Goal: Information Seeking & Learning: Check status

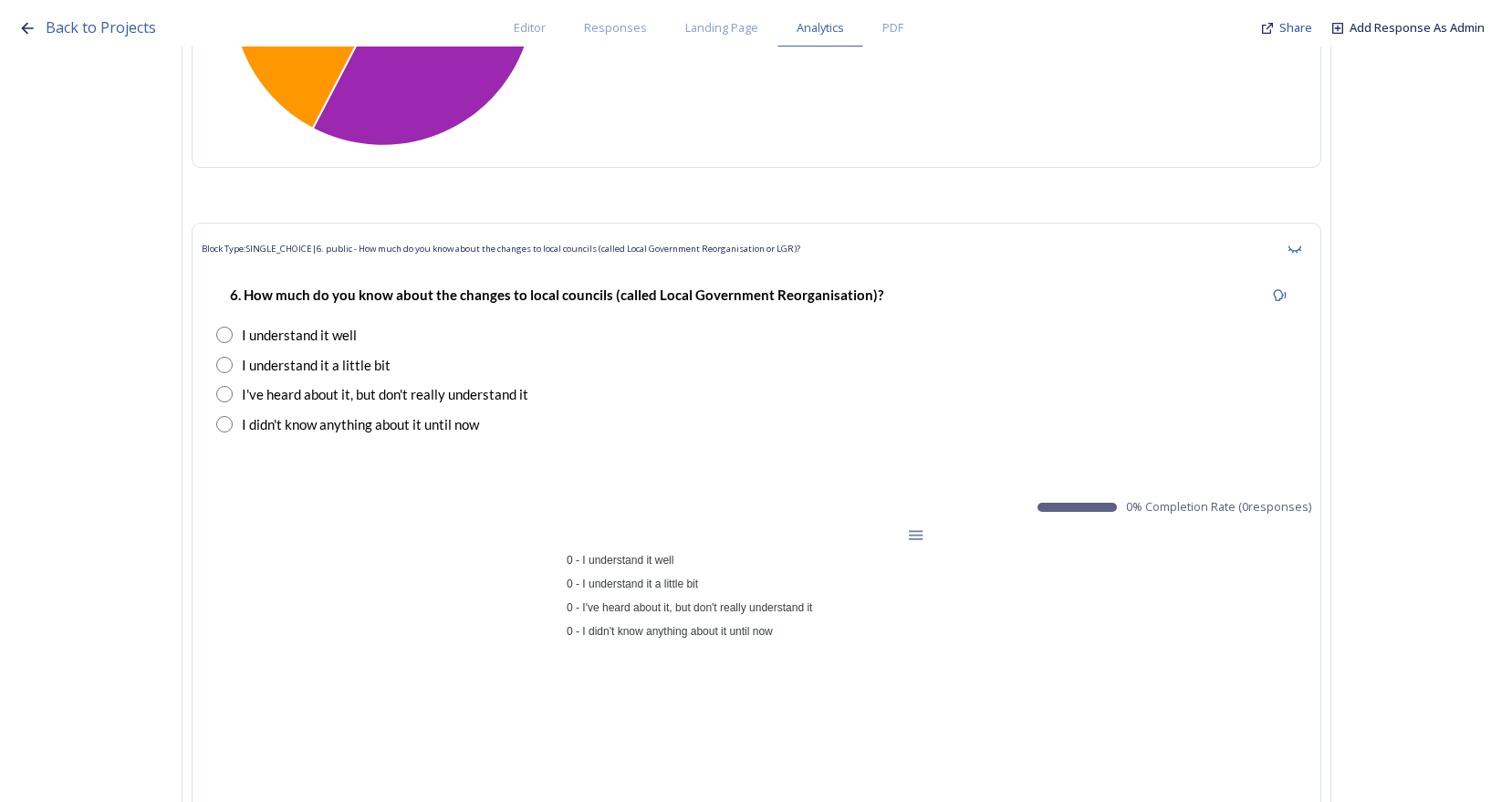
scroll to position [1370, 0]
click at [1302, 254] on icon at bounding box center [1294, 249] width 15 height 15
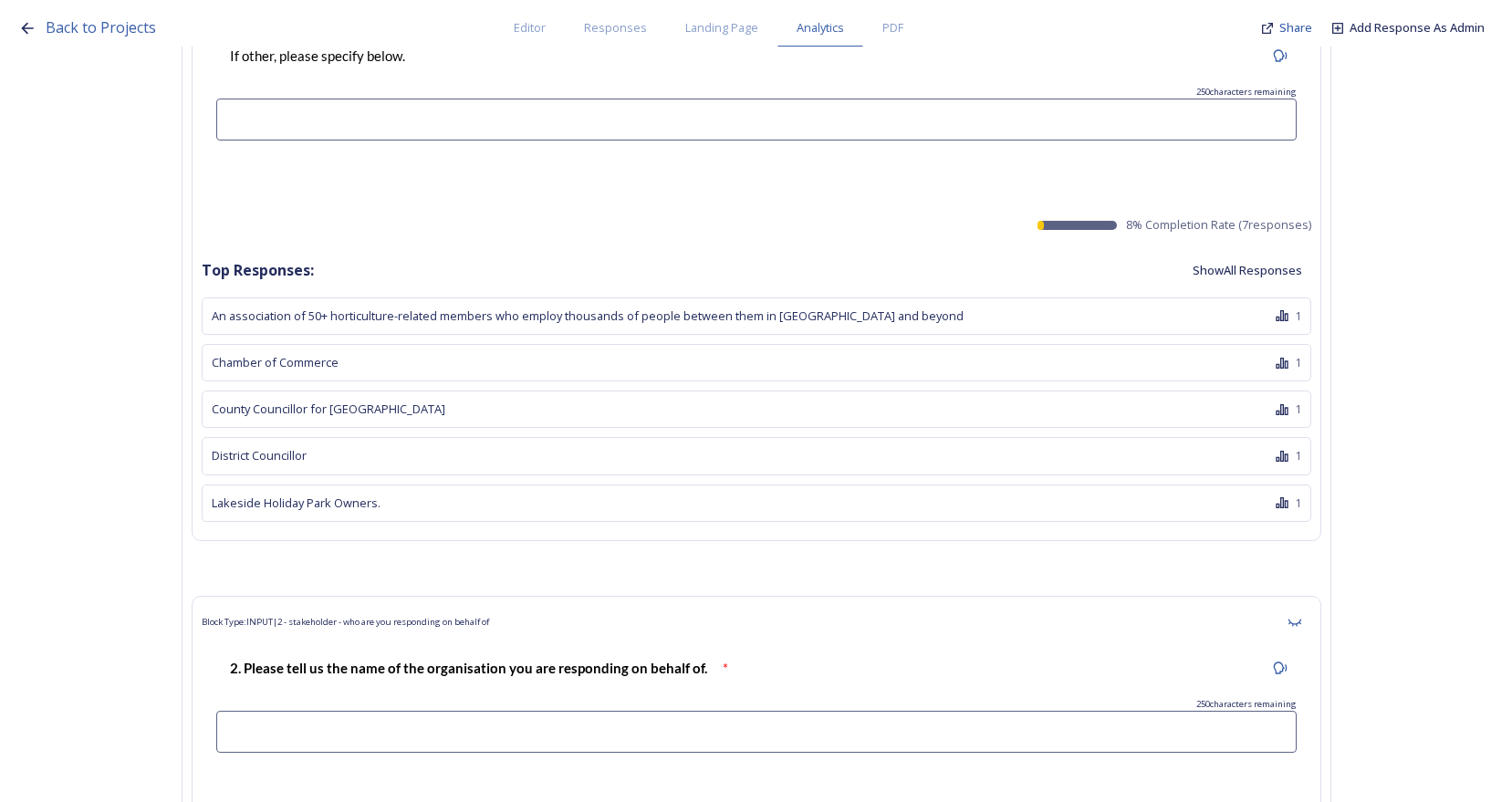
scroll to position [2555, 0]
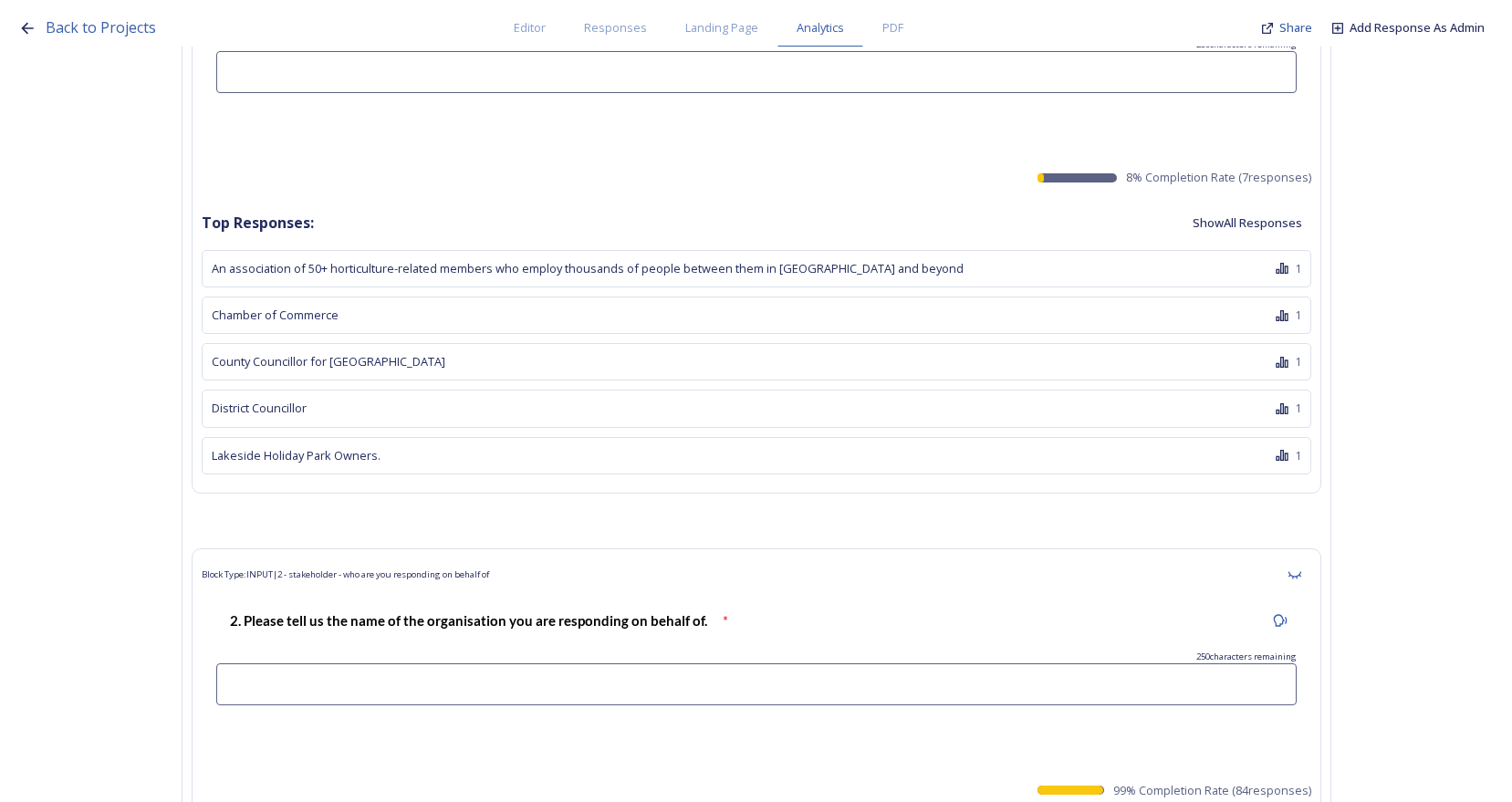
click at [1277, 230] on button "Show All Responses" at bounding box center [1247, 223] width 128 height 35
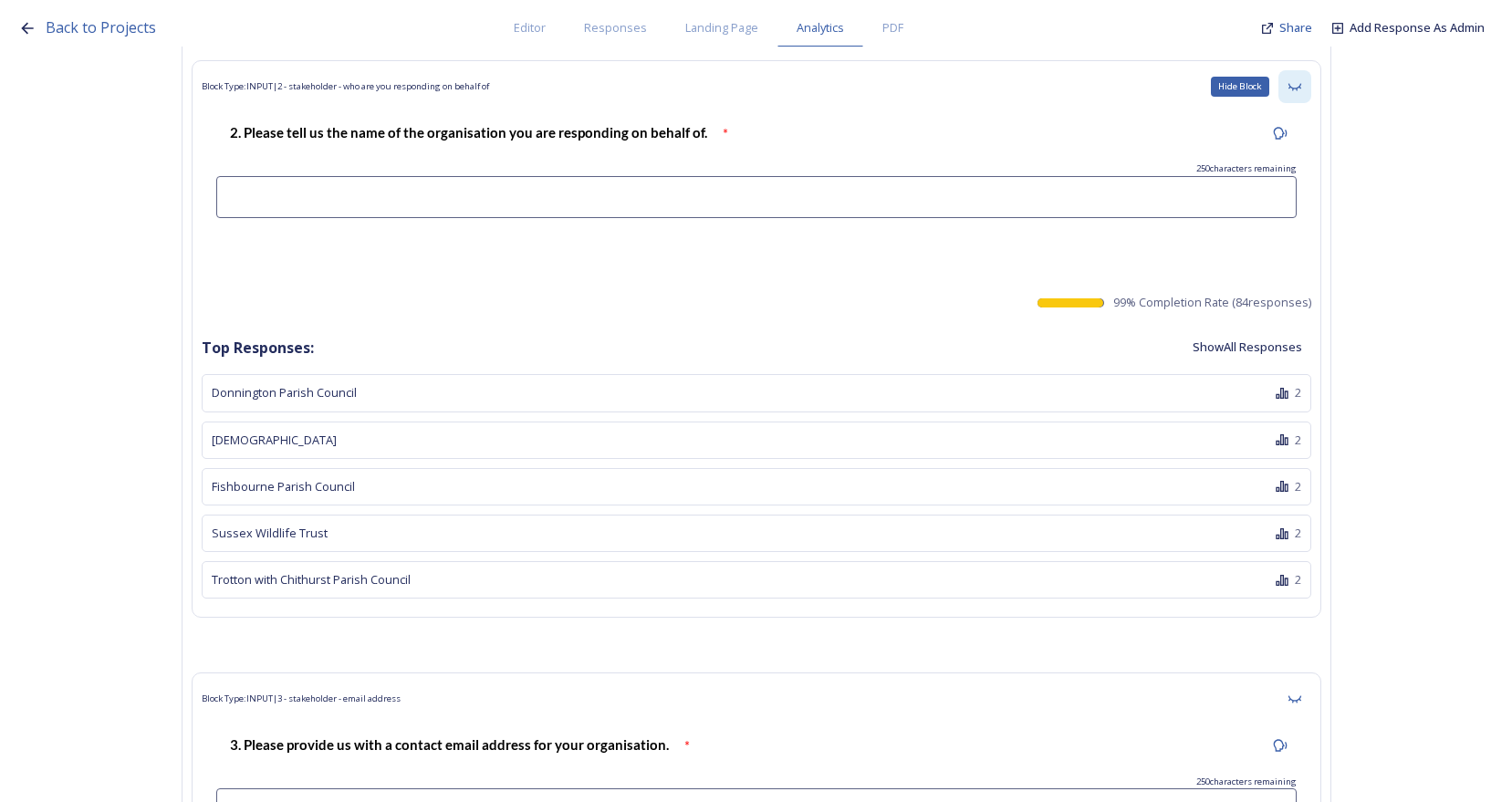
scroll to position [3194, 0]
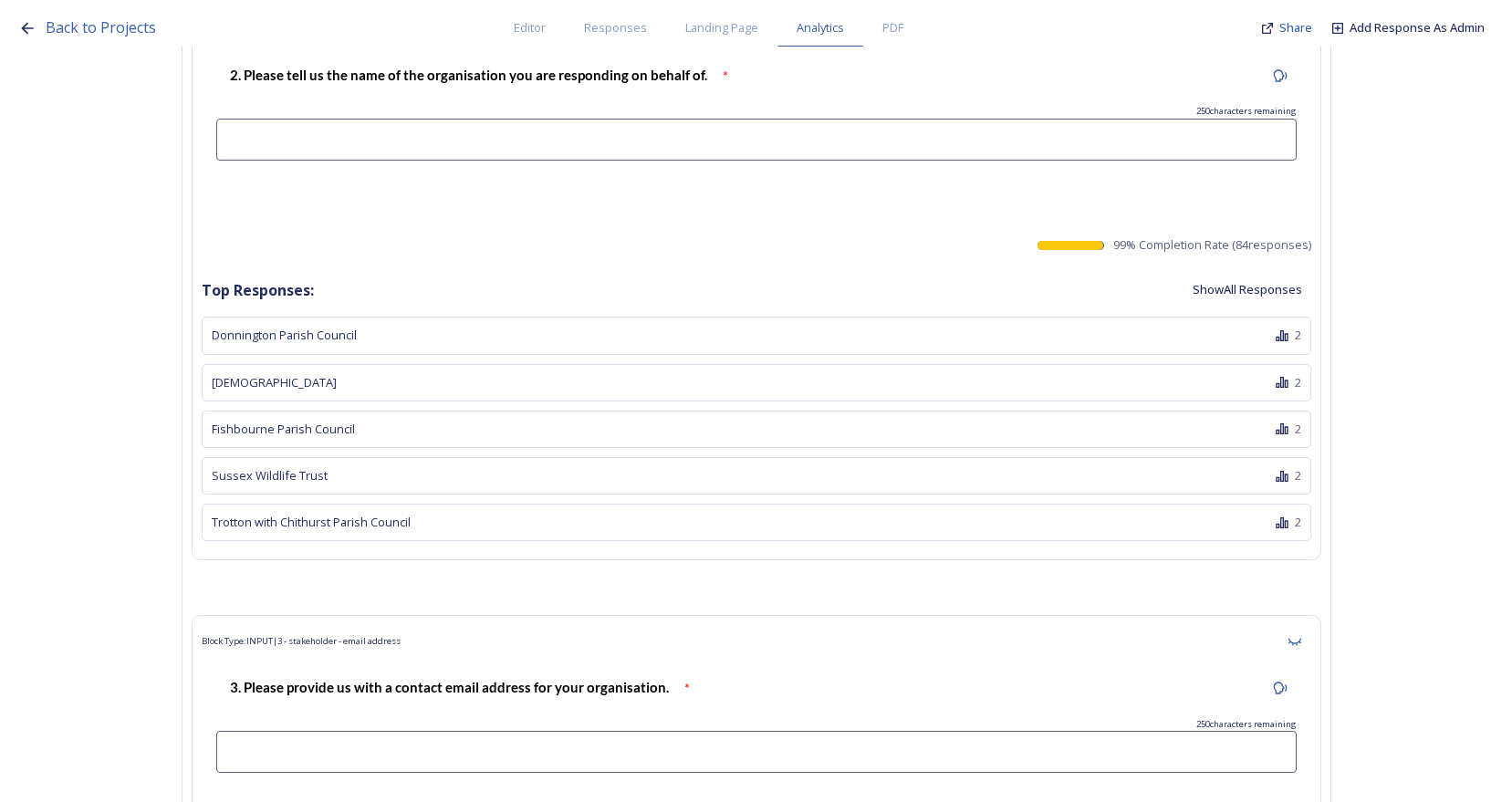
click at [1261, 293] on button "Show All Responses" at bounding box center [1247, 289] width 128 height 35
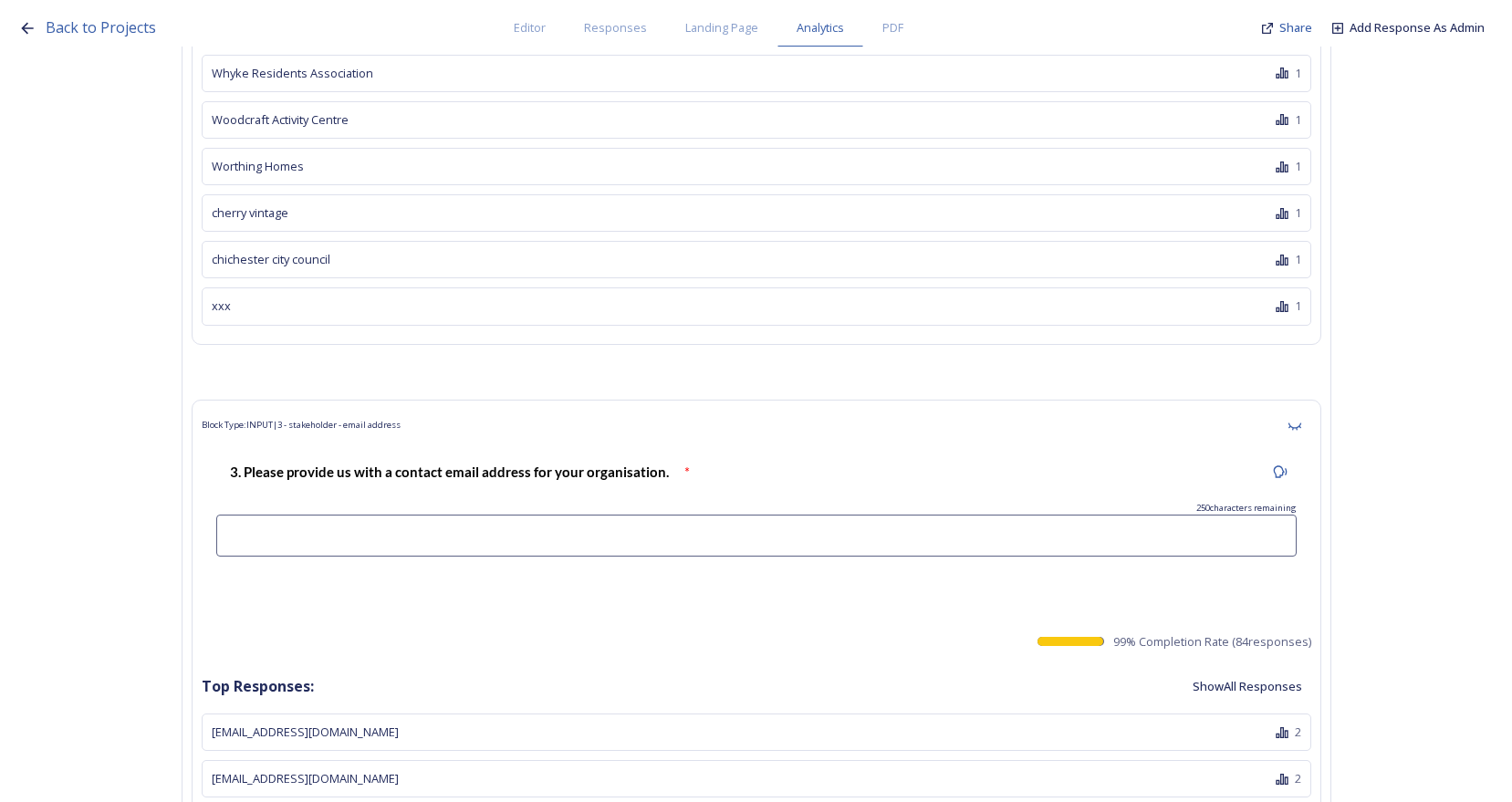
scroll to position [6938, 0]
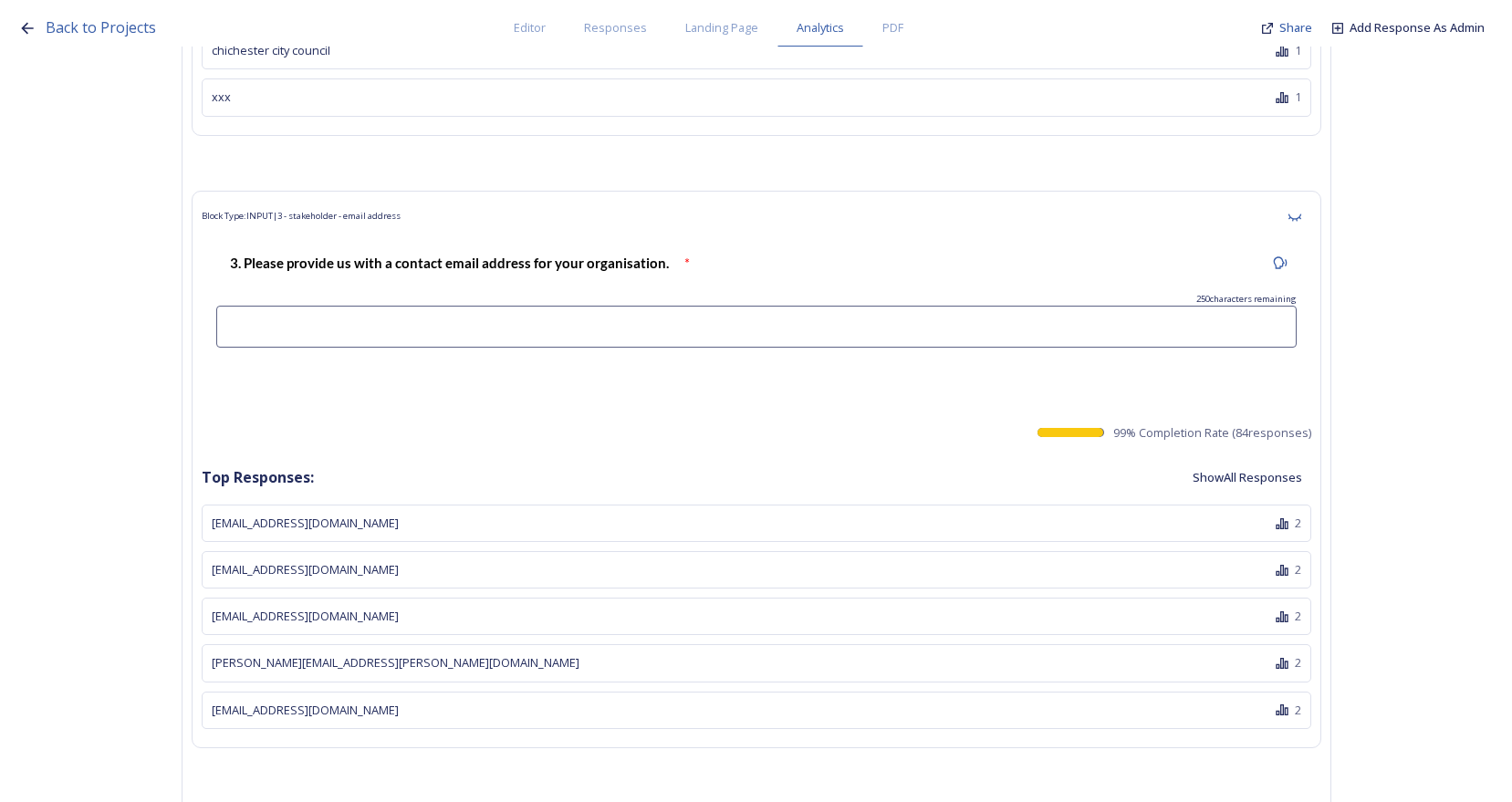
click at [1271, 470] on button "Show All Responses" at bounding box center [1247, 478] width 128 height 35
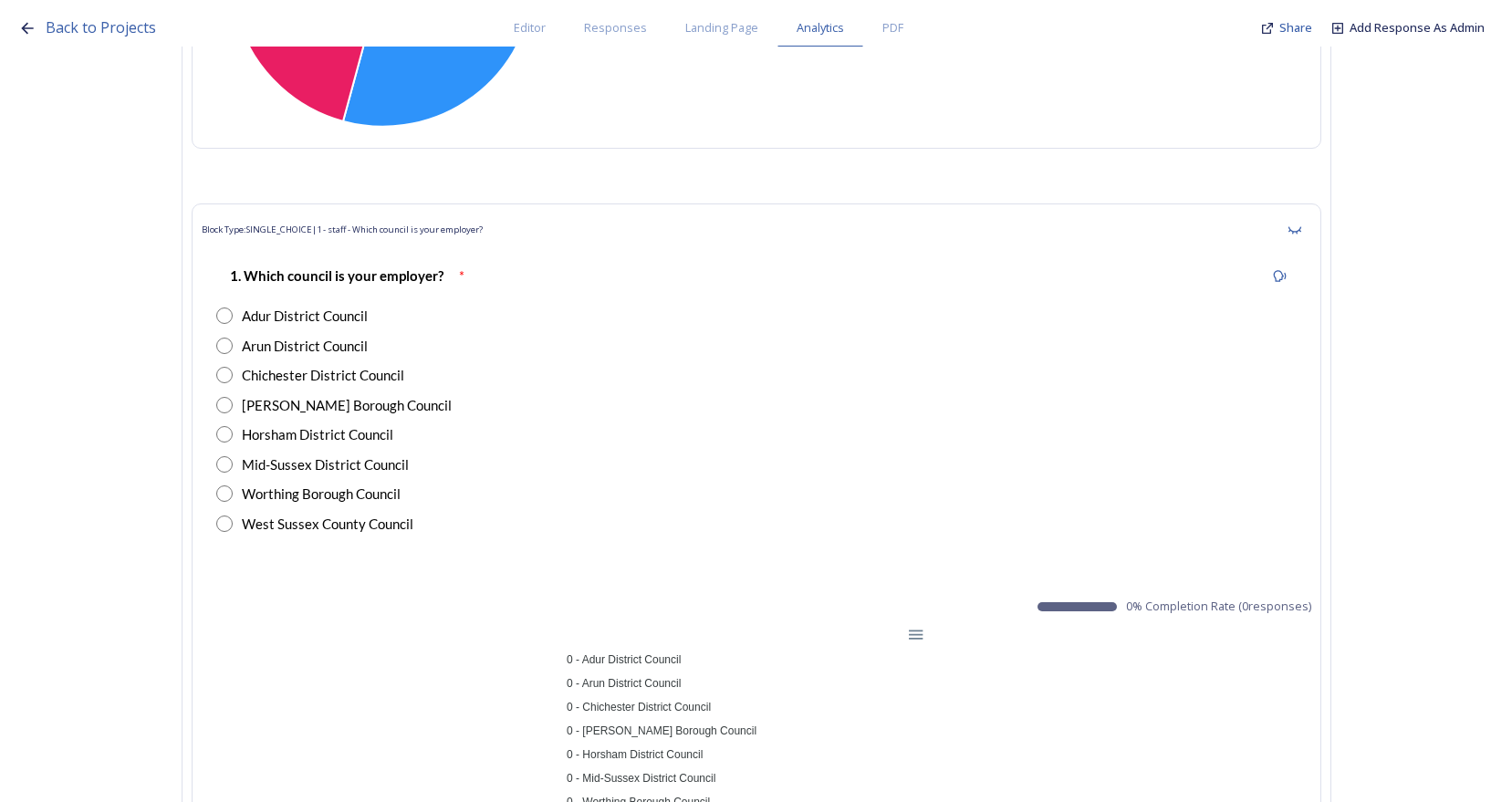
scroll to position [12688, 0]
click at [1302, 228] on icon at bounding box center [1294, 232] width 15 height 15
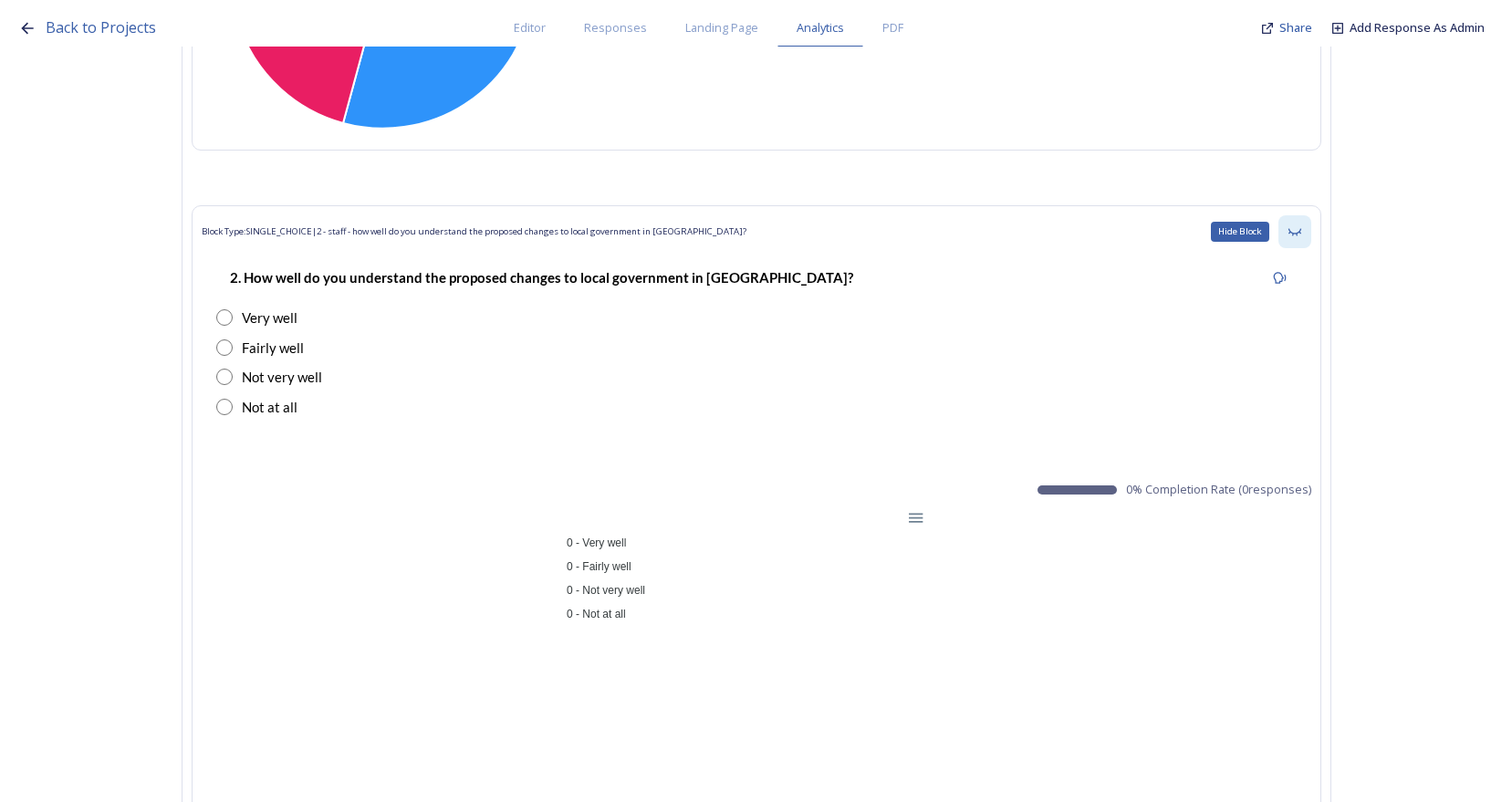
click at [1301, 233] on icon at bounding box center [1293, 232] width 13 height 7
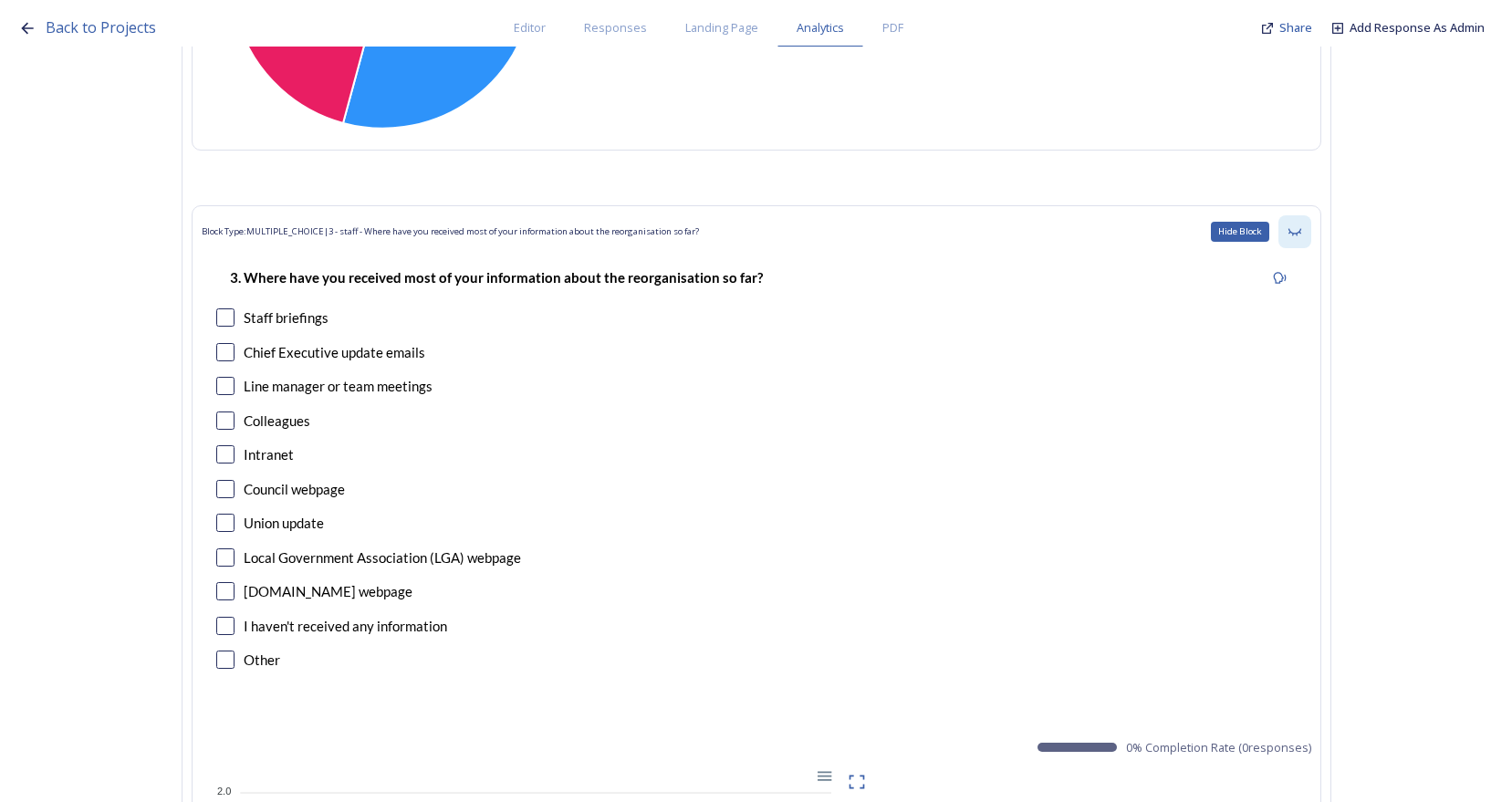
click at [1301, 230] on icon at bounding box center [1294, 232] width 15 height 15
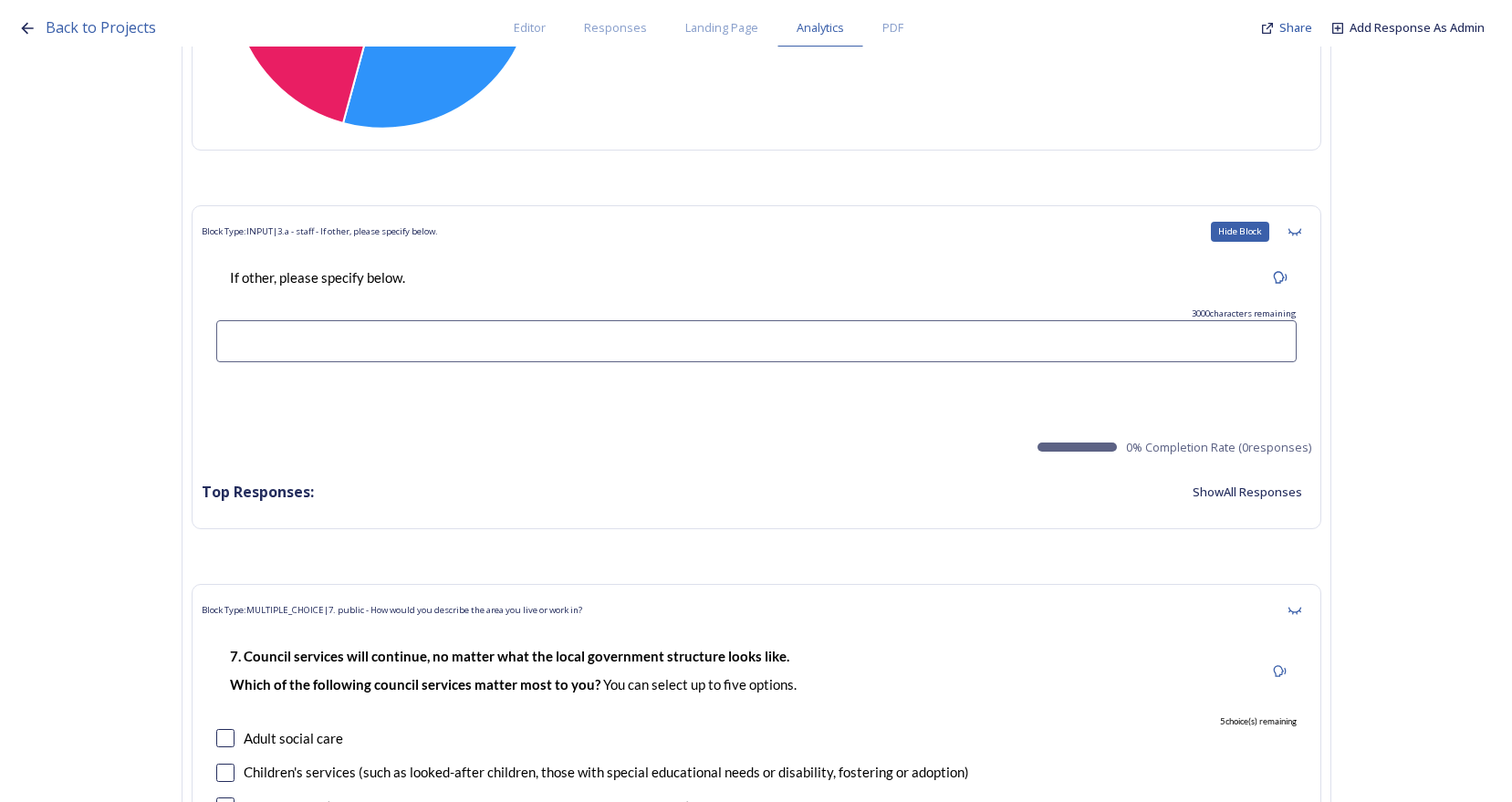
click at [1301, 230] on icon at bounding box center [1294, 232] width 15 height 15
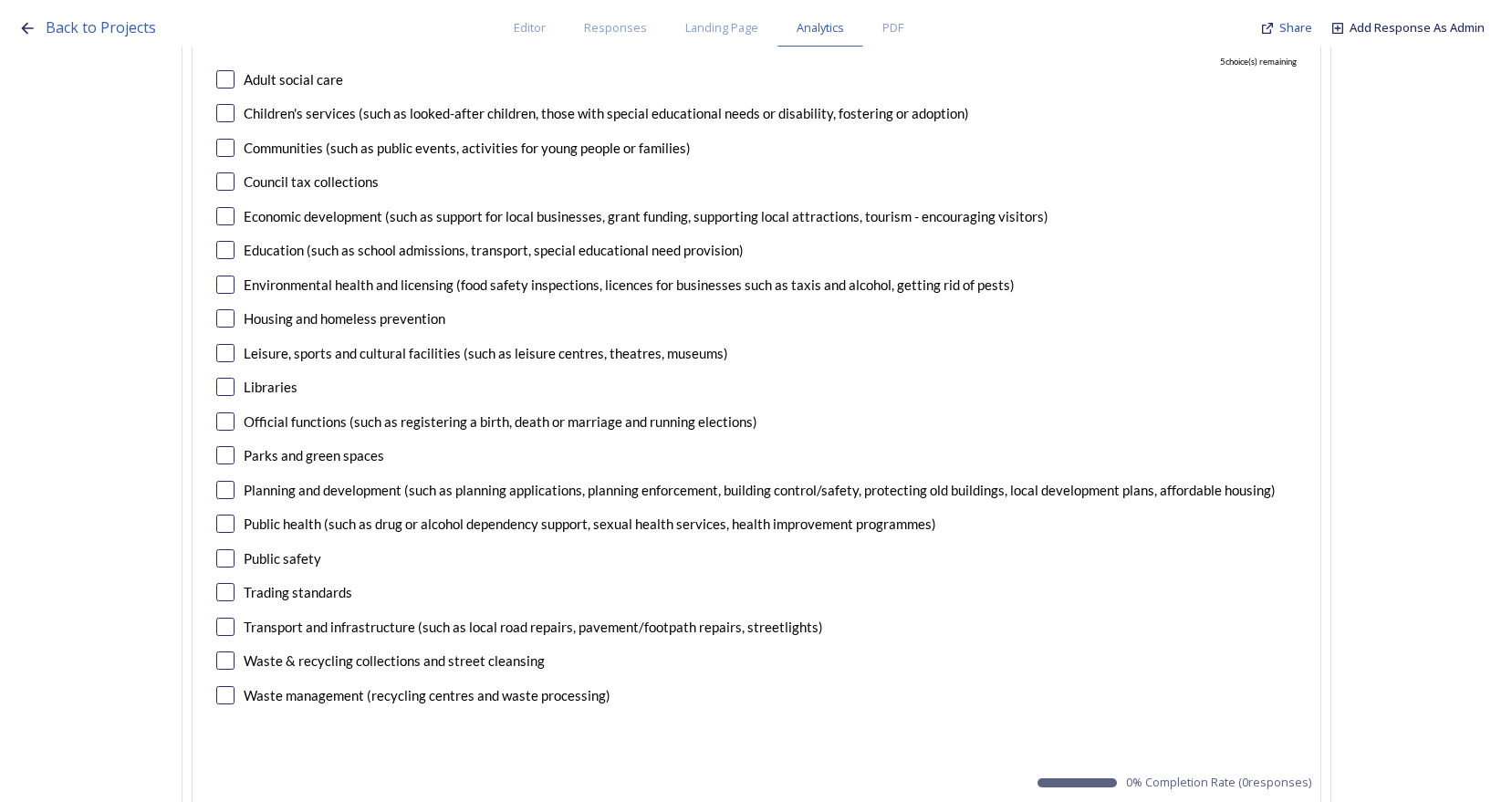
scroll to position [12779, 0]
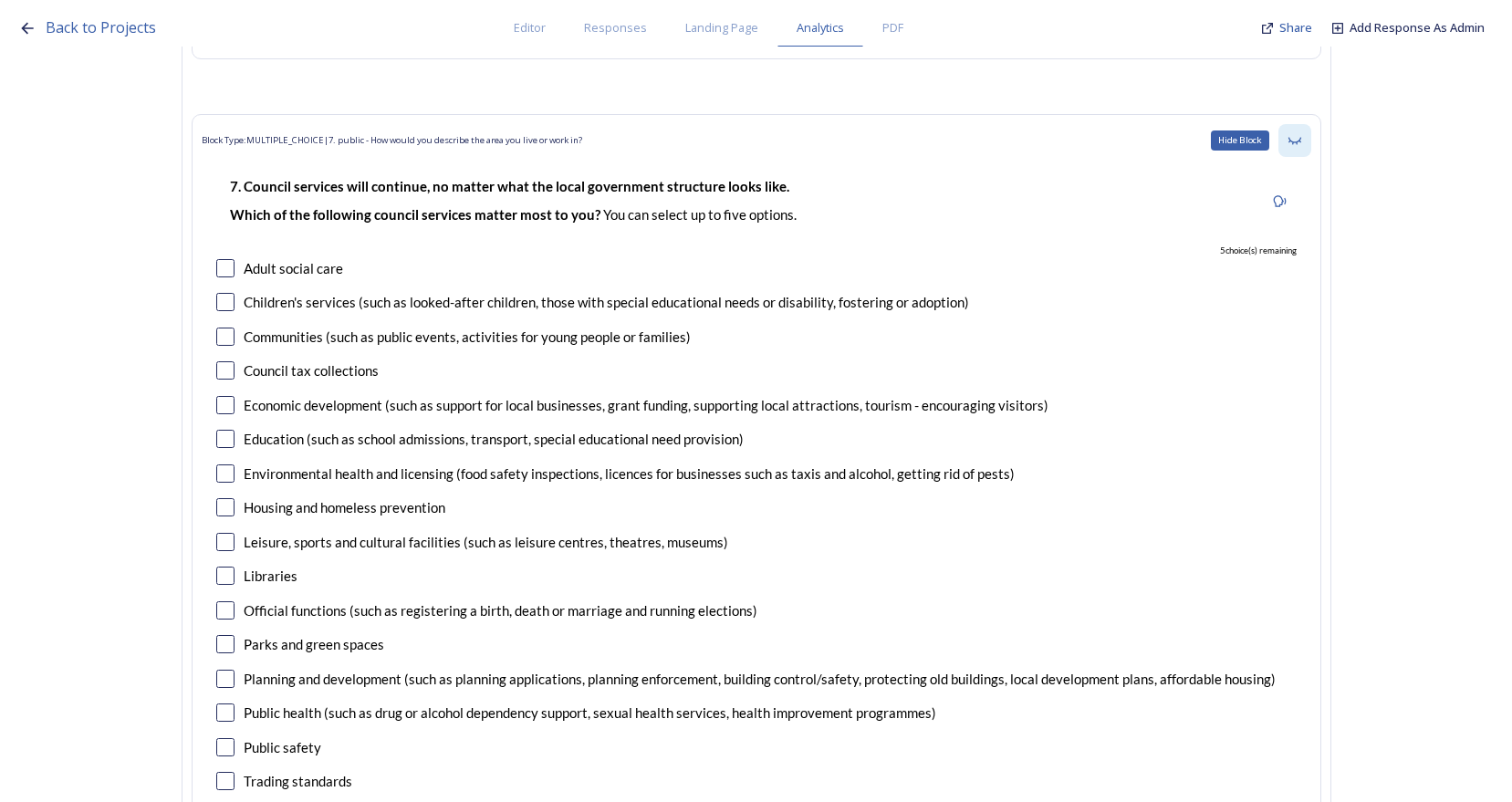
click at [1300, 144] on icon at bounding box center [1293, 140] width 13 height 7
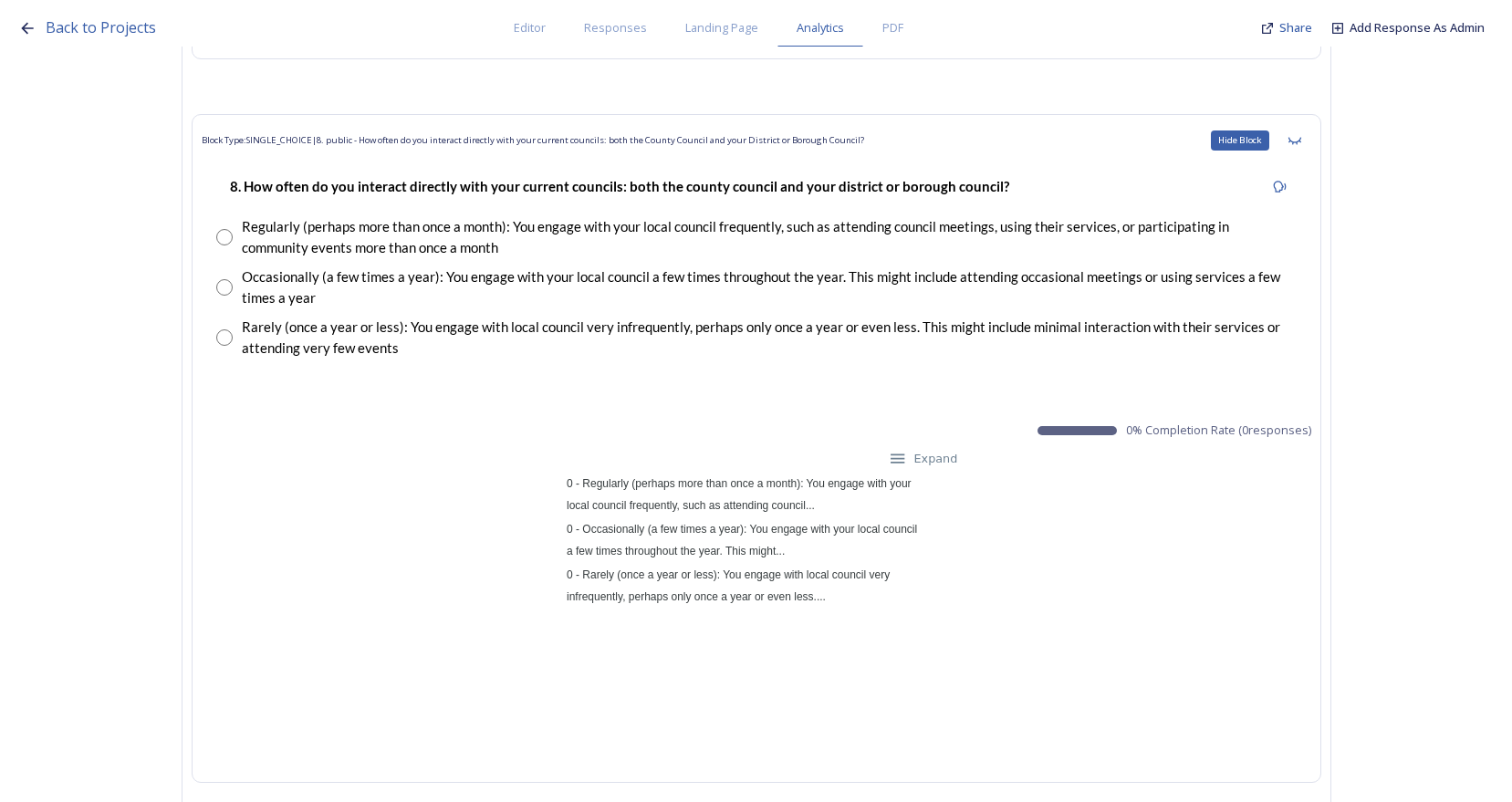
click at [1300, 144] on icon at bounding box center [1293, 140] width 13 height 7
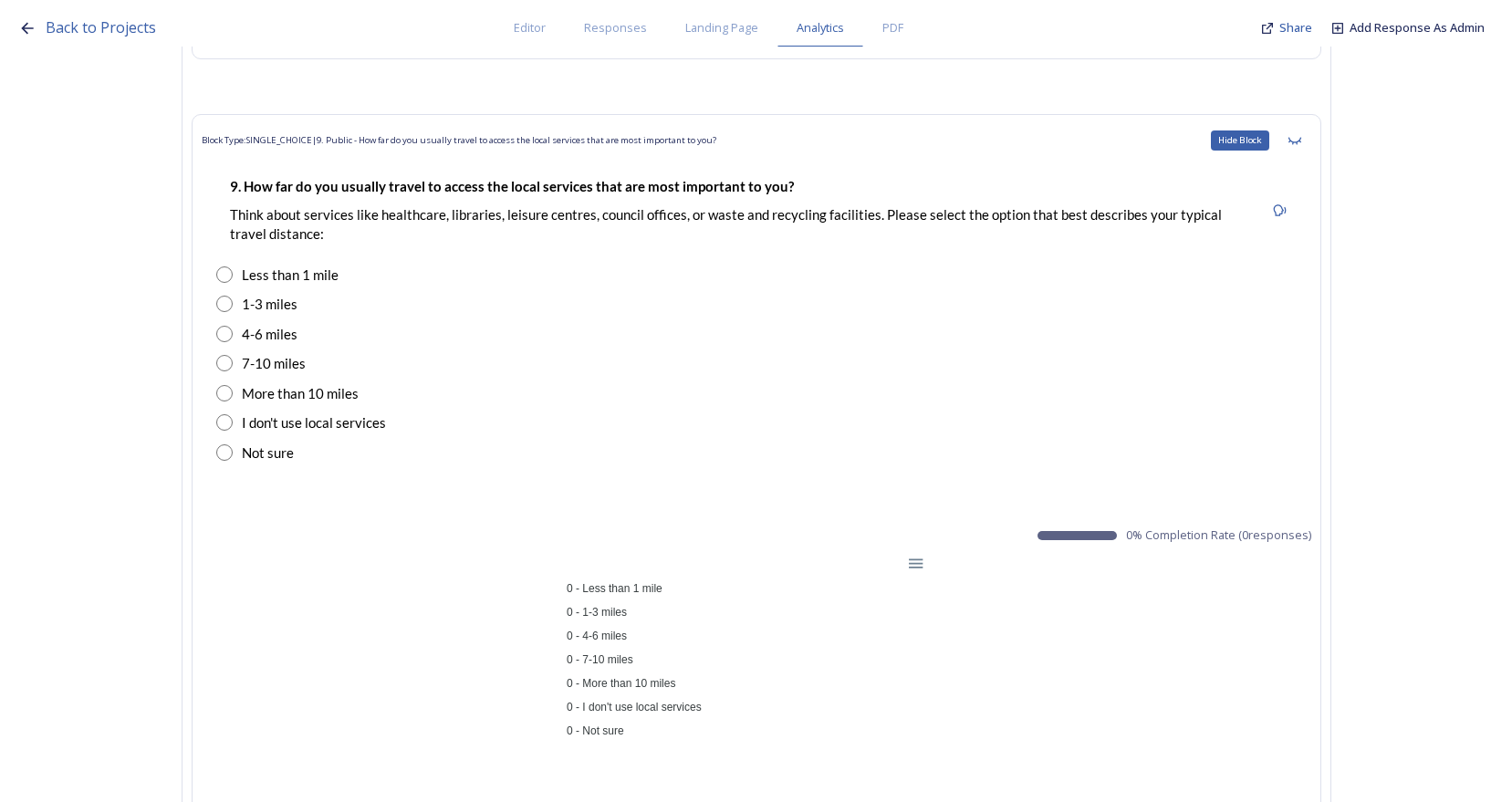
click at [1300, 144] on icon at bounding box center [1293, 140] width 13 height 7
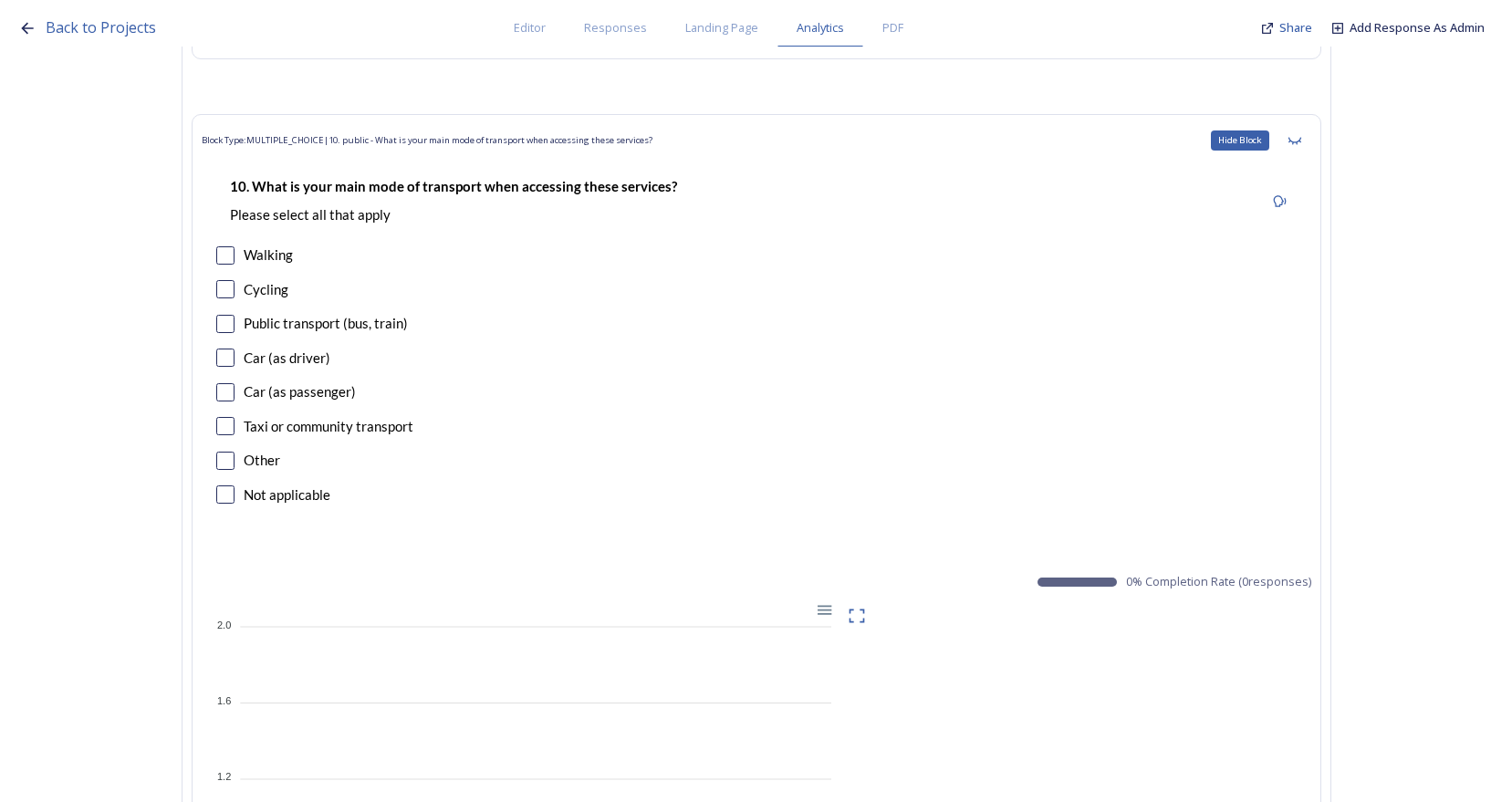
click at [1300, 144] on icon at bounding box center [1293, 140] width 13 height 7
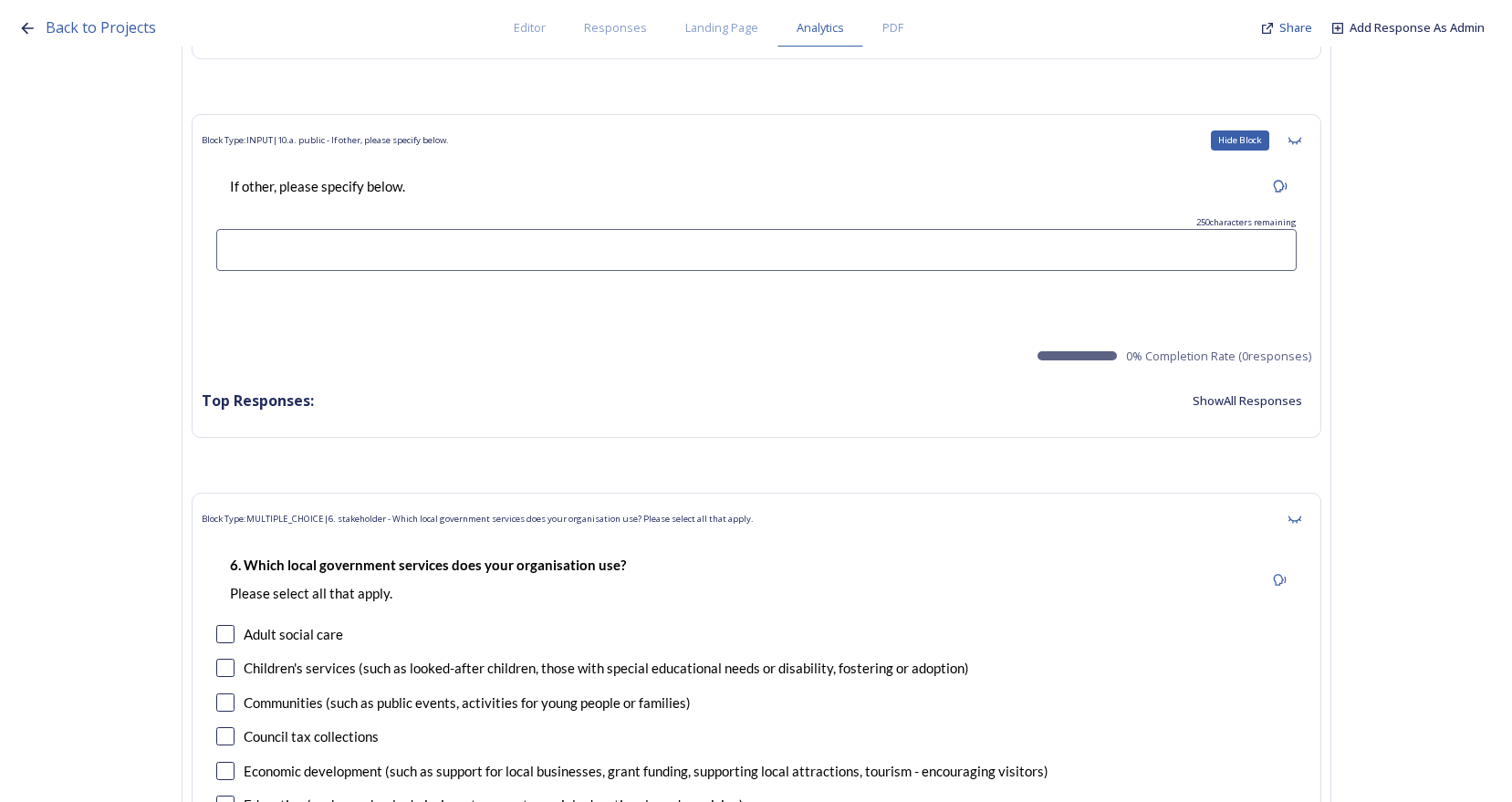
click at [1300, 144] on icon at bounding box center [1293, 140] width 13 height 7
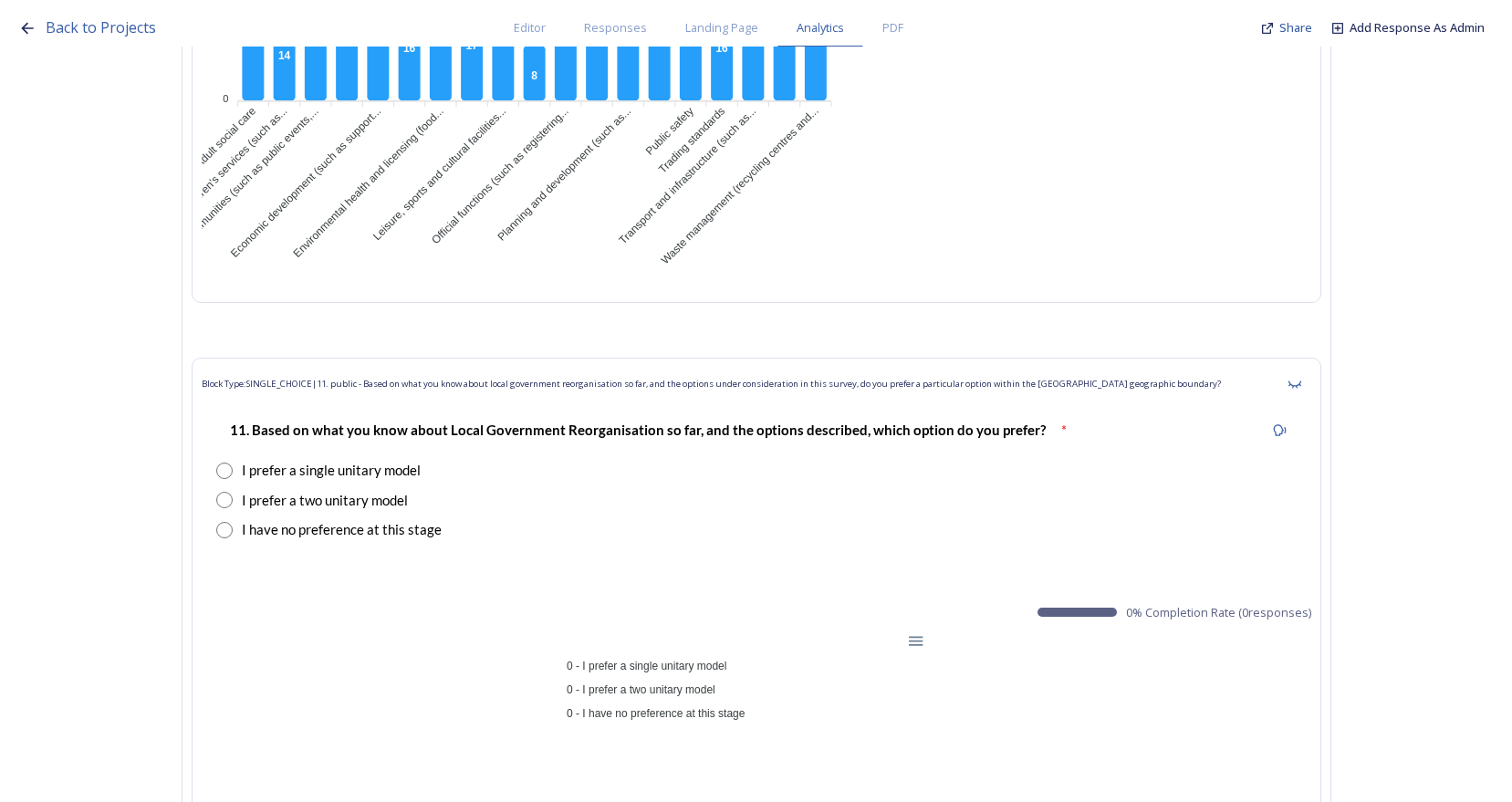
scroll to position [14057, 0]
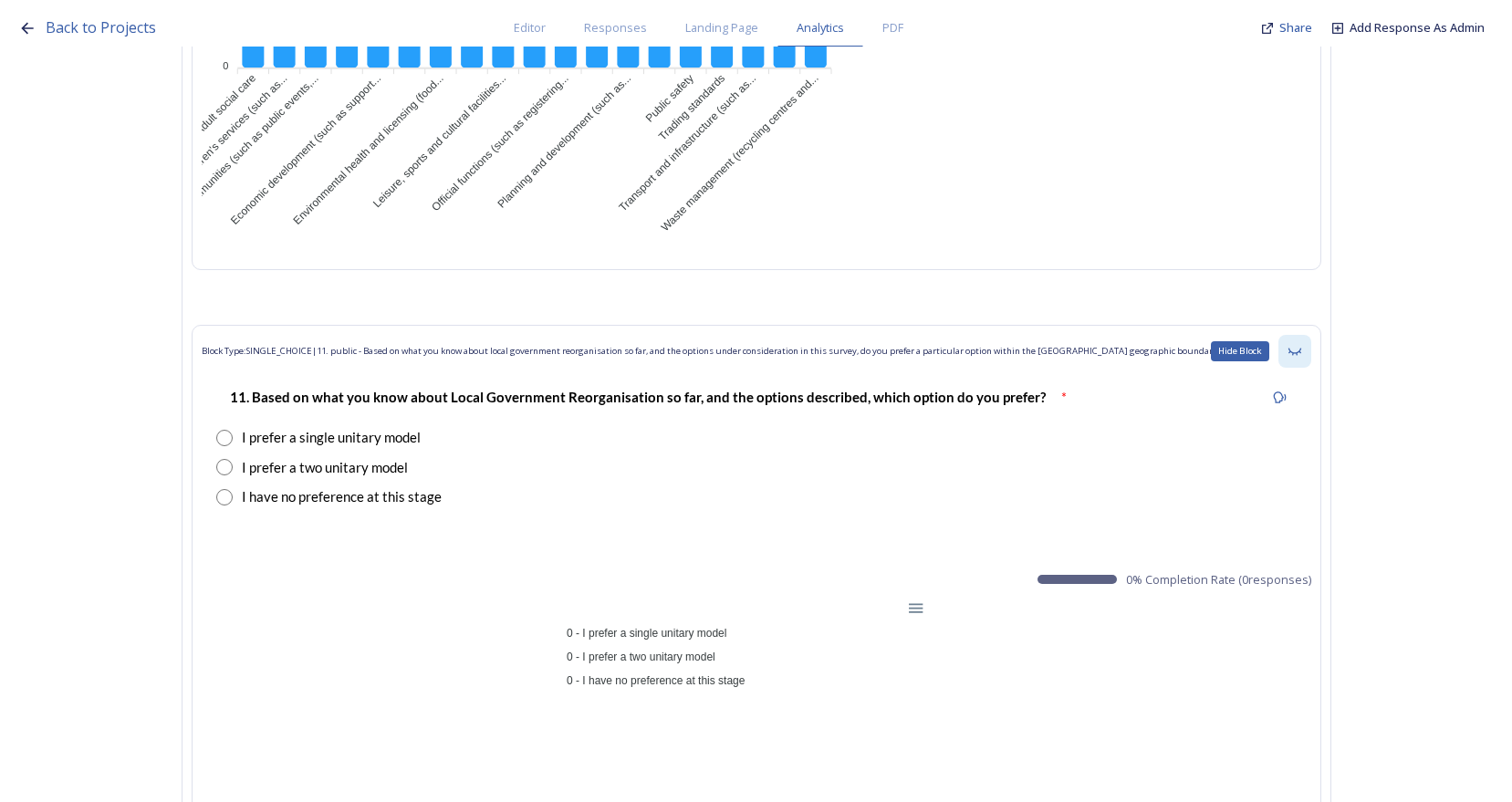
click at [1310, 353] on div "Hide Block" at bounding box center [1295, 352] width 33 height 33
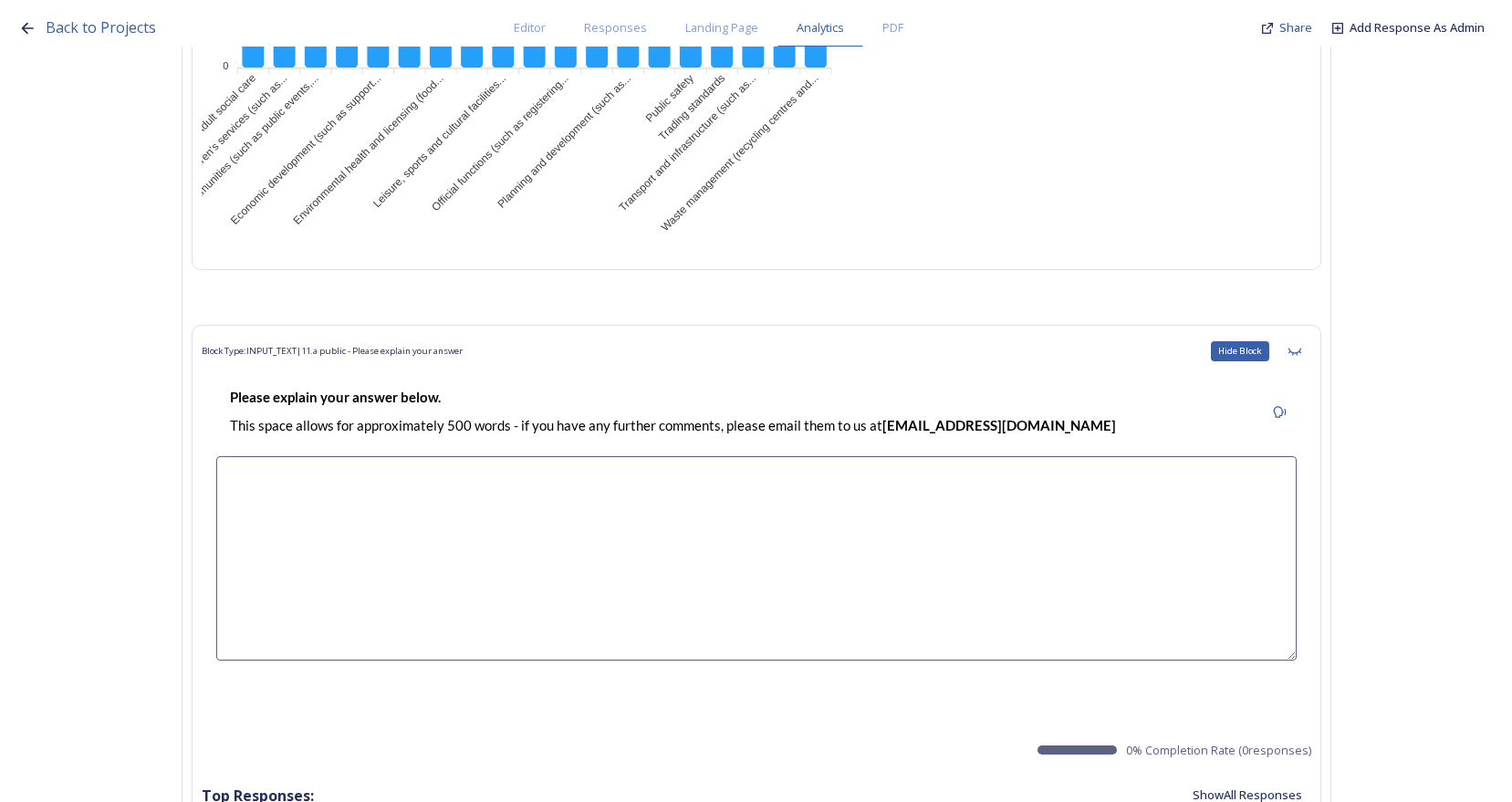
click at [1310, 353] on div "Hide Block" at bounding box center [1295, 352] width 33 height 33
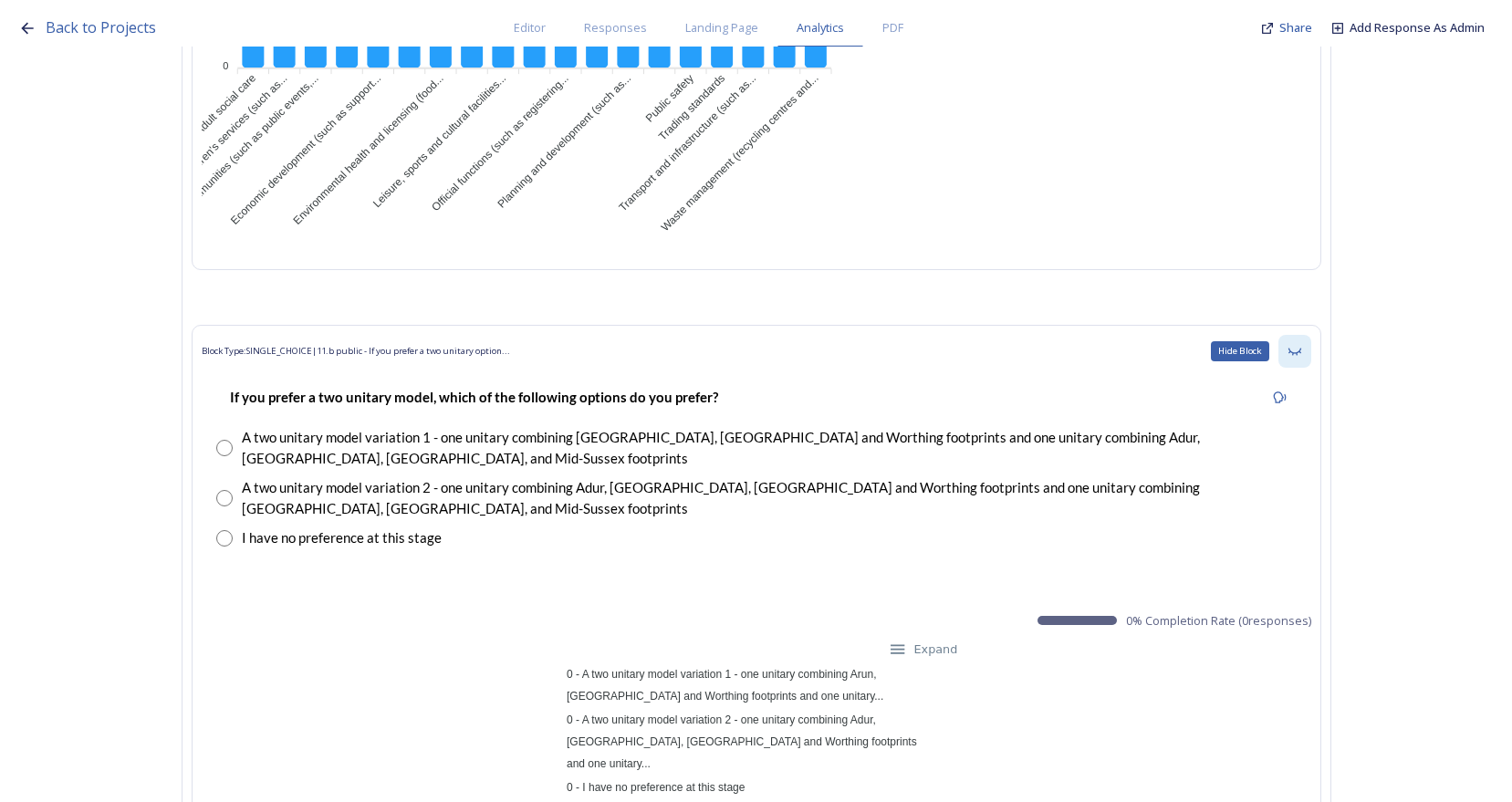
click at [1301, 353] on icon at bounding box center [1293, 351] width 13 height 7
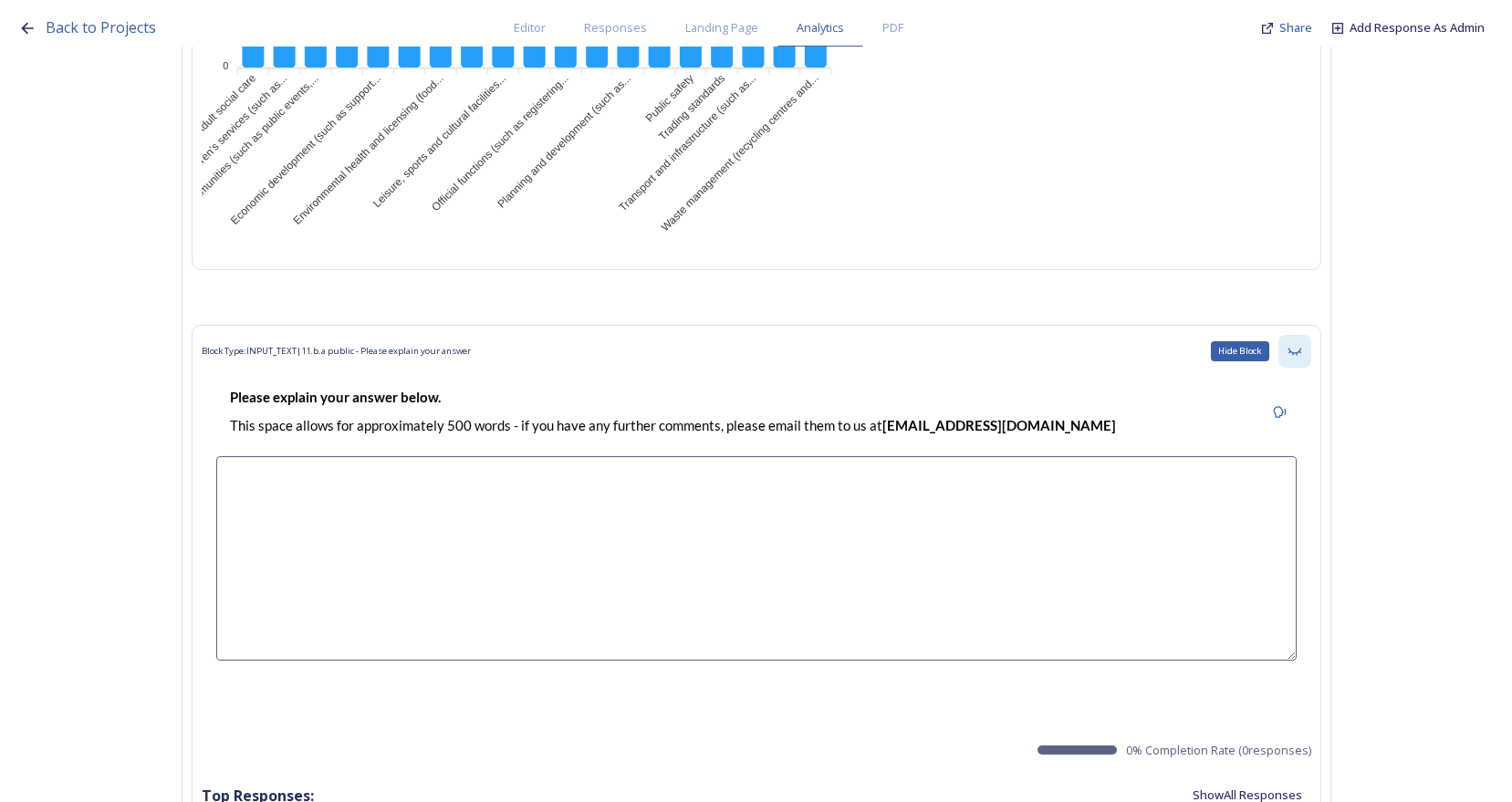
click at [1297, 360] on div "Hide Block" at bounding box center [1295, 352] width 33 height 33
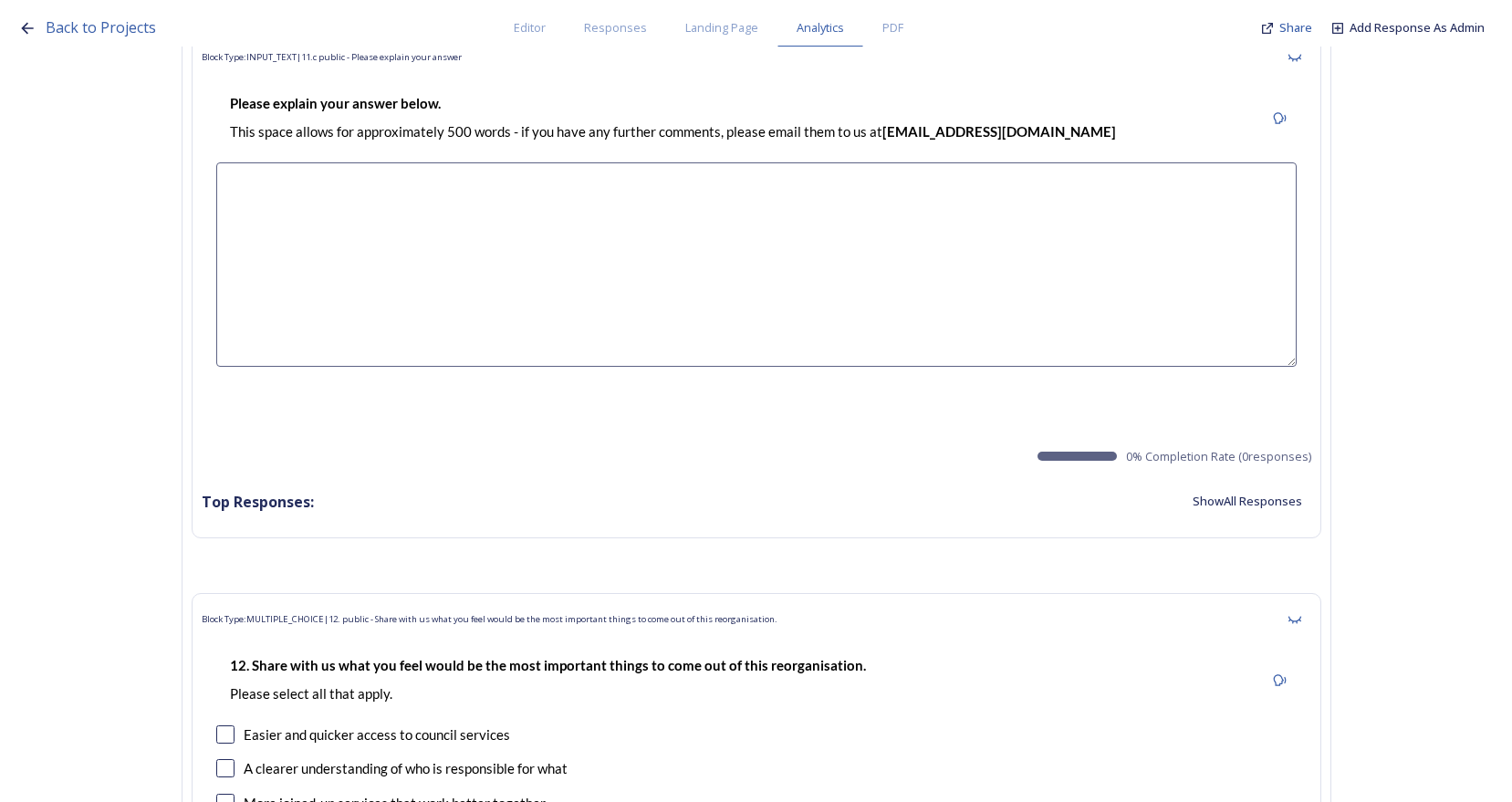
scroll to position [14240, 0]
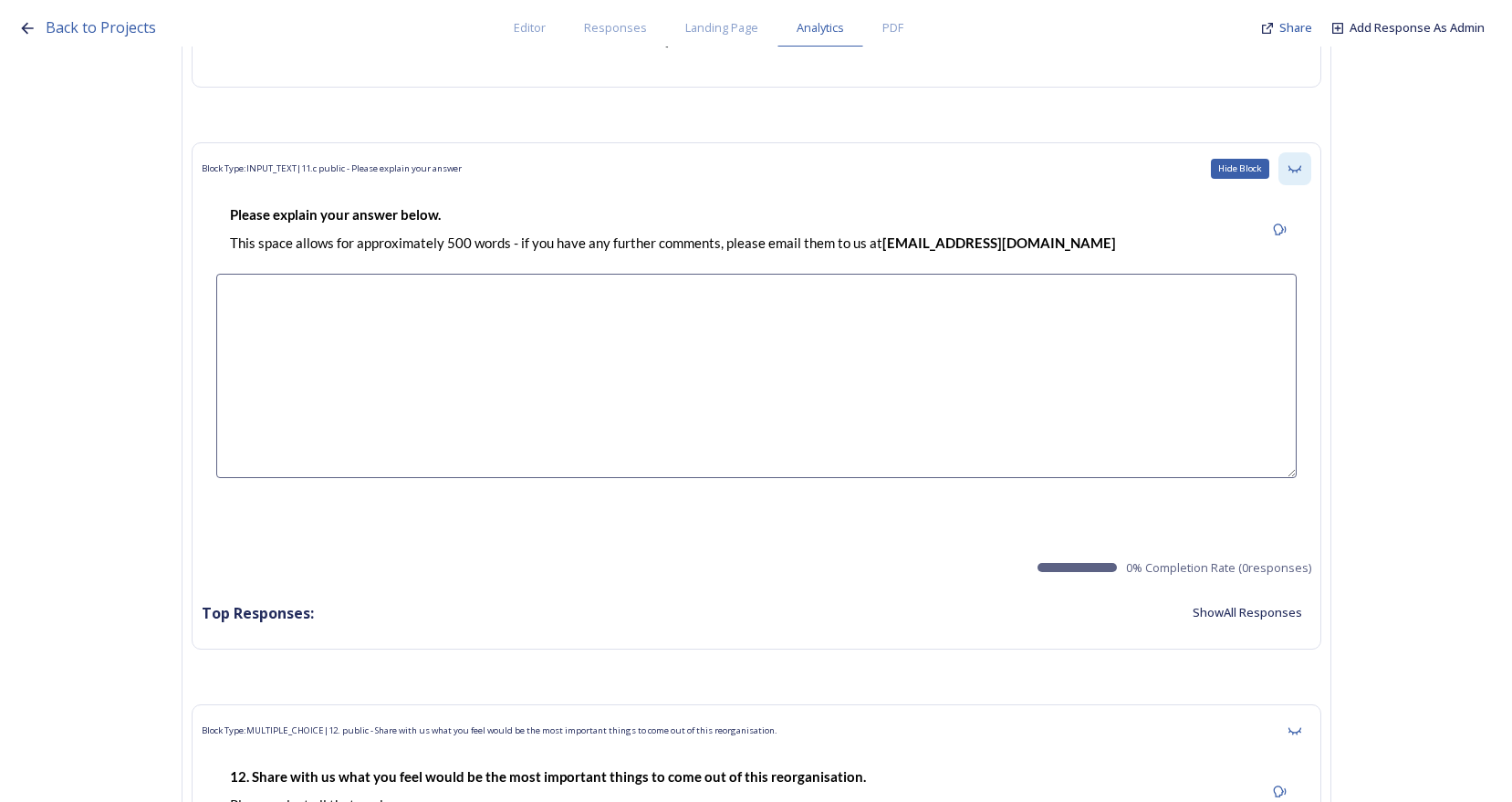
click at [1301, 167] on icon at bounding box center [1293, 168] width 13 height 7
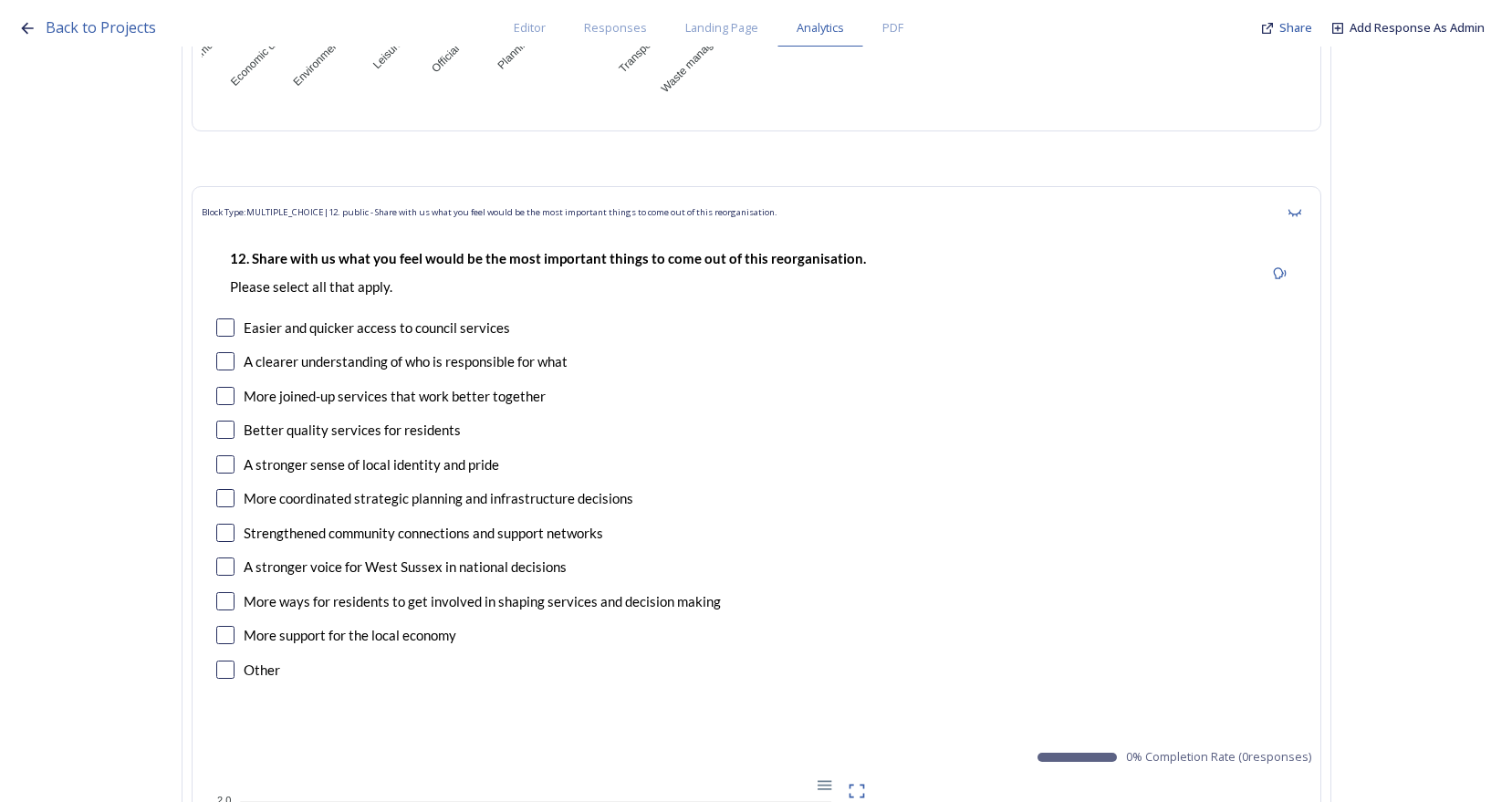
scroll to position [14149, 0]
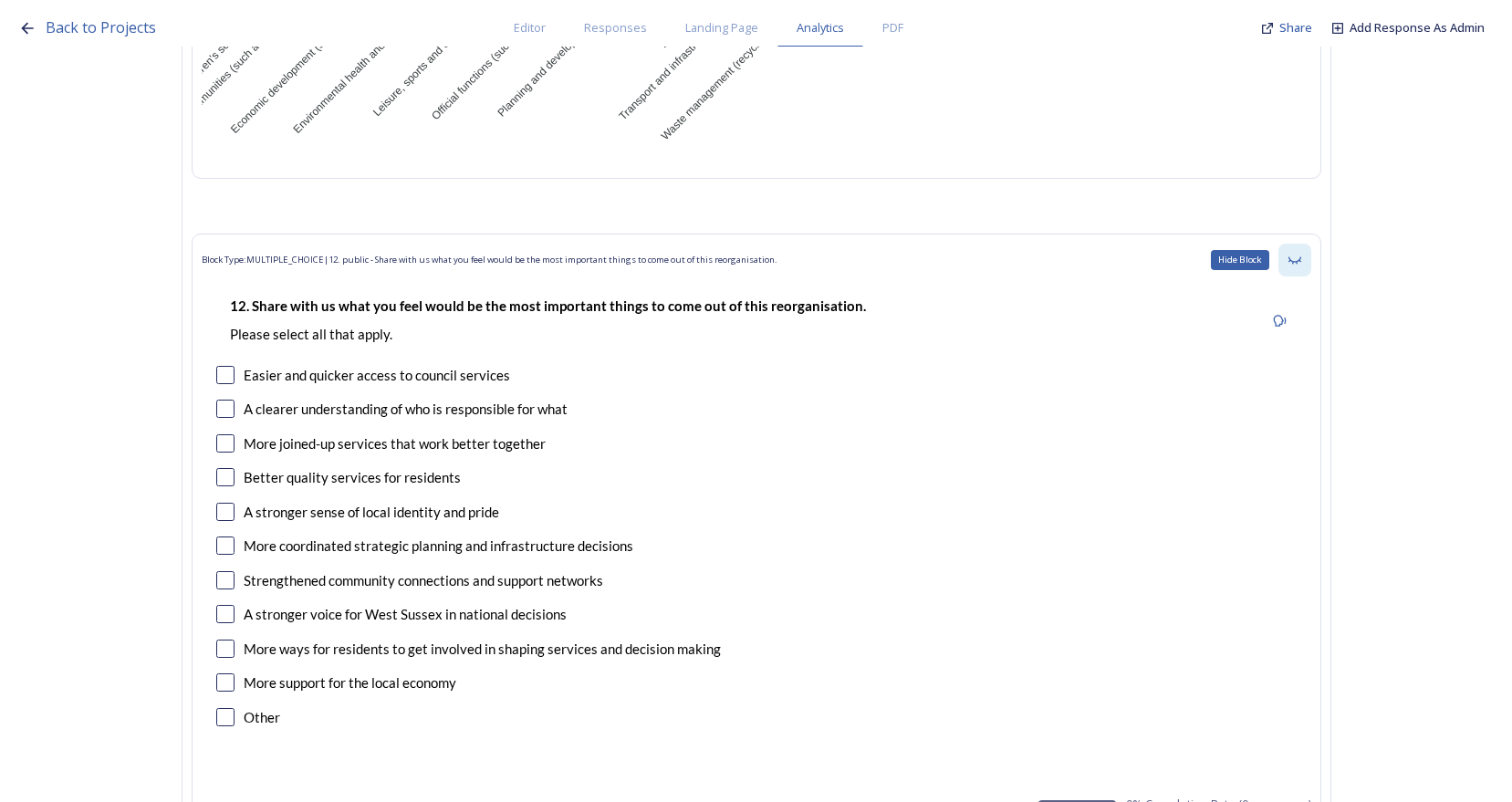
click at [1301, 262] on icon at bounding box center [1293, 260] width 13 height 7
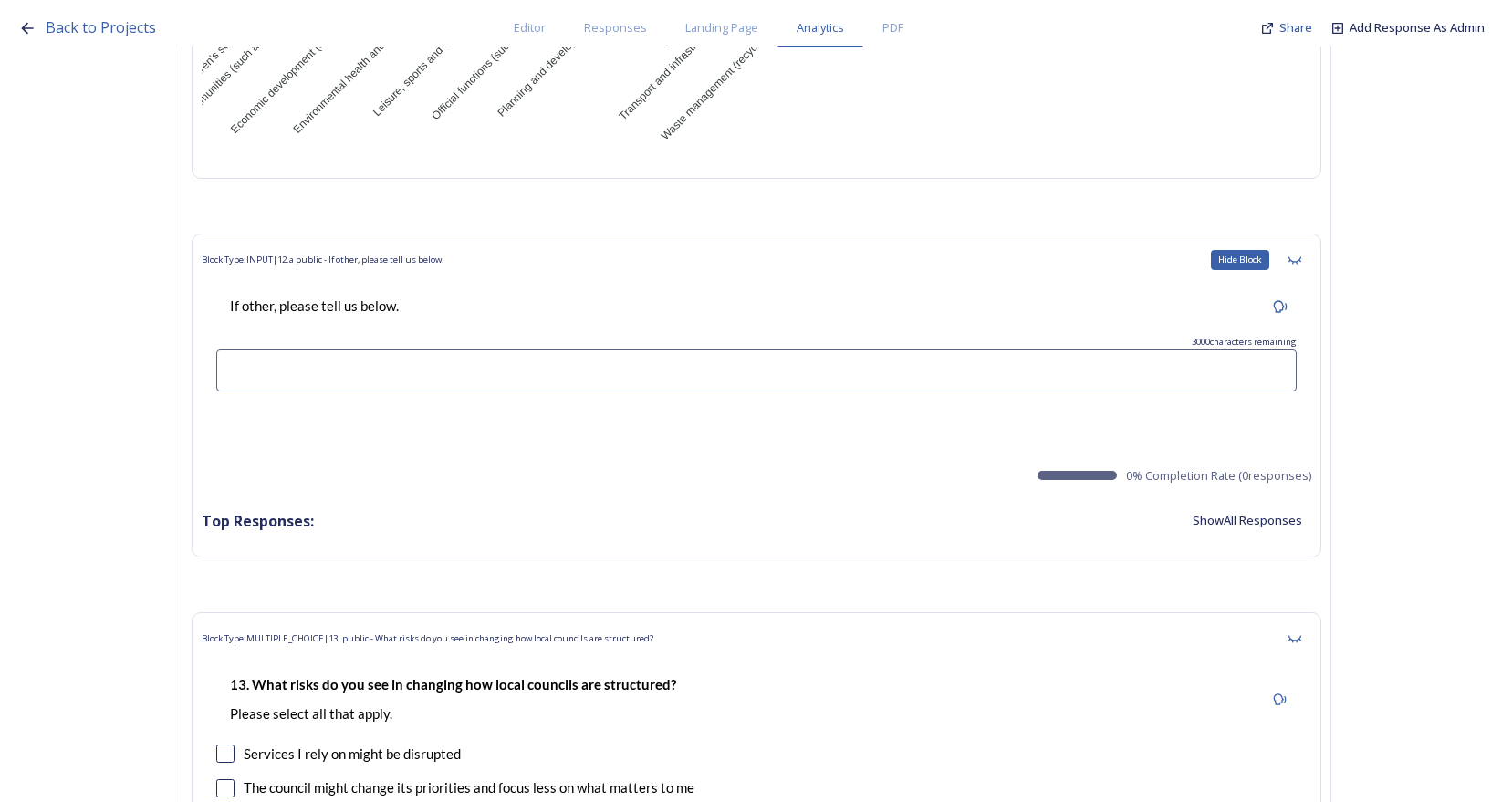
click at [1301, 262] on icon at bounding box center [1293, 260] width 13 height 7
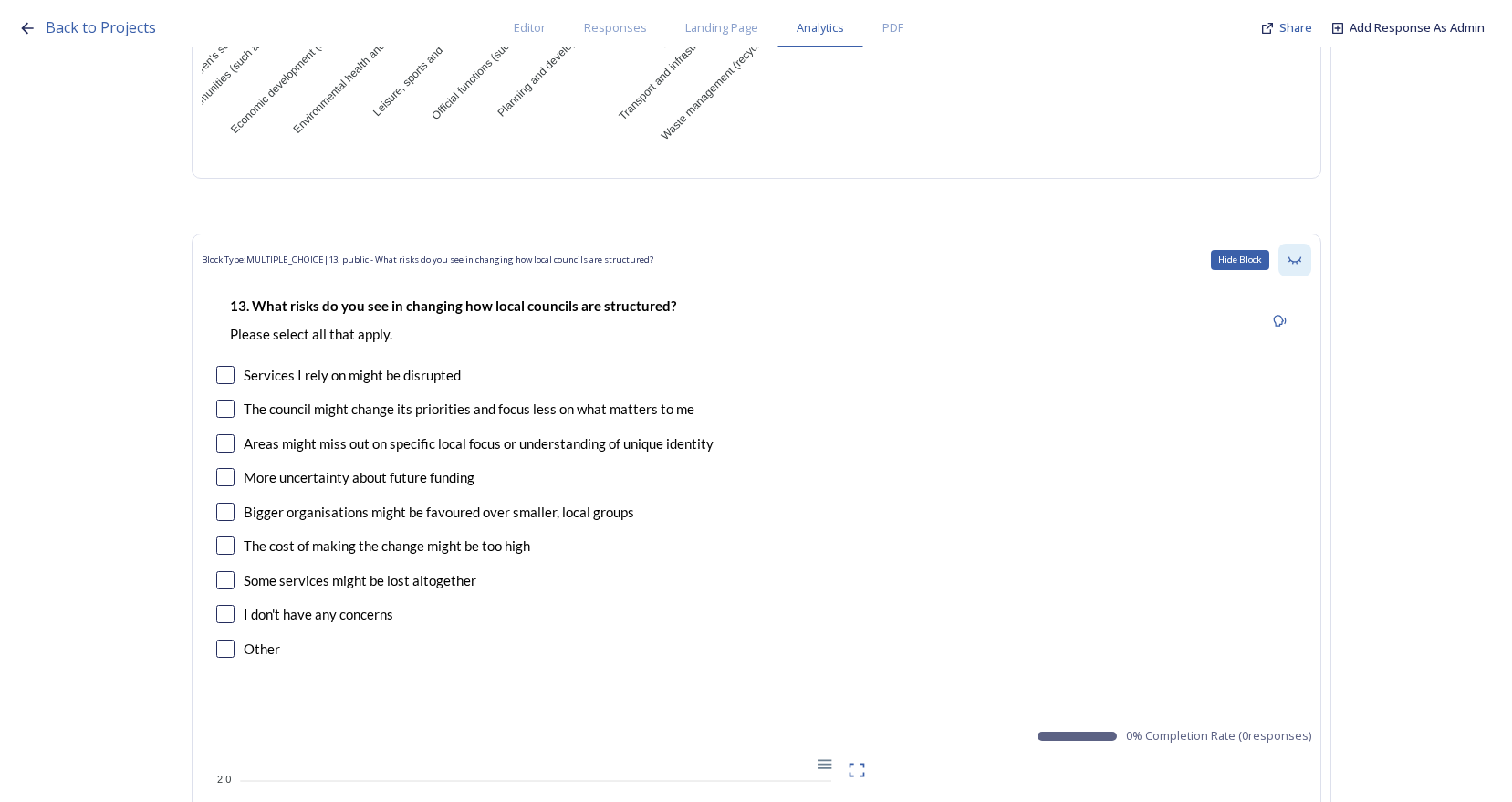
click at [1302, 260] on icon at bounding box center [1294, 260] width 15 height 15
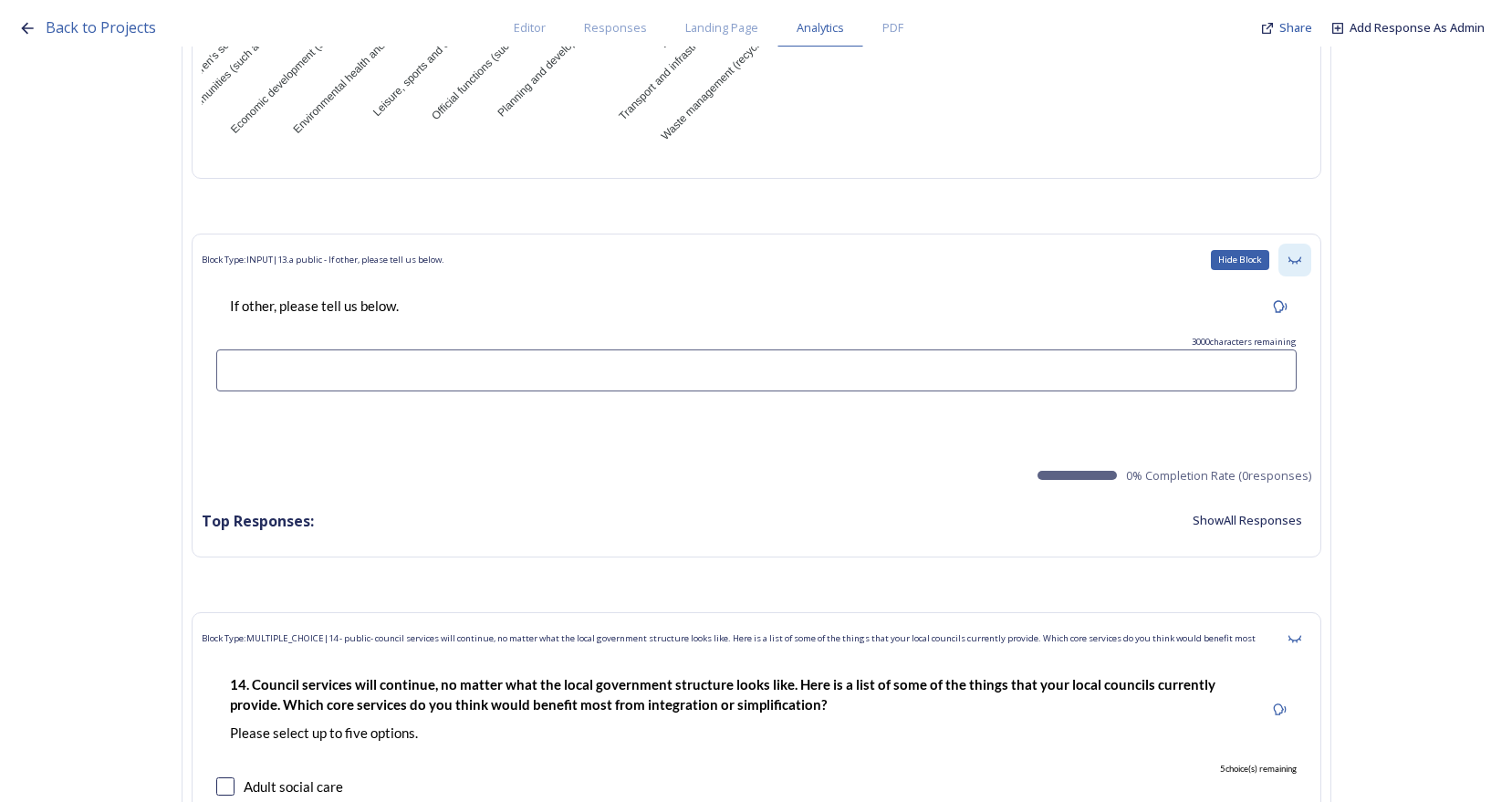
click at [1302, 258] on icon at bounding box center [1294, 260] width 15 height 15
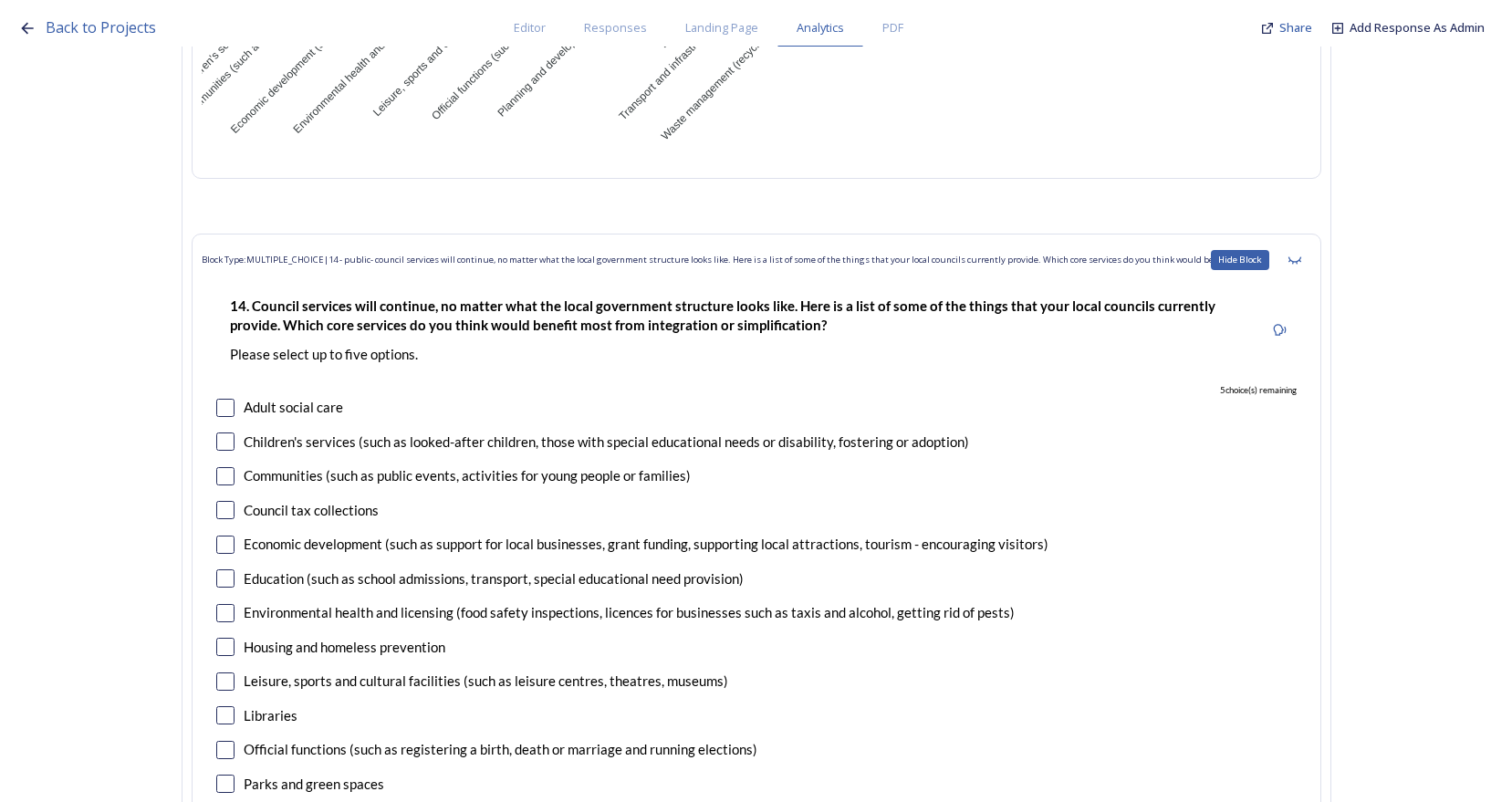
click at [1309, 256] on div "Hide Block" at bounding box center [1295, 260] width 33 height 33
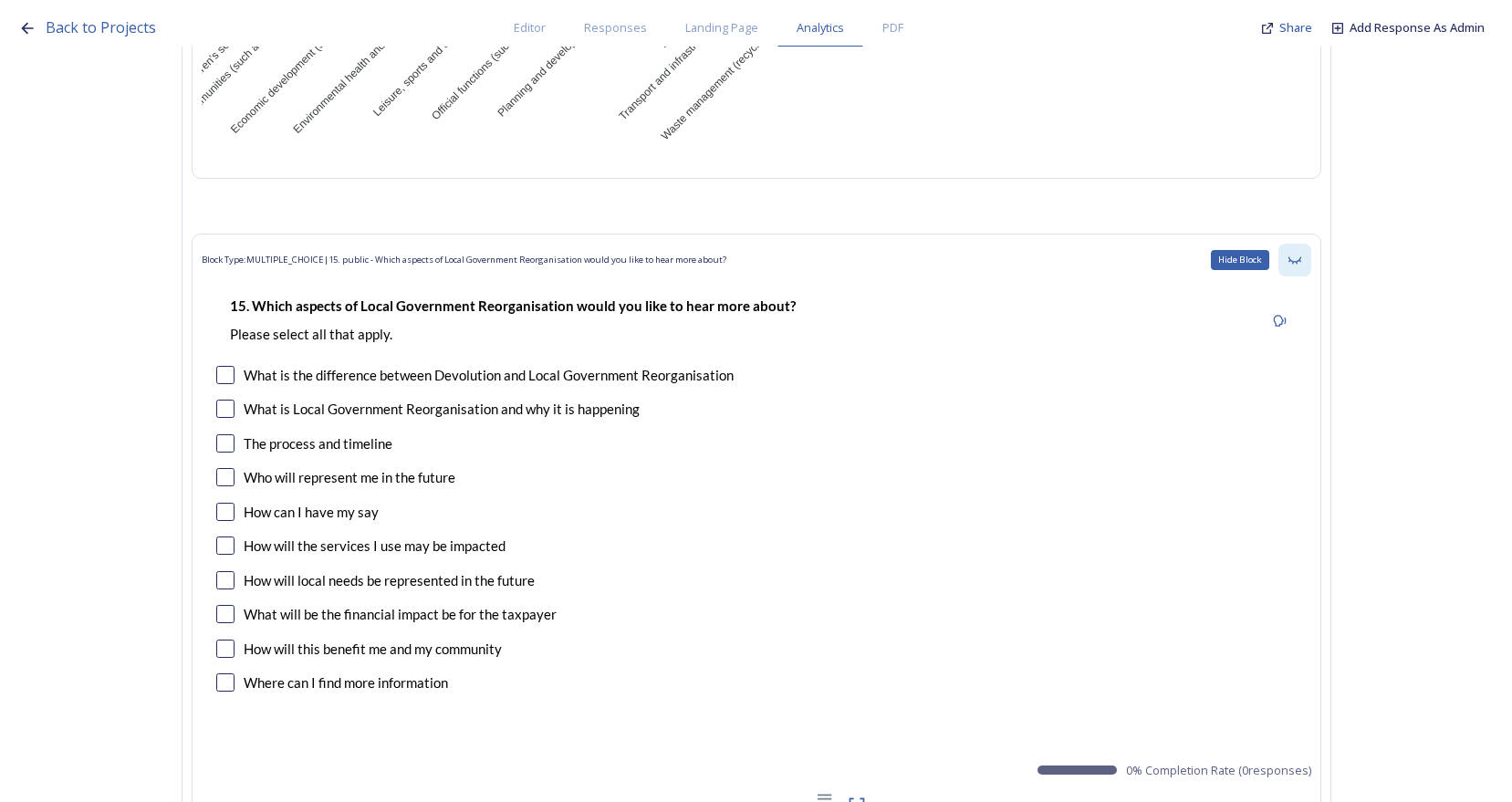
click at [1309, 256] on div "Hide Block" at bounding box center [1295, 260] width 33 height 33
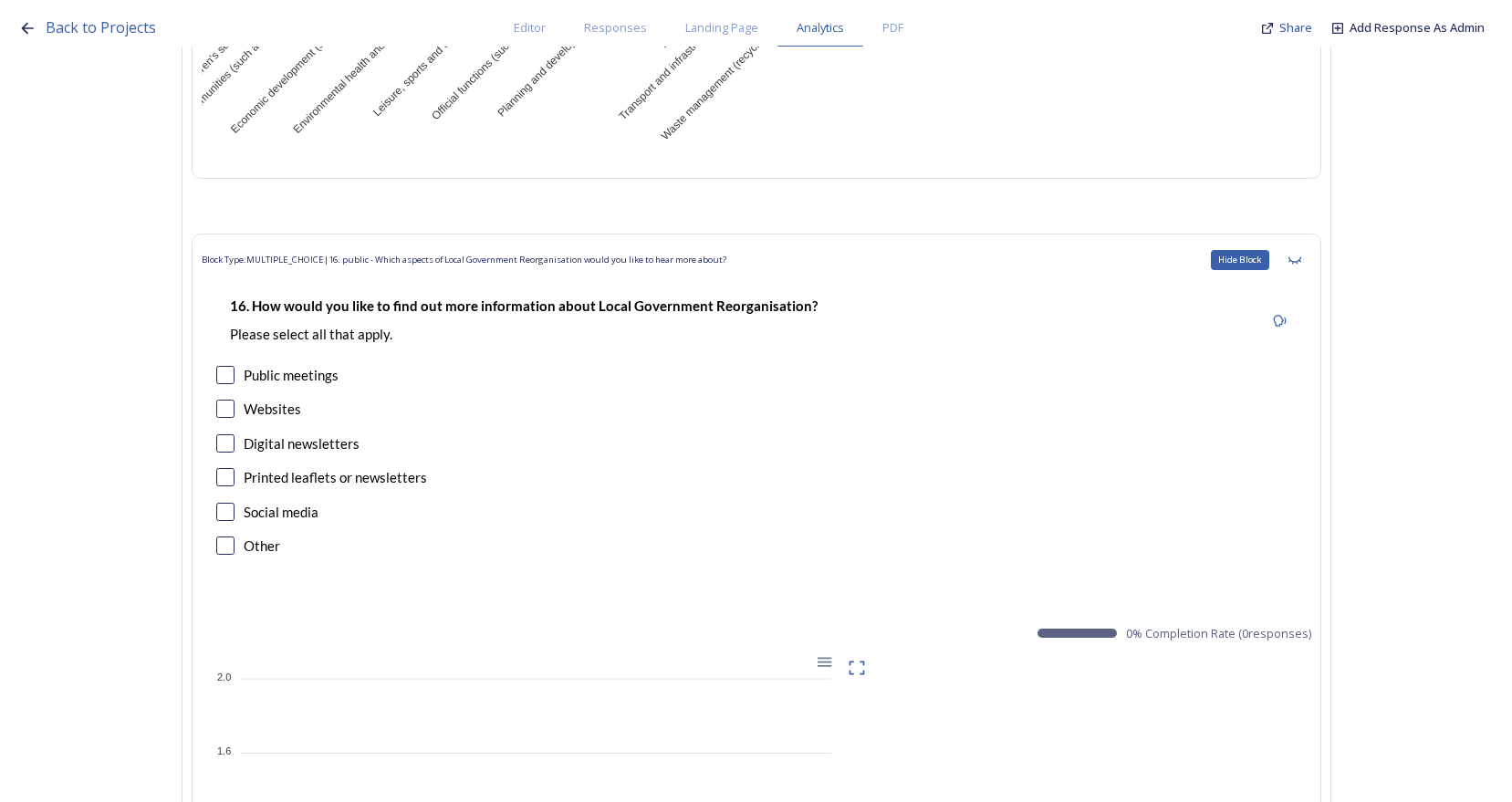
click at [1309, 256] on div "Hide Block" at bounding box center [1295, 260] width 33 height 33
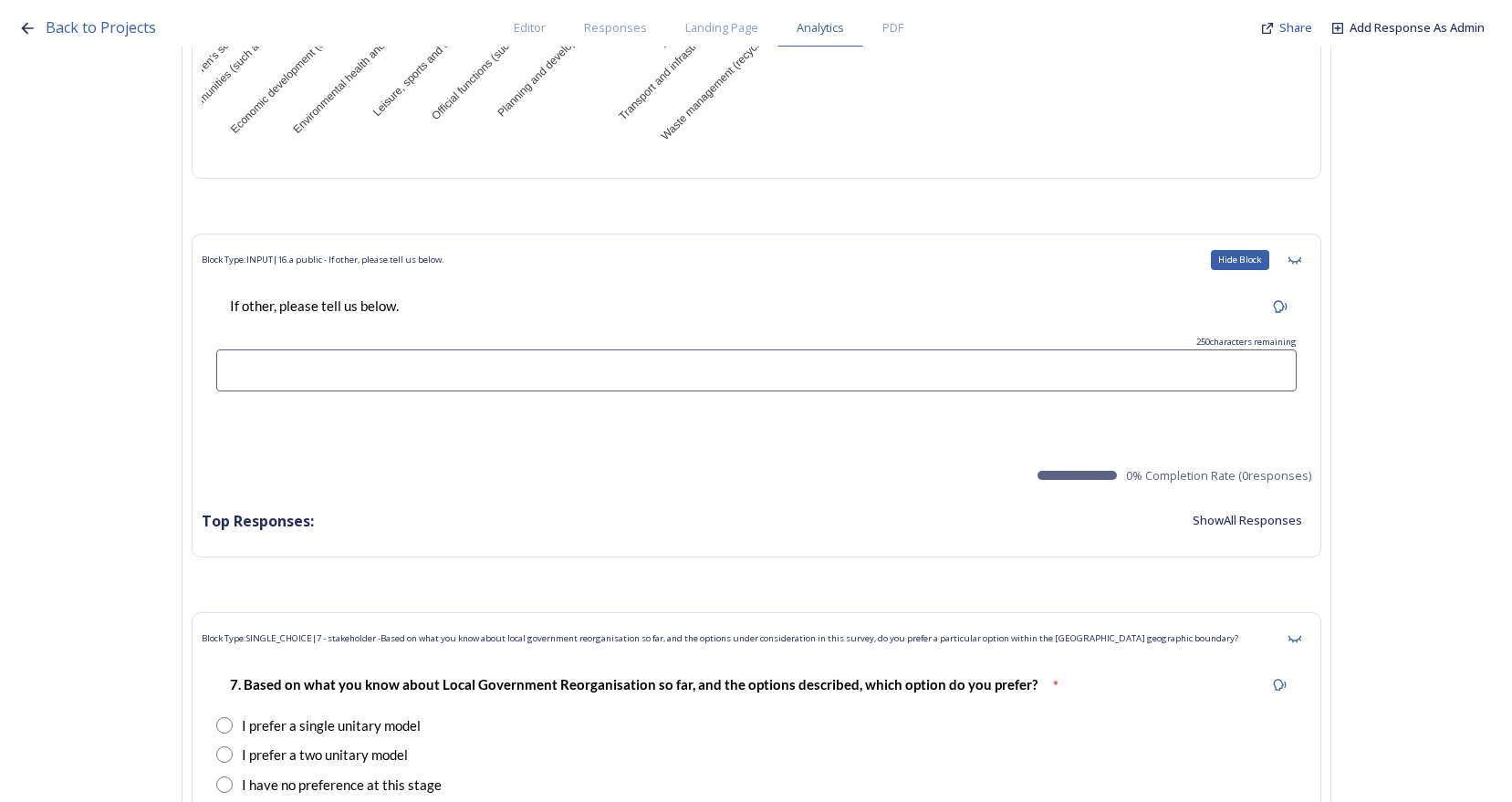
click at [1309, 256] on div "Hide Block" at bounding box center [1295, 260] width 33 height 33
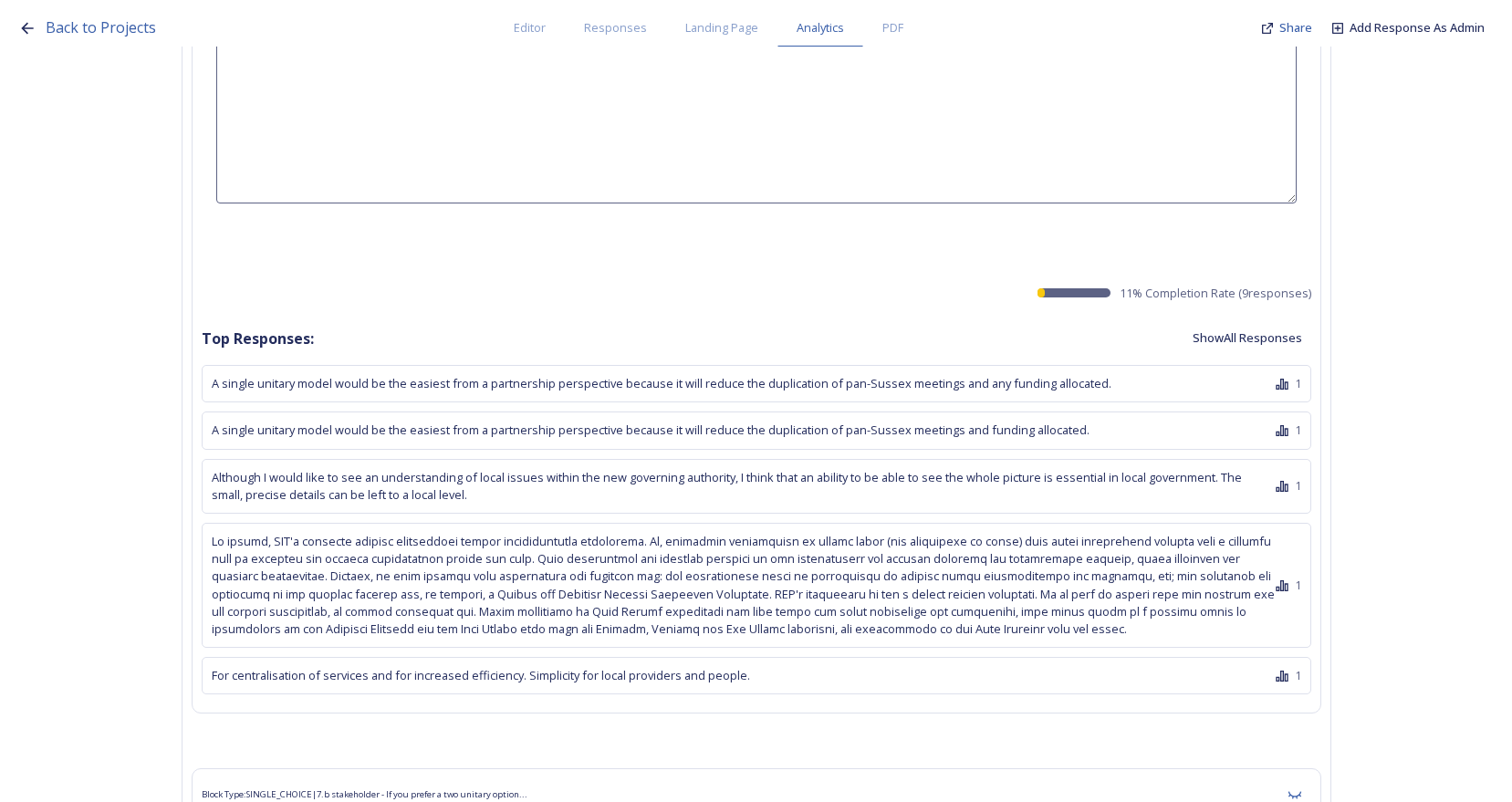
scroll to position [15244, 0]
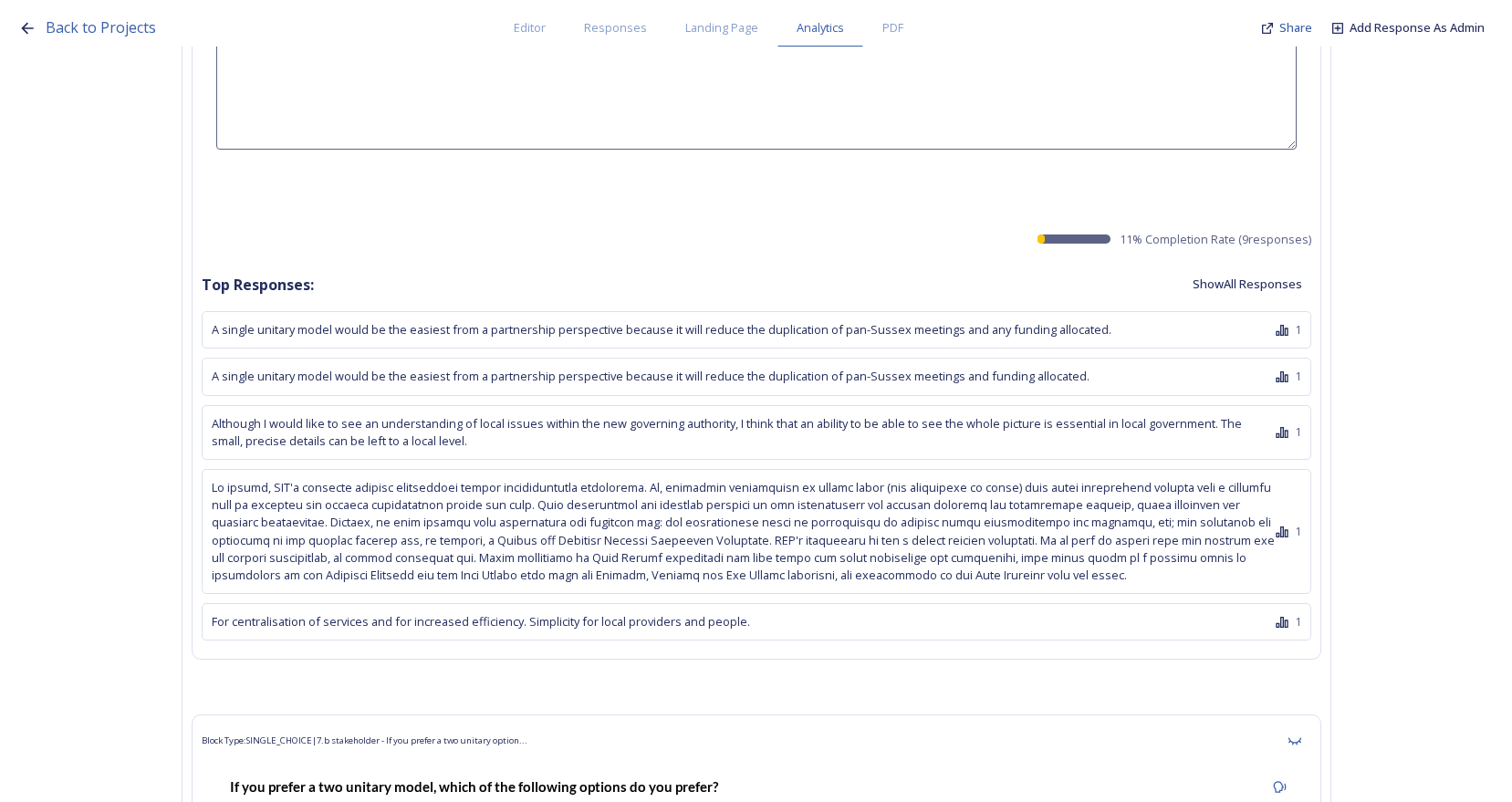
click at [1283, 275] on button "Show All Responses" at bounding box center [1247, 284] width 128 height 35
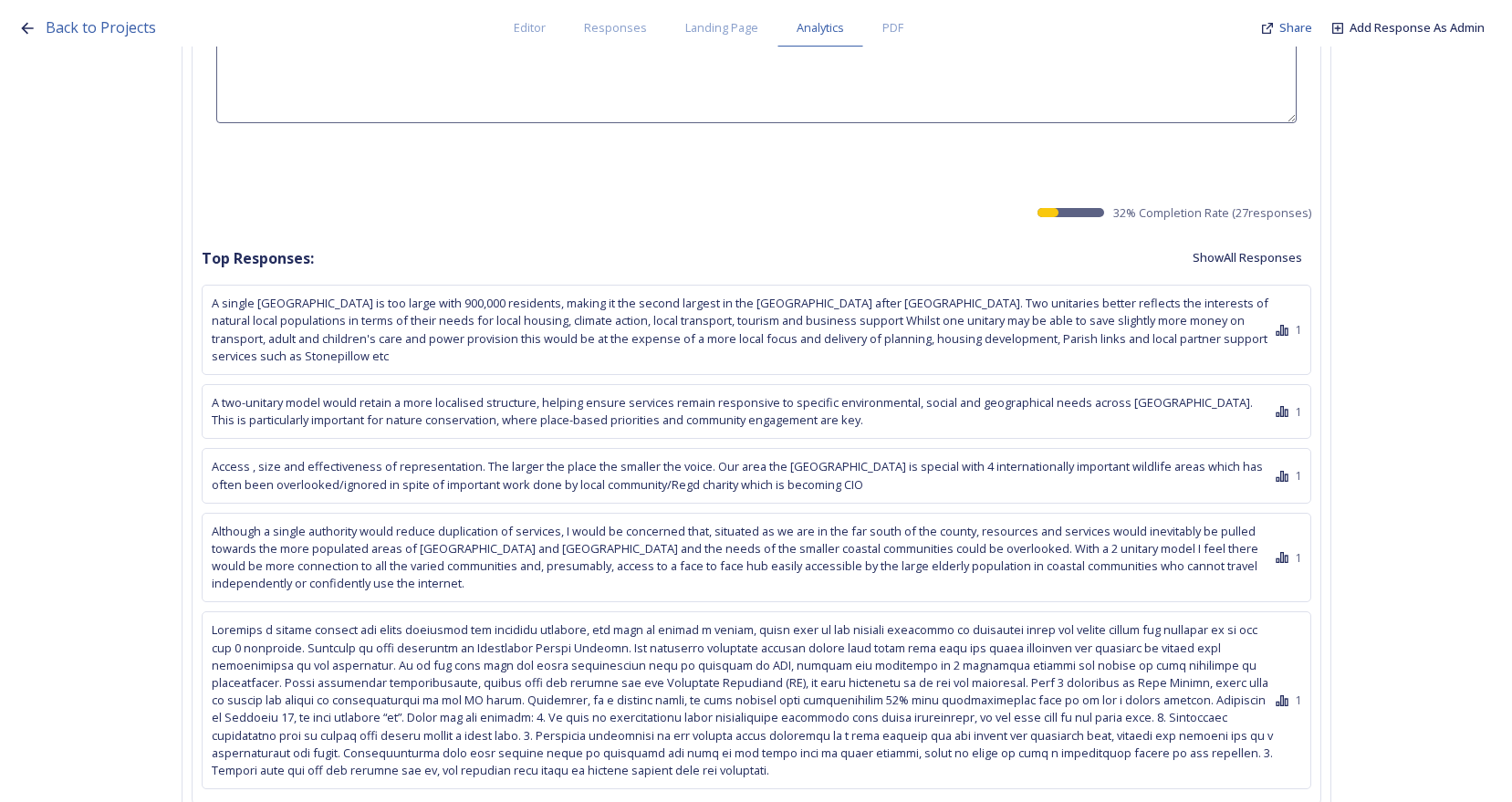
scroll to position [17070, 0]
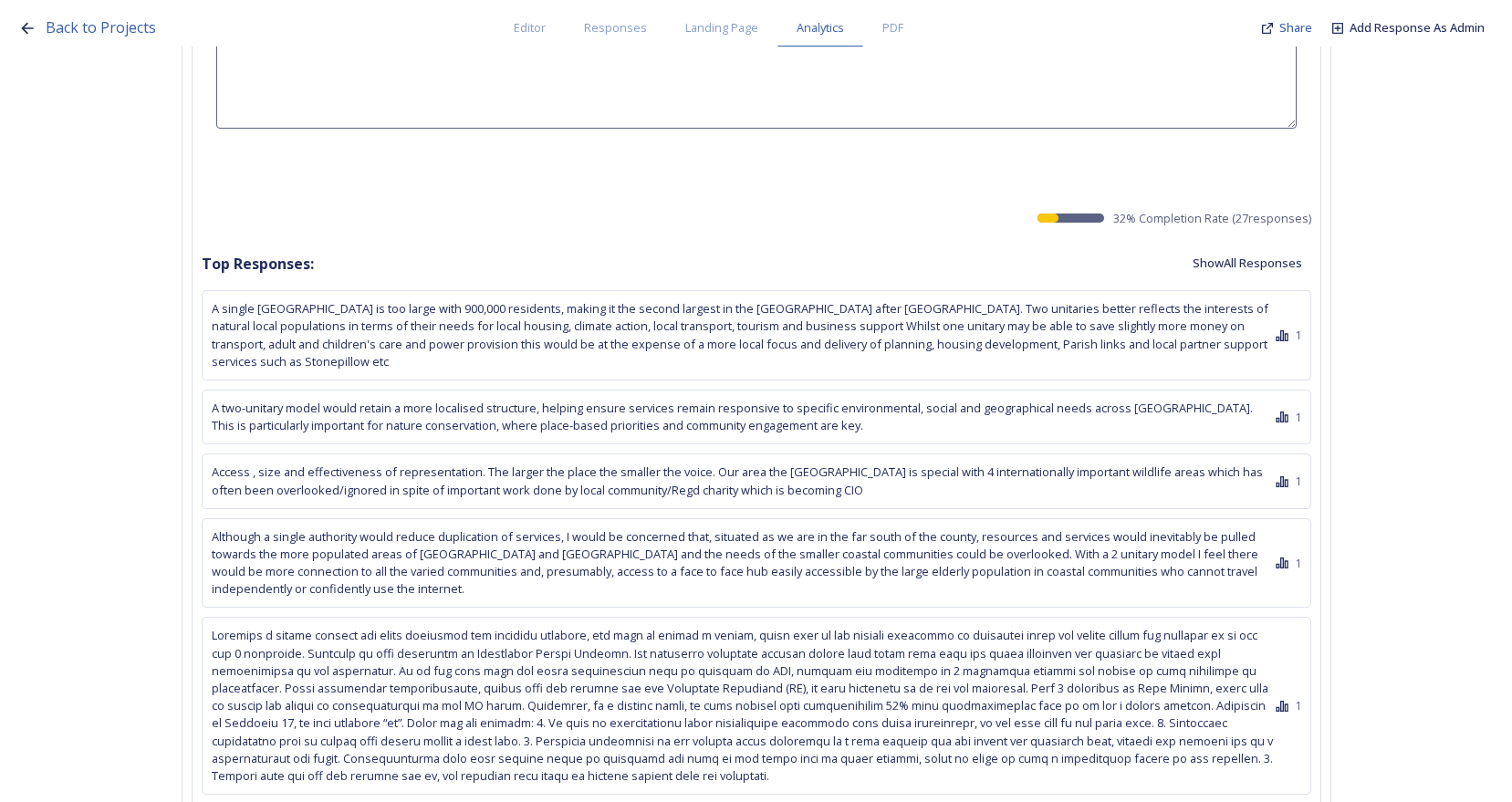
click at [1299, 245] on button "Show All Responses" at bounding box center [1247, 263] width 128 height 35
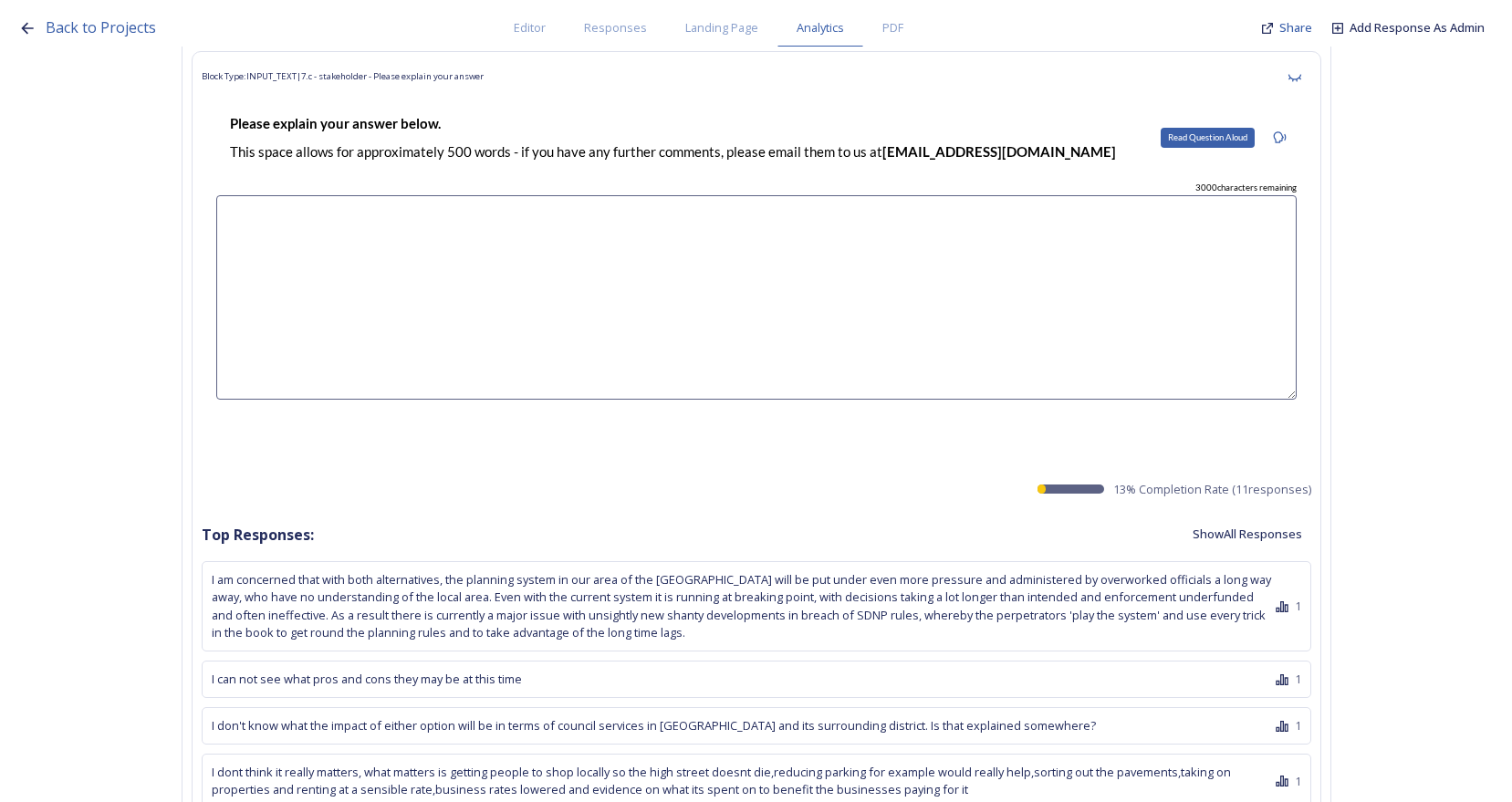
scroll to position [20447, 0]
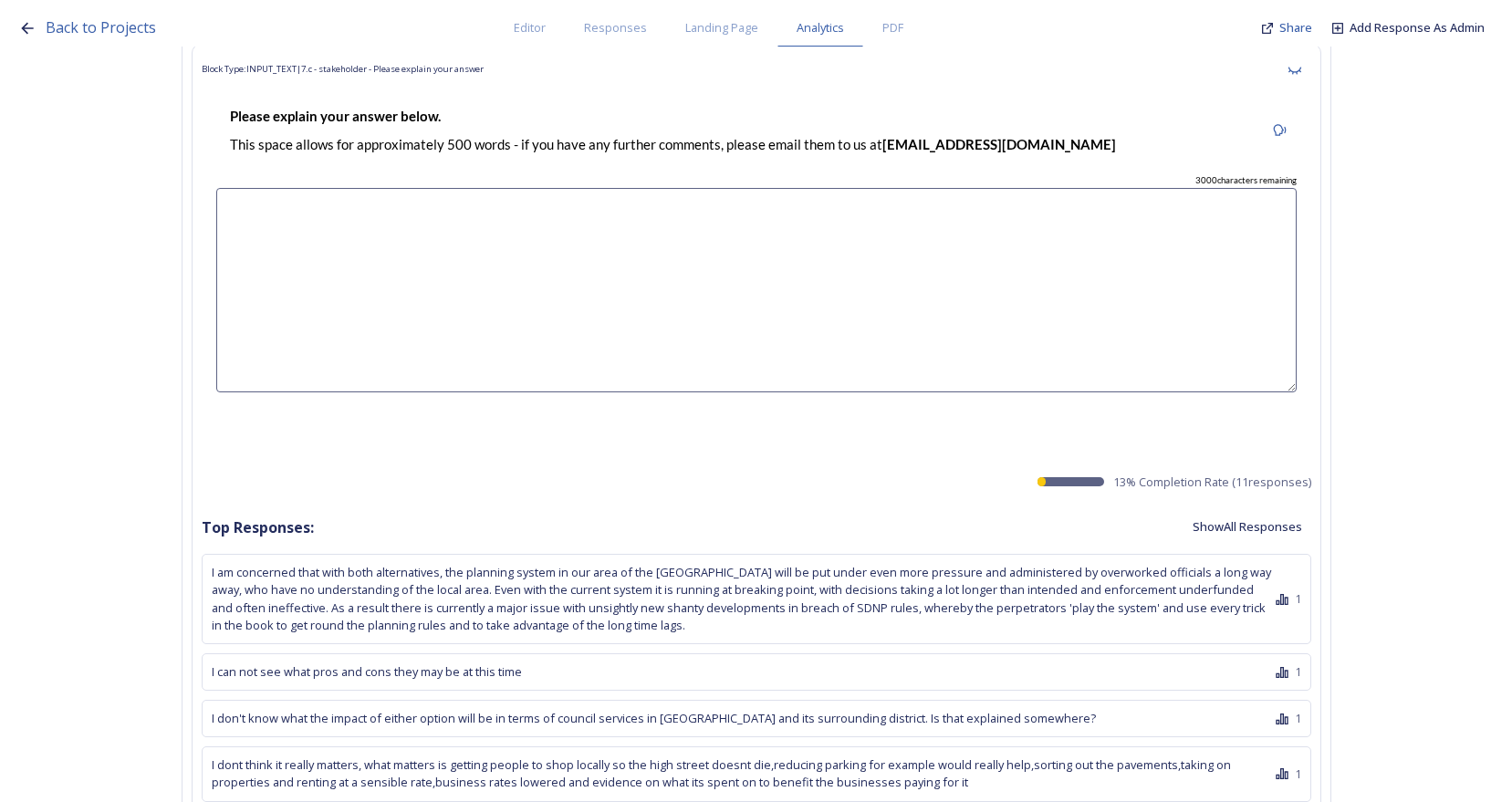
click at [1230, 509] on button "Show All Responses" at bounding box center [1247, 527] width 128 height 35
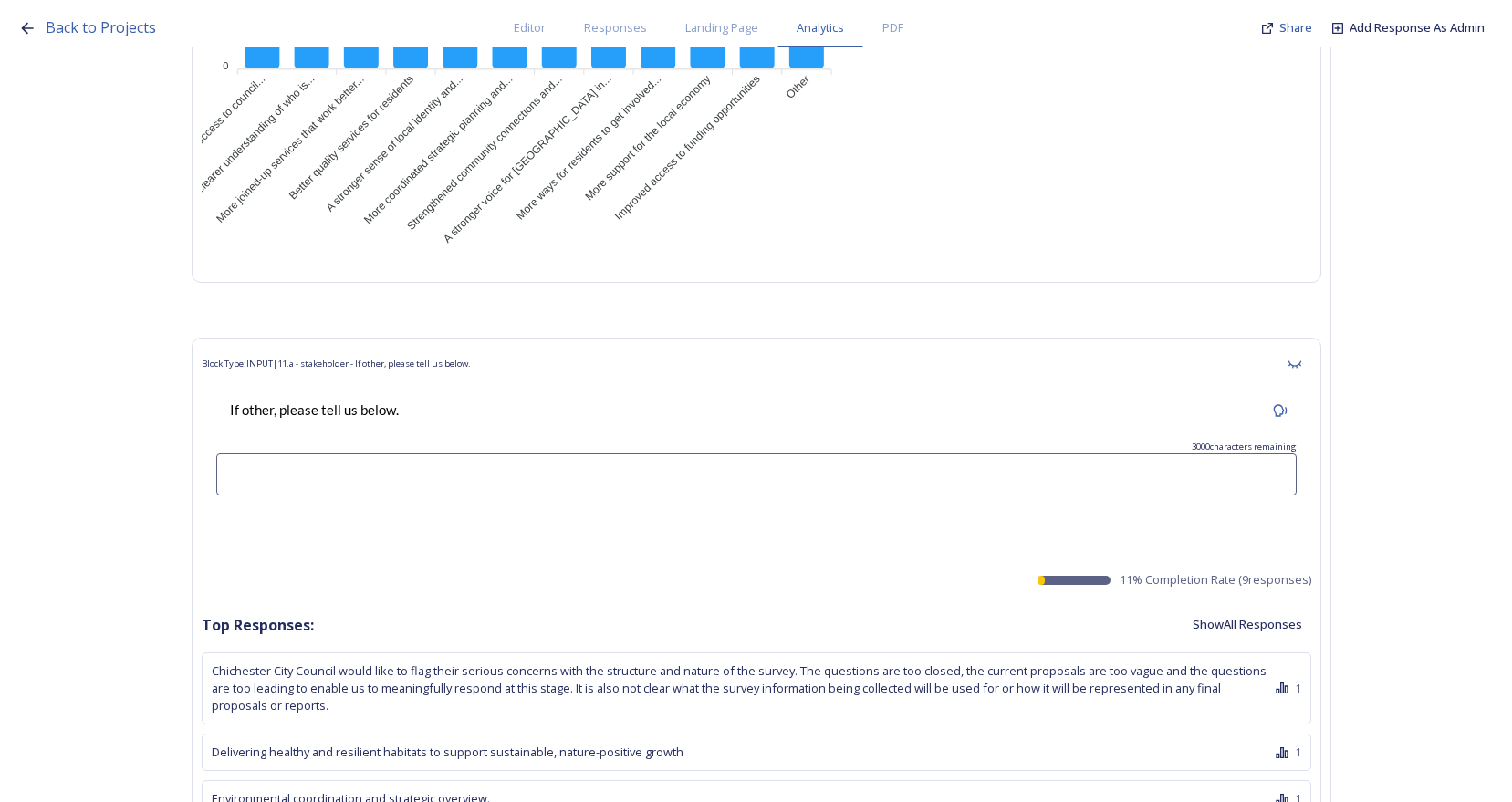
scroll to position [25193, 0]
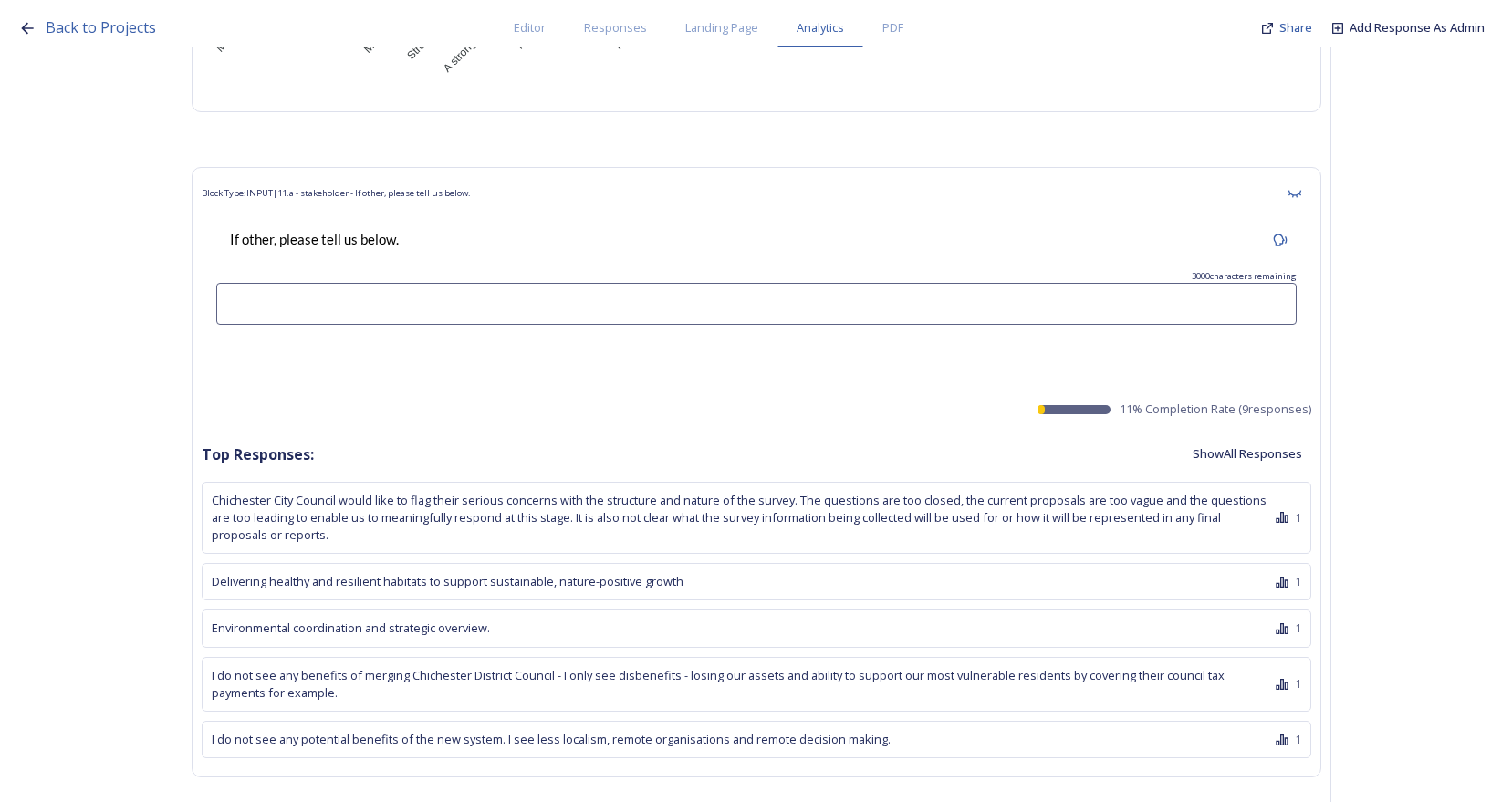
click at [1287, 437] on button "Show All Responses" at bounding box center [1247, 454] width 128 height 35
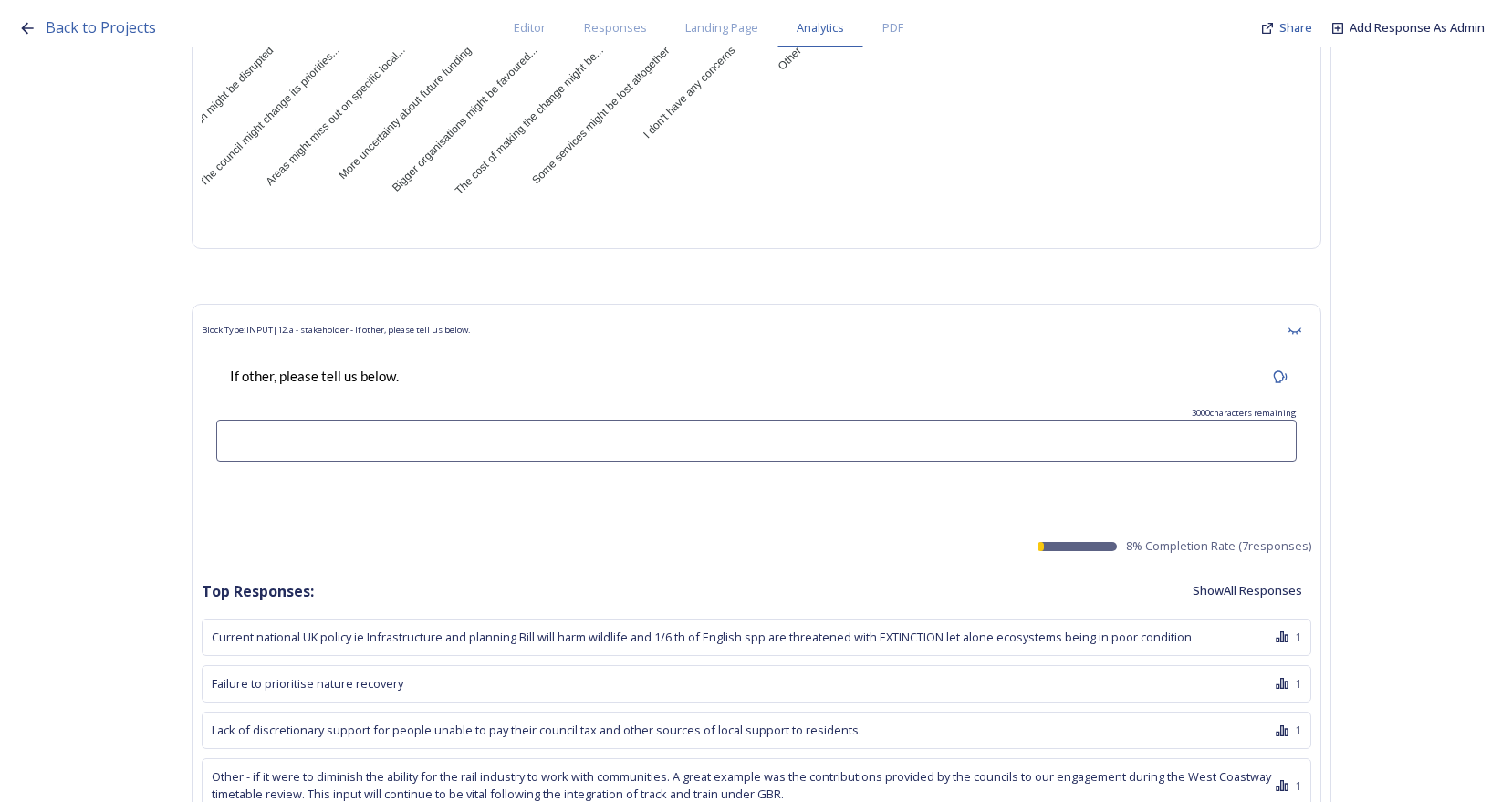
scroll to position [27292, 0]
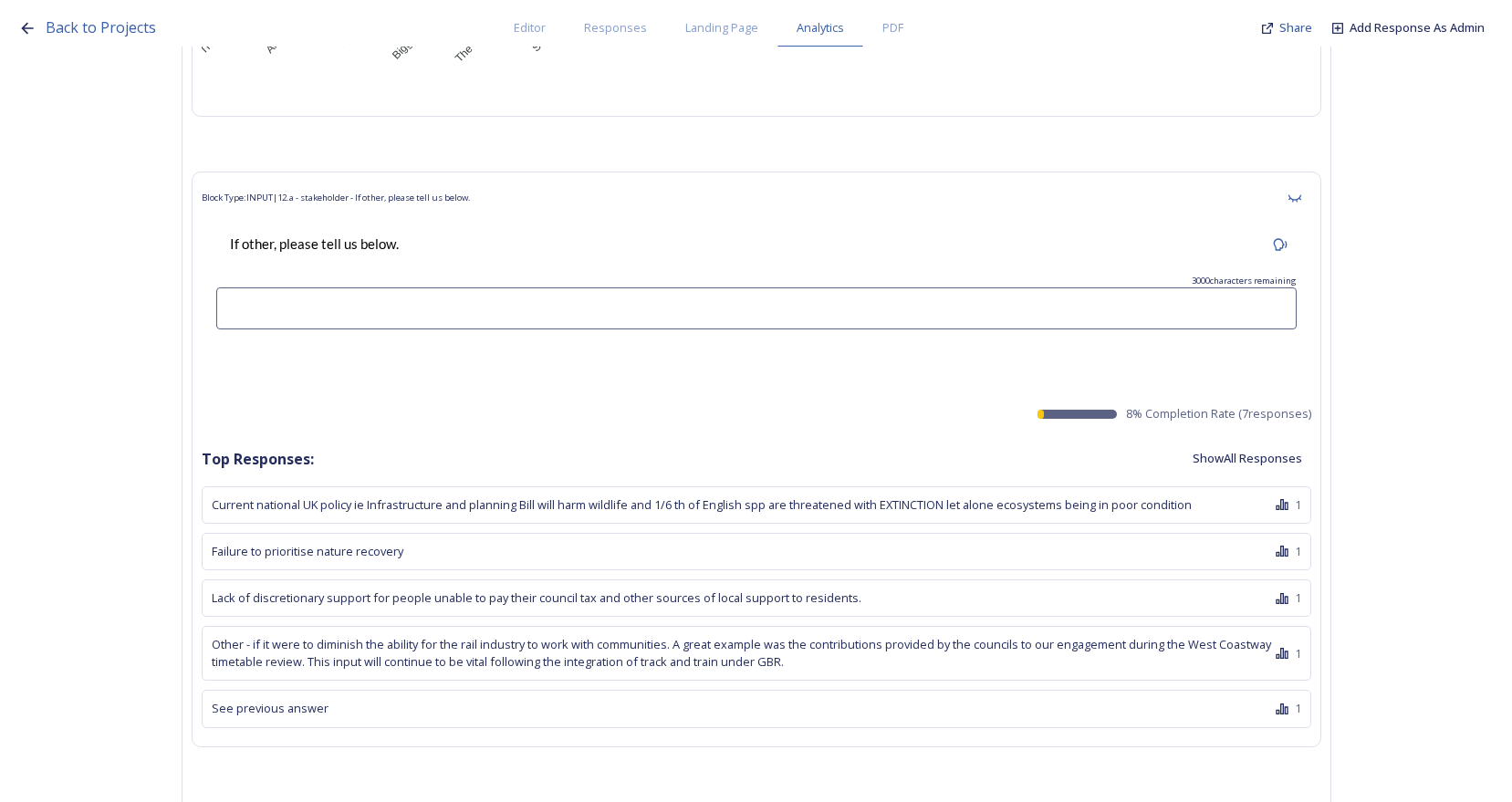
click at [1287, 441] on button "Show All Responses" at bounding box center [1247, 458] width 128 height 35
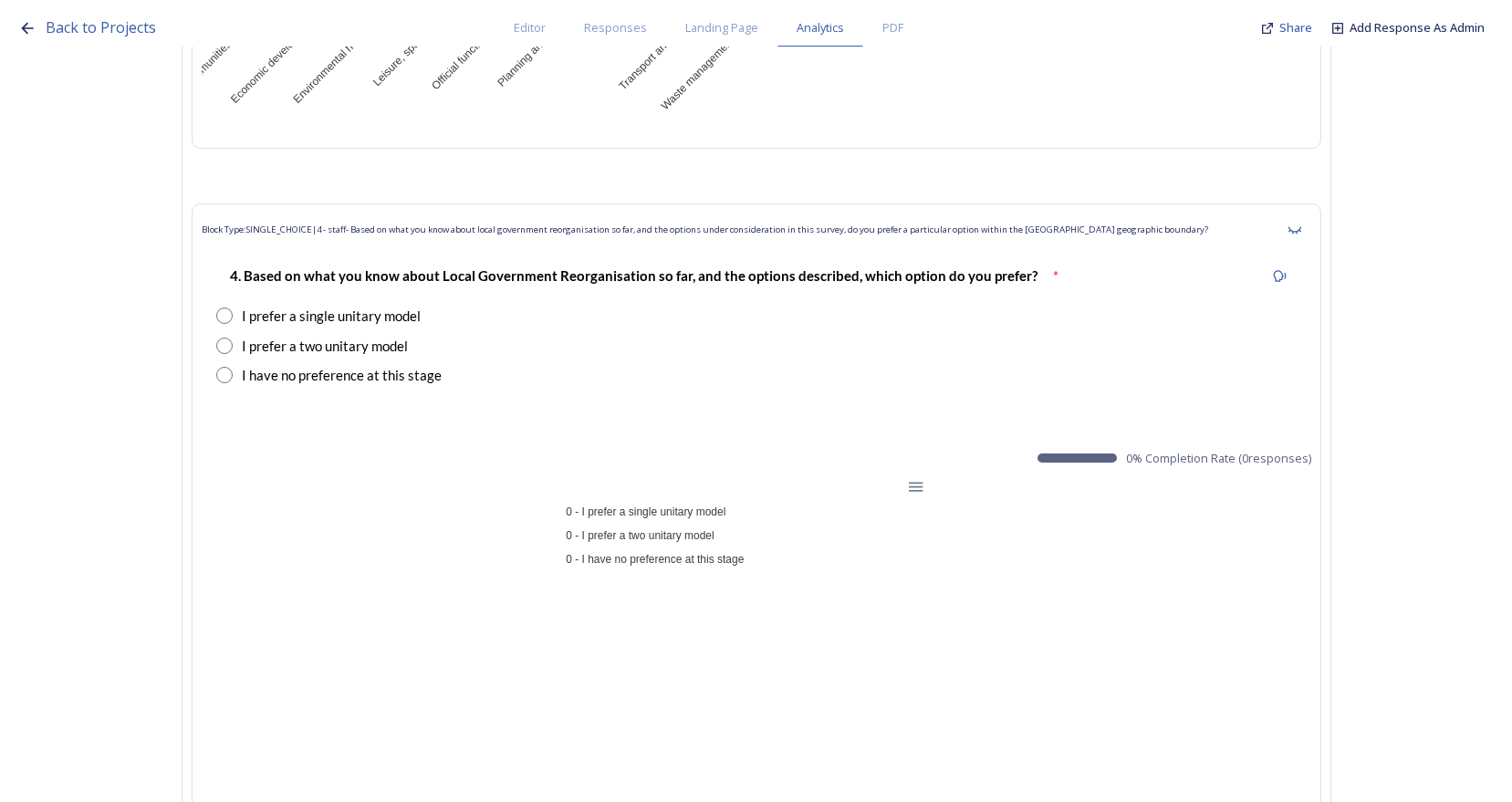
scroll to position [29666, 0]
click at [1302, 221] on icon at bounding box center [1294, 228] width 15 height 15
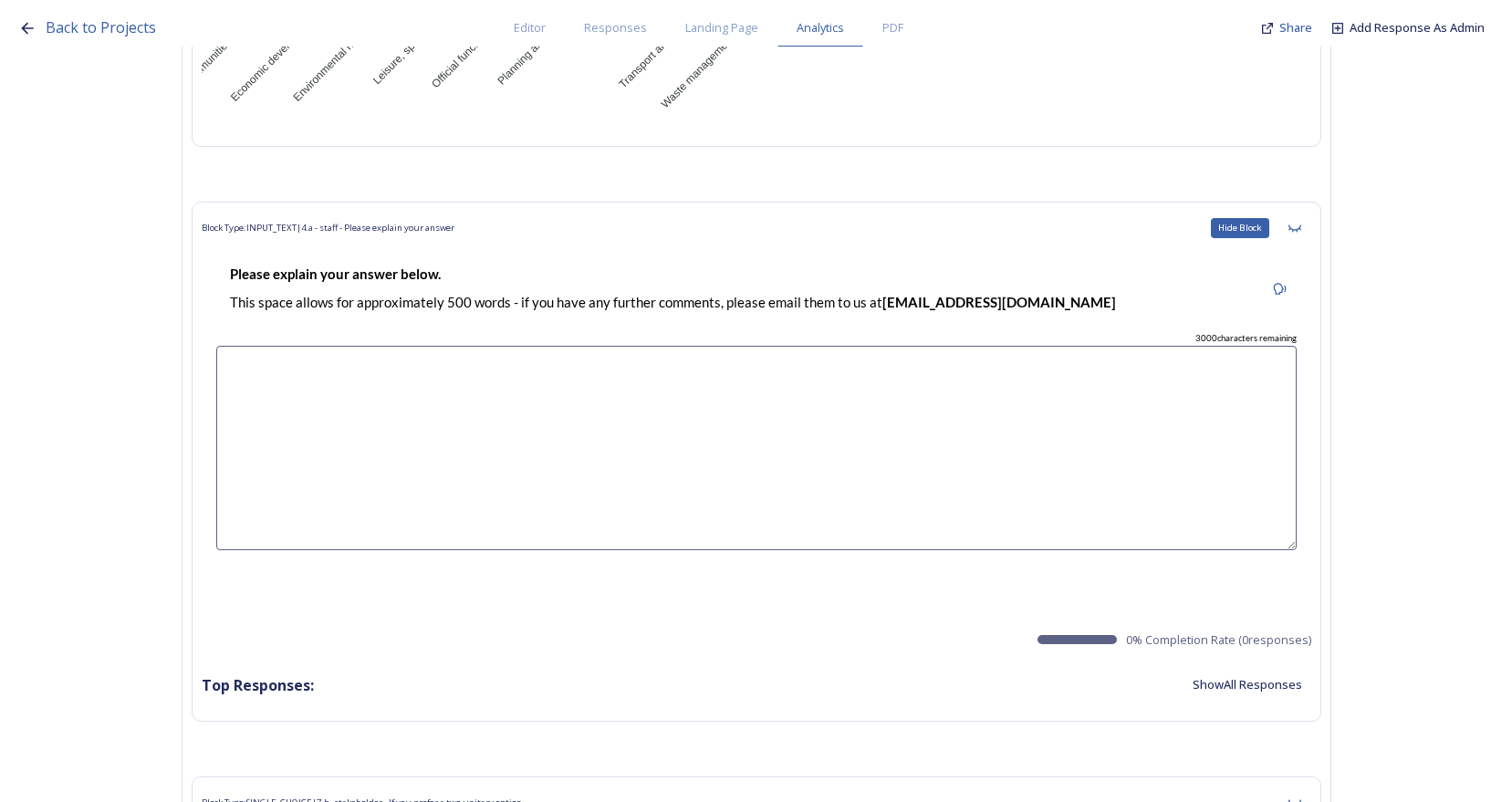
click at [1302, 221] on icon at bounding box center [1294, 228] width 15 height 15
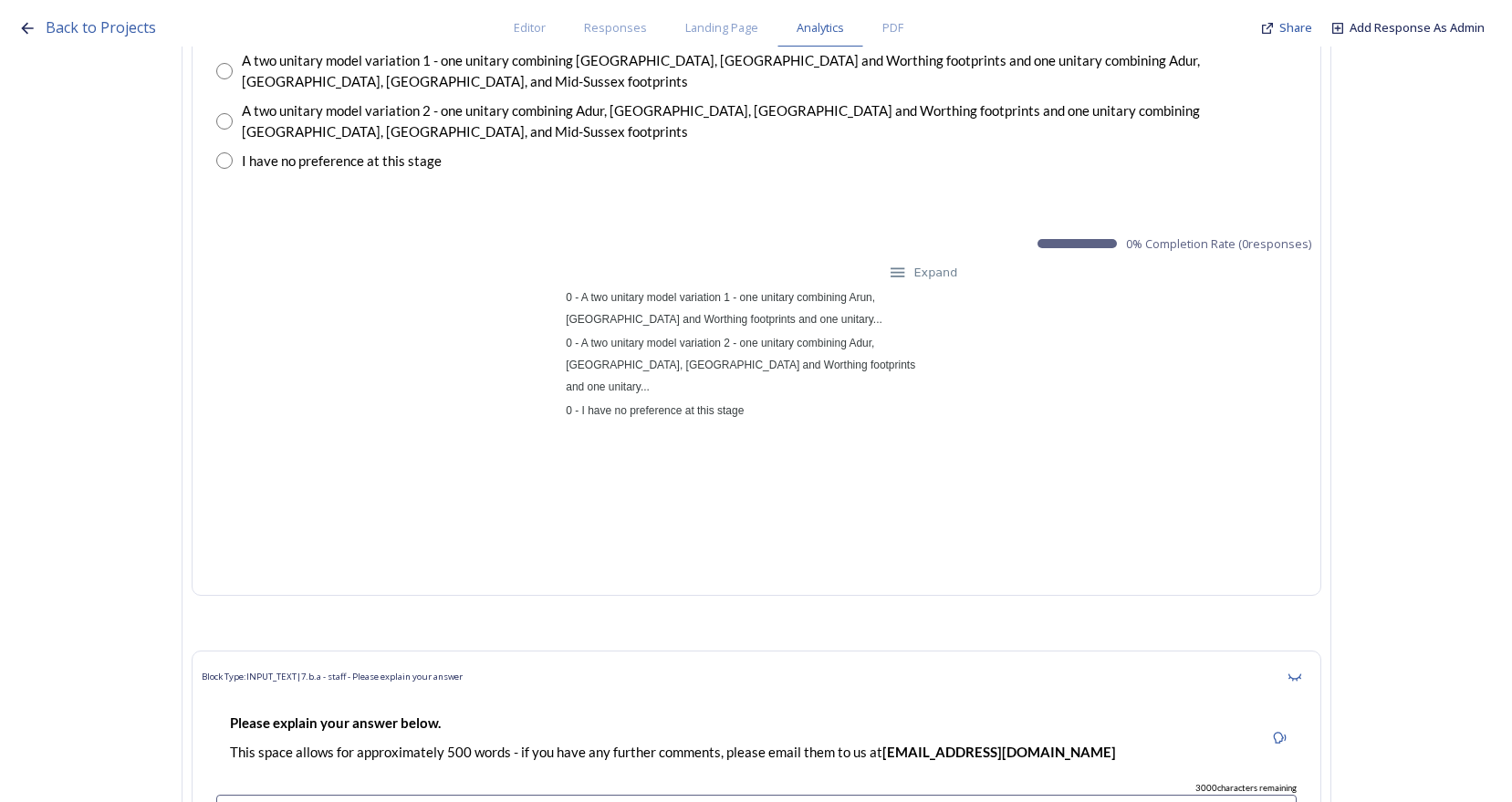
scroll to position [29574, 0]
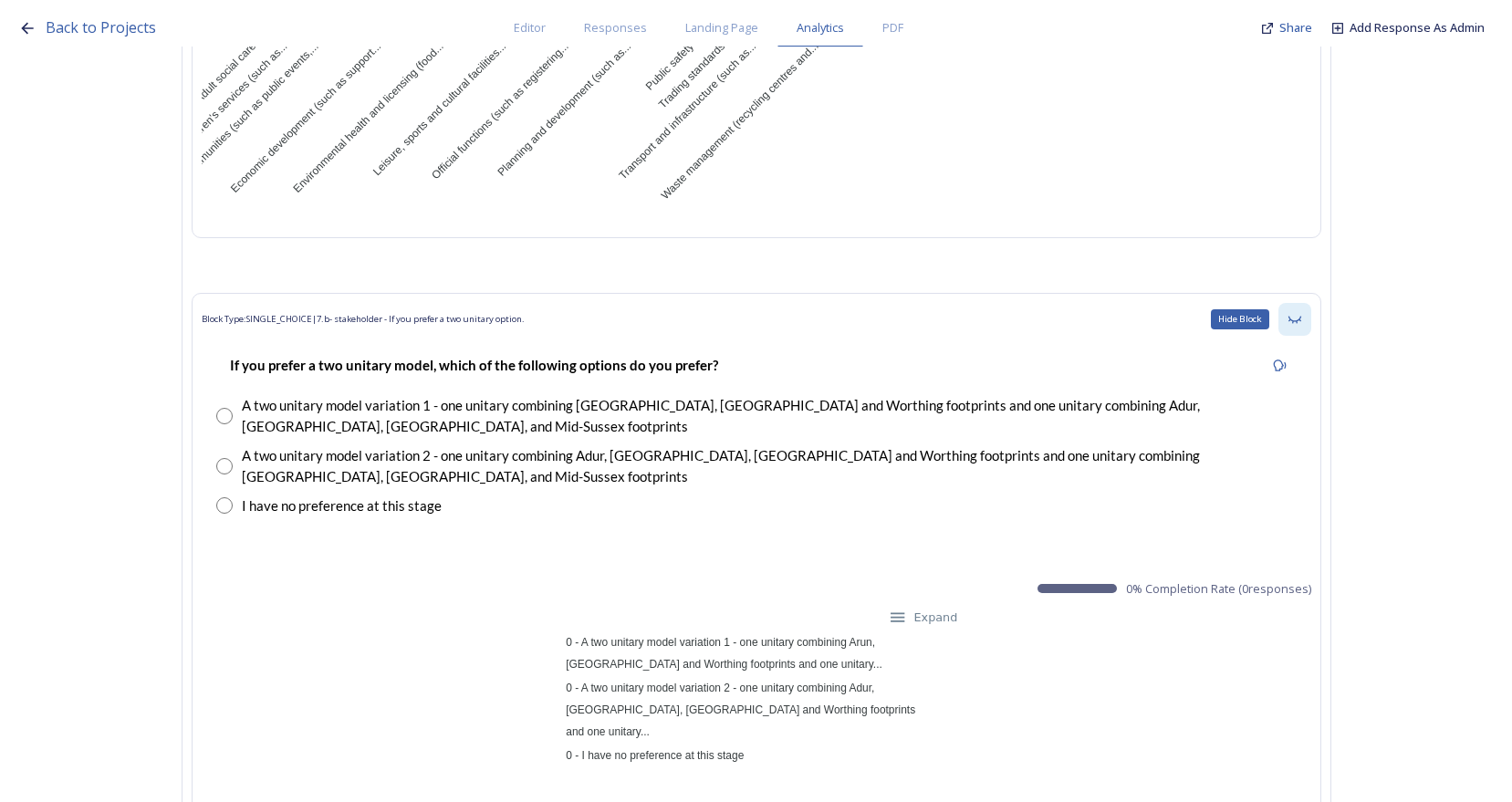
click at [1310, 303] on div "Hide Block" at bounding box center [1295, 319] width 33 height 33
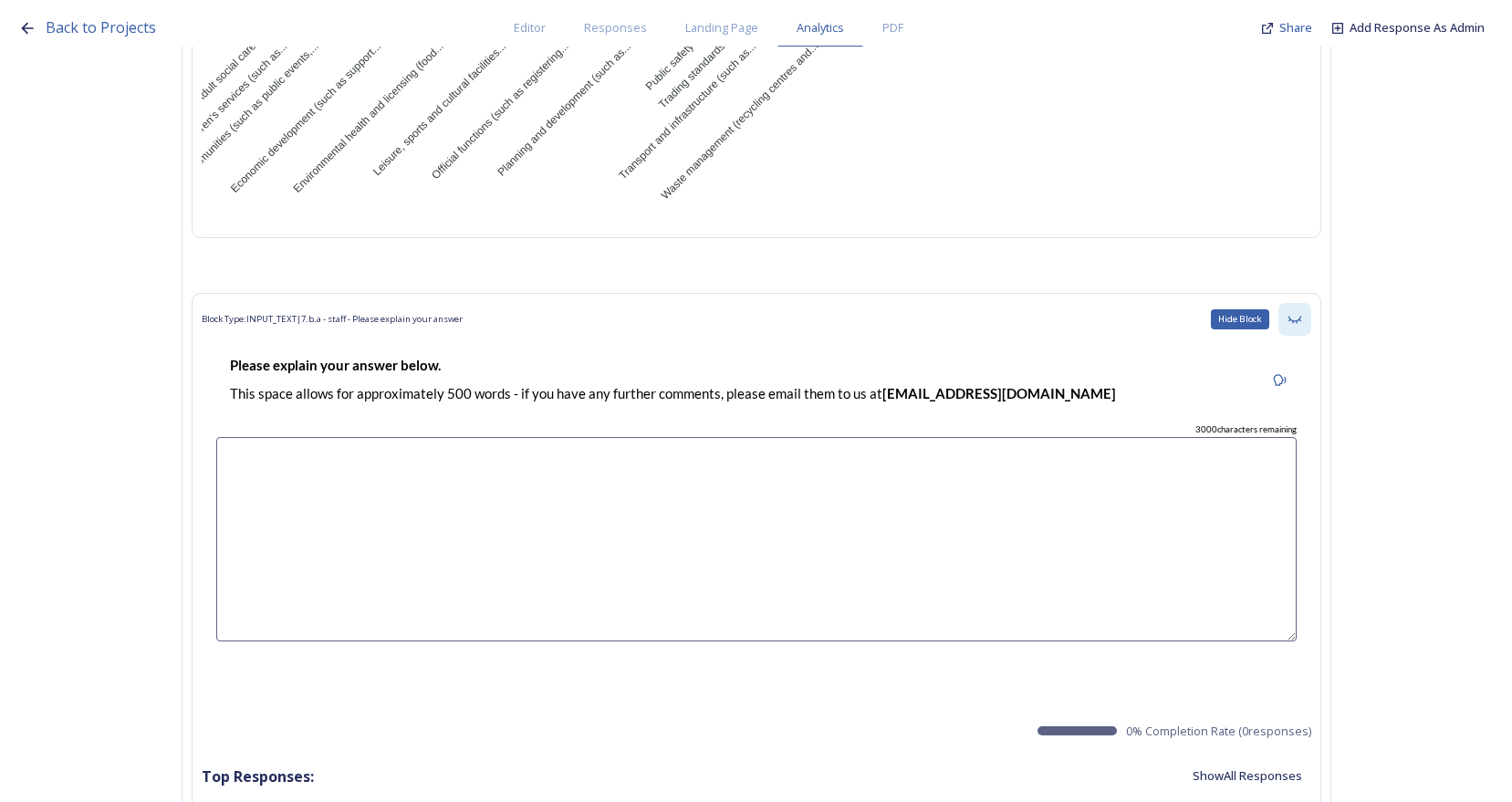
click at [1310, 303] on div "Hide Block" at bounding box center [1295, 319] width 33 height 33
click at [1309, 303] on div "Hide Block" at bounding box center [1295, 319] width 33 height 33
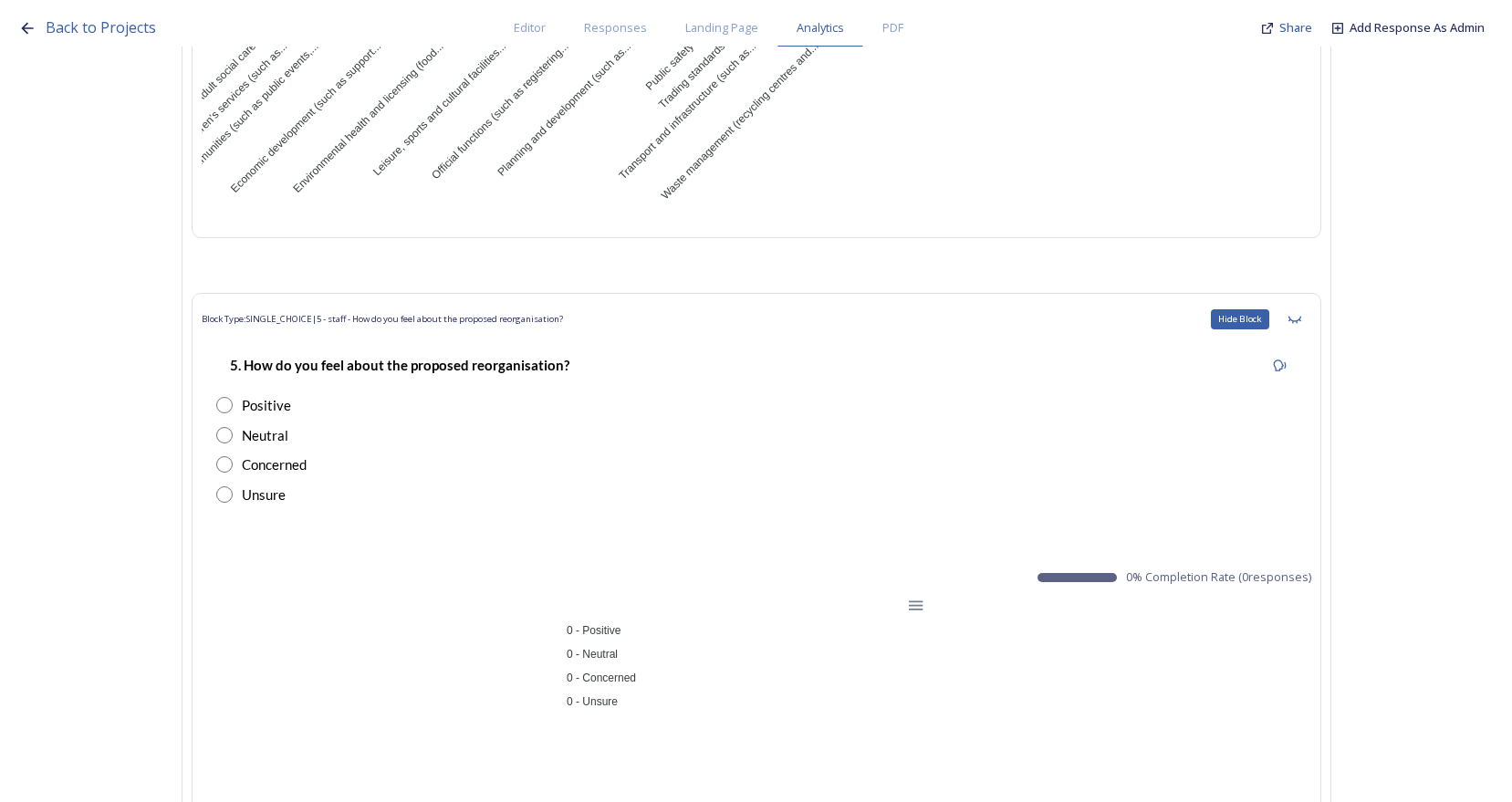
click at [1309, 303] on div "Hide Block" at bounding box center [1295, 319] width 33 height 33
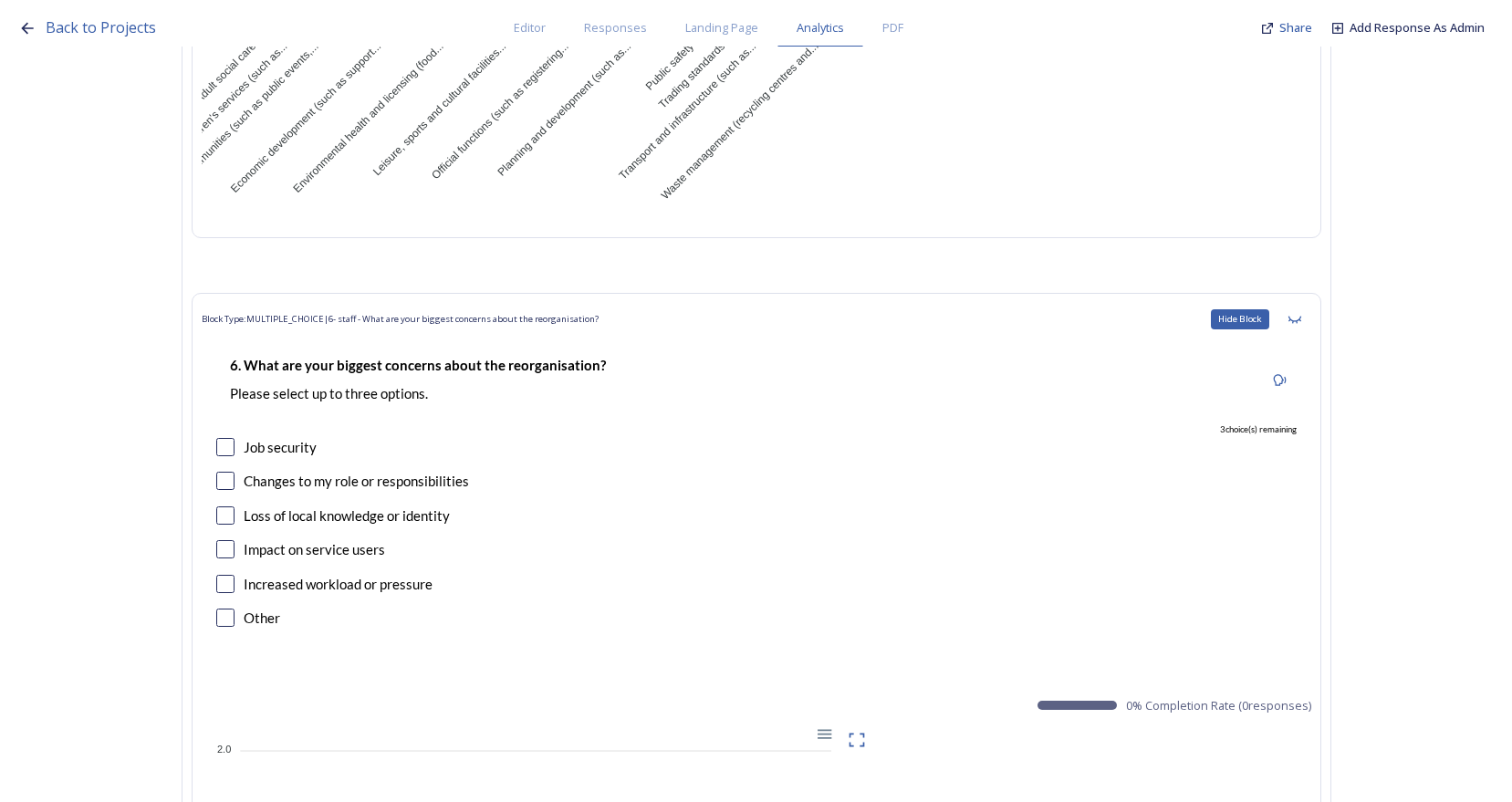
click at [1309, 303] on div "Hide Block" at bounding box center [1295, 319] width 33 height 33
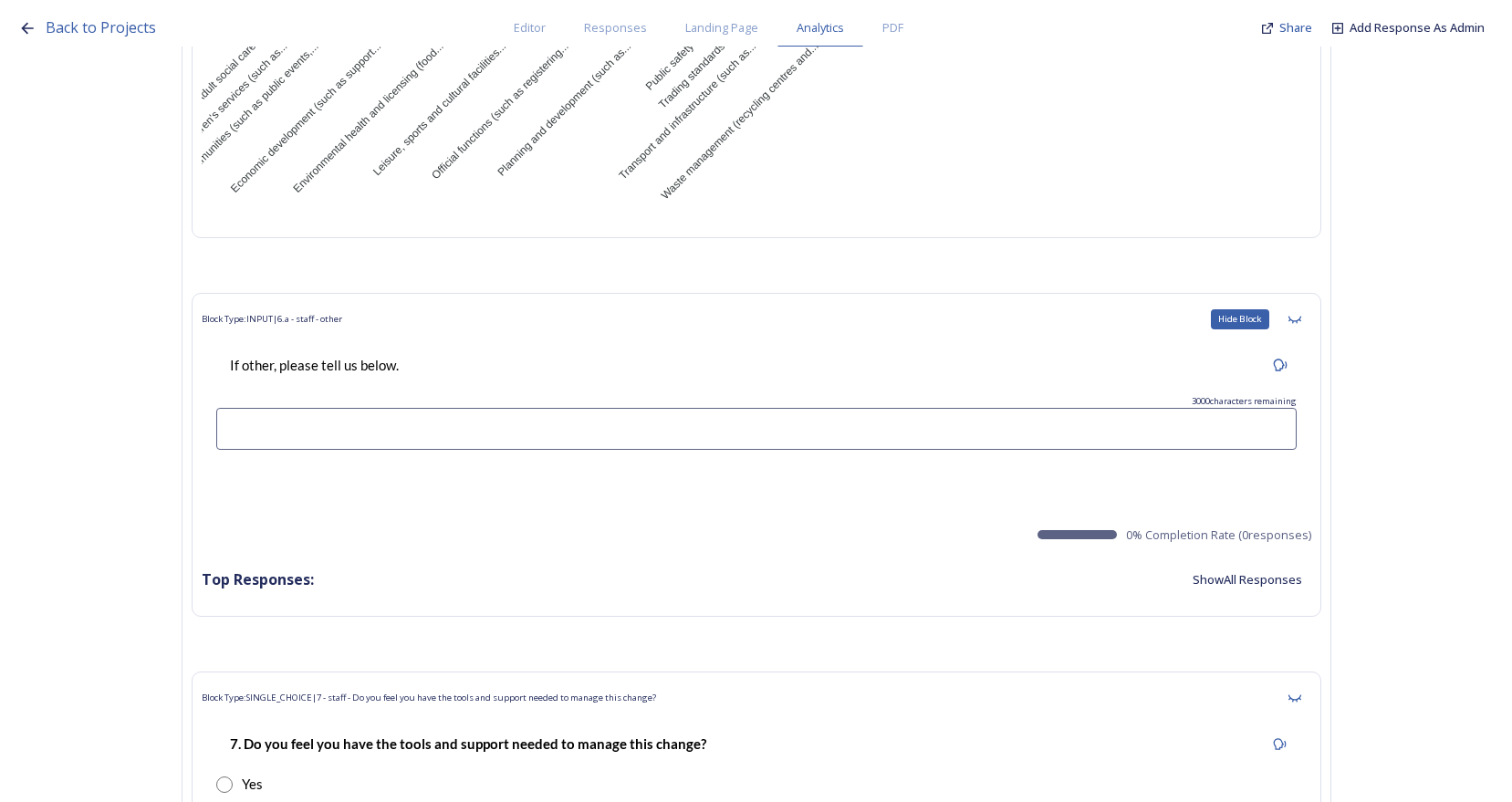
click at [1309, 303] on div "Hide Block" at bounding box center [1295, 319] width 33 height 33
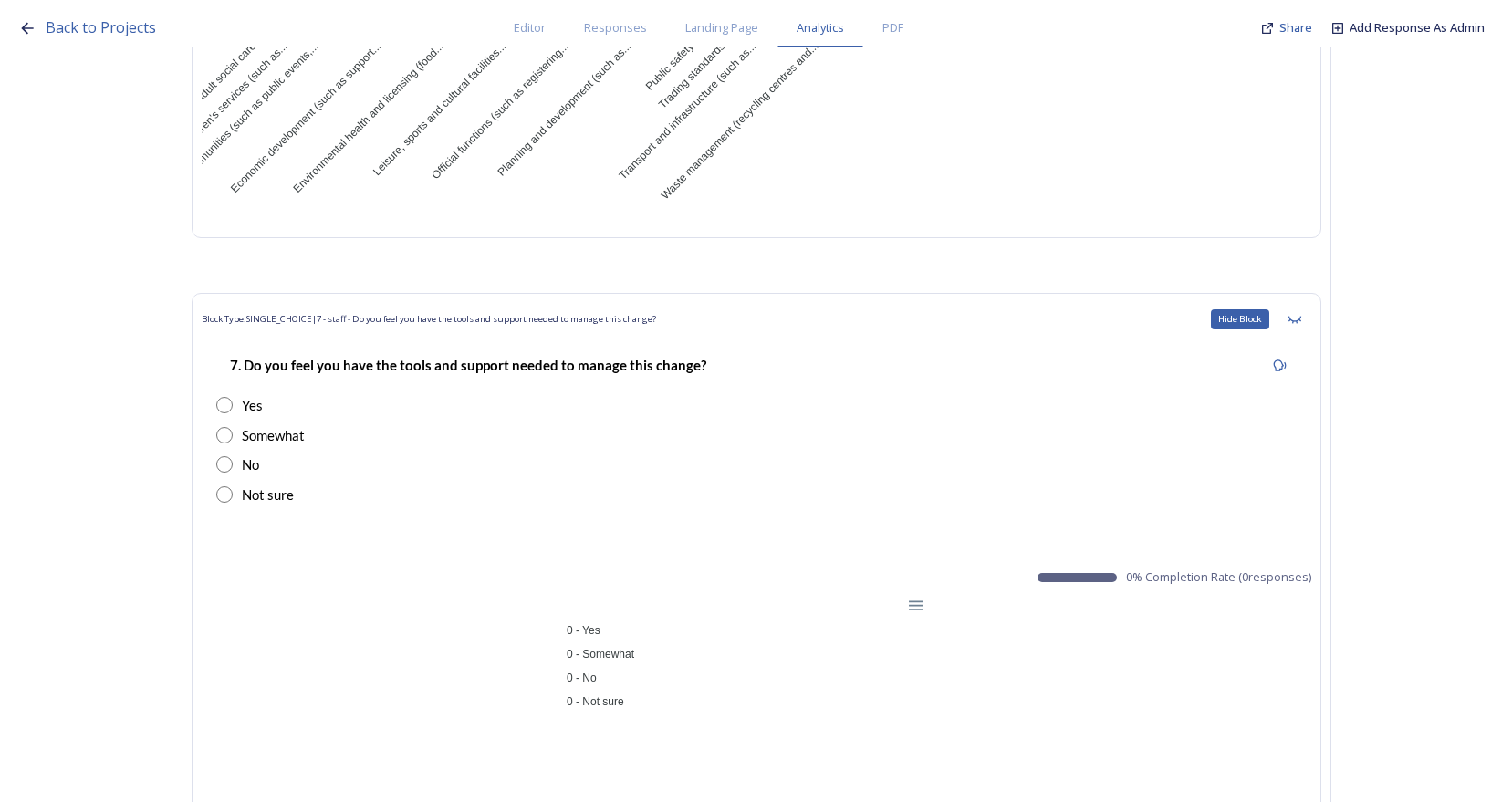
click at [1309, 303] on div "Hide Block" at bounding box center [1295, 319] width 33 height 33
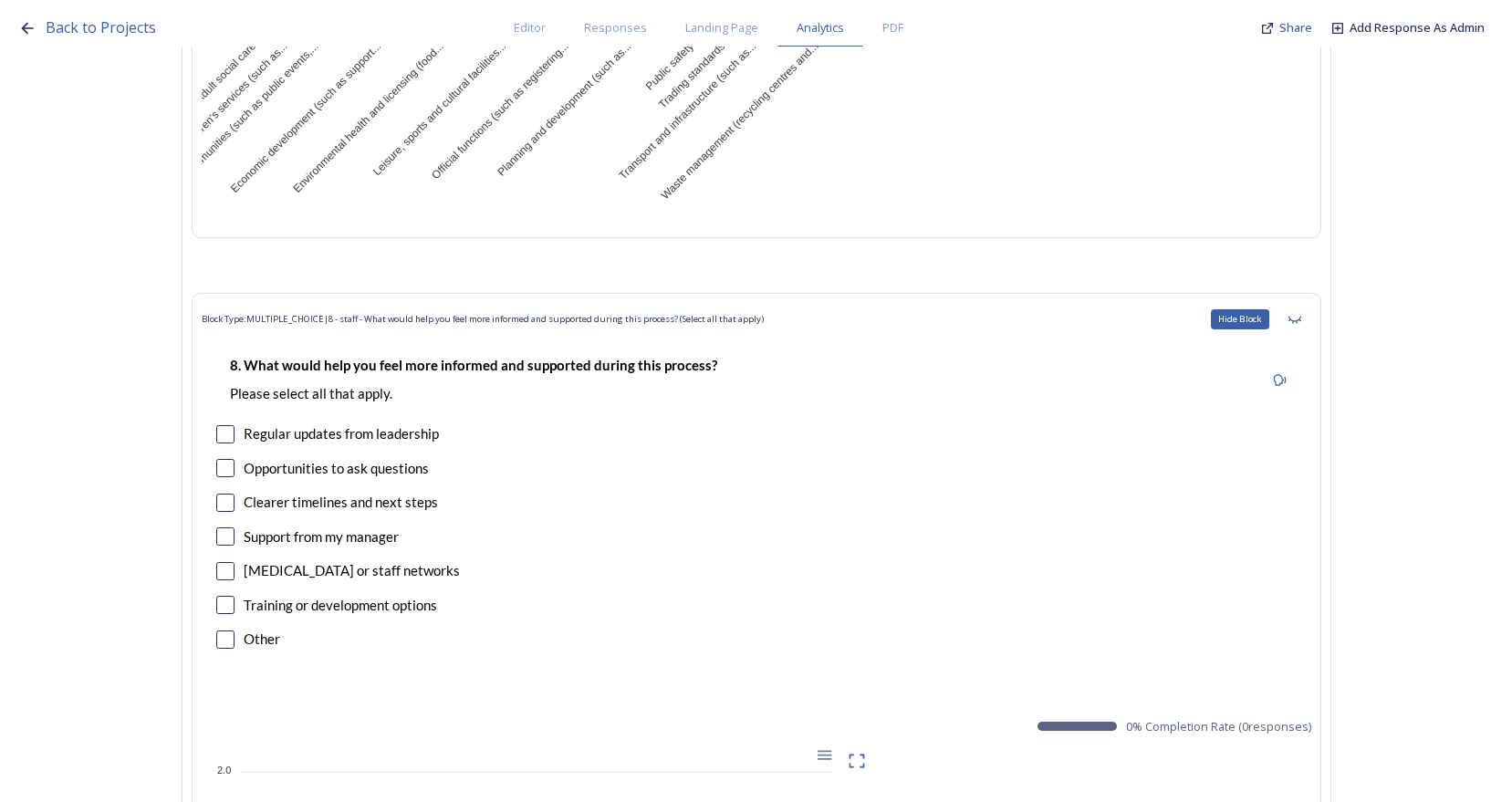
click at [1309, 303] on div "Hide Block" at bounding box center [1295, 319] width 33 height 33
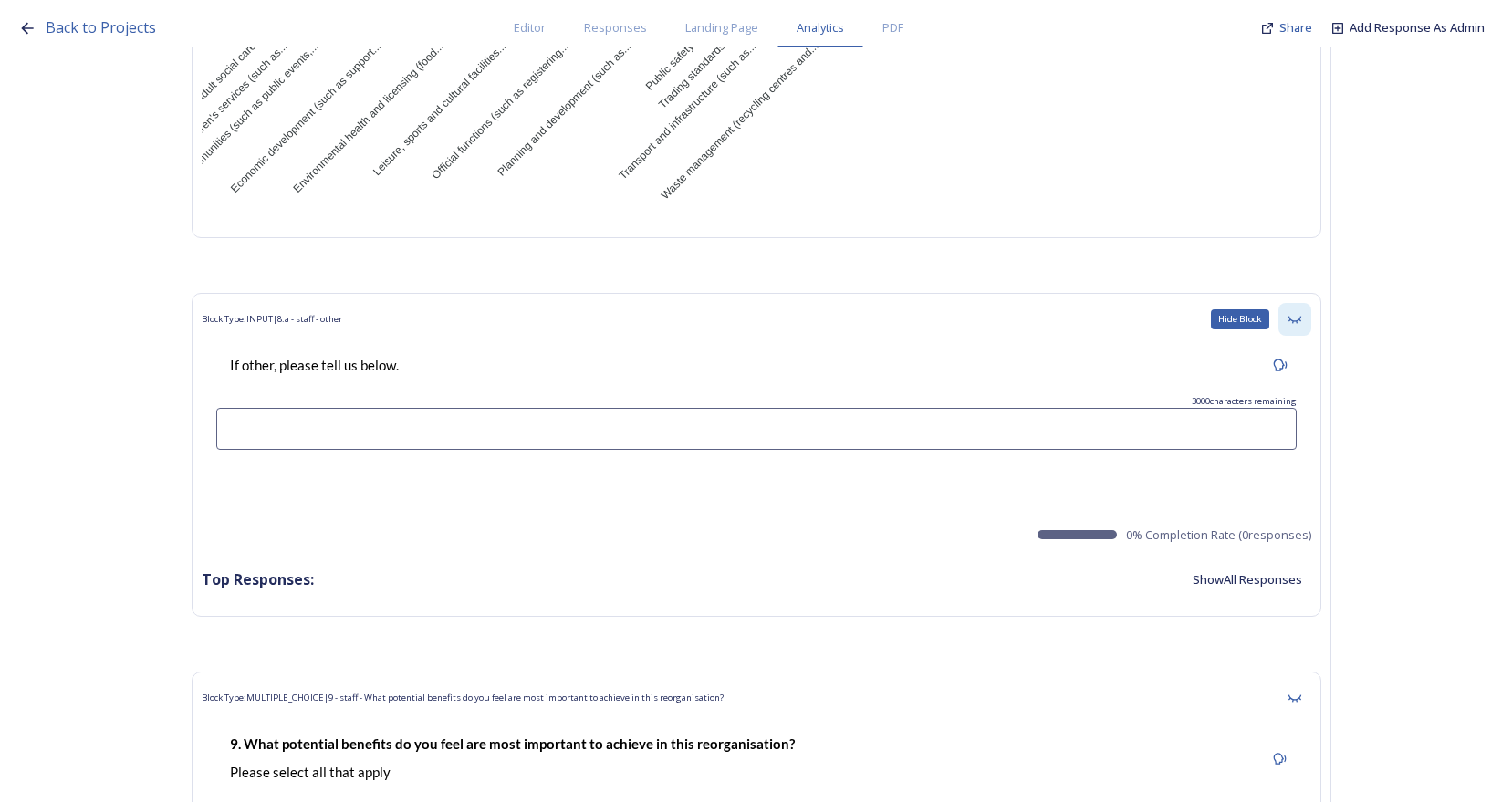
click at [1298, 316] on icon at bounding box center [1293, 318] width 13 height 7
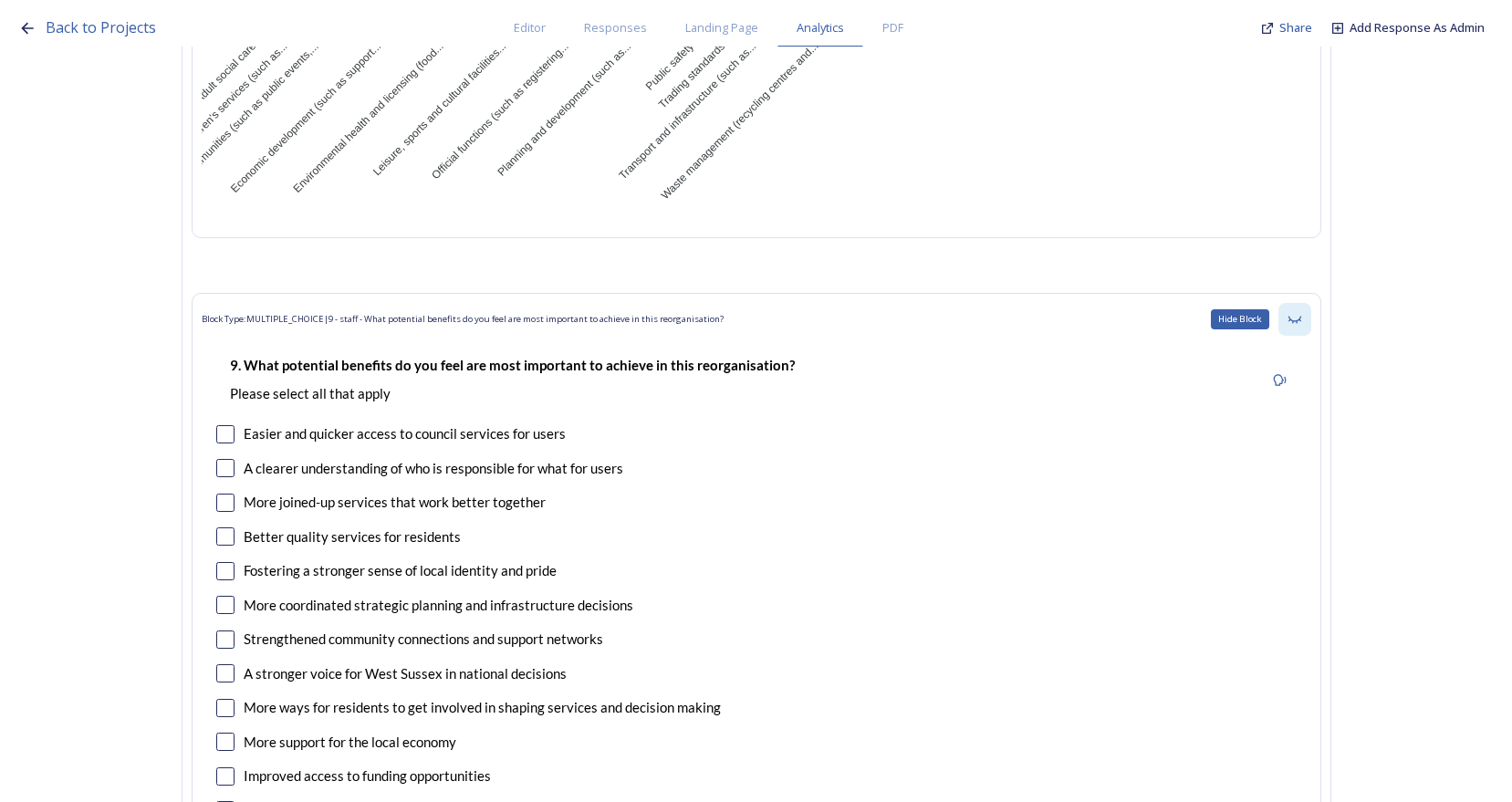
click at [1302, 313] on icon at bounding box center [1294, 319] width 15 height 15
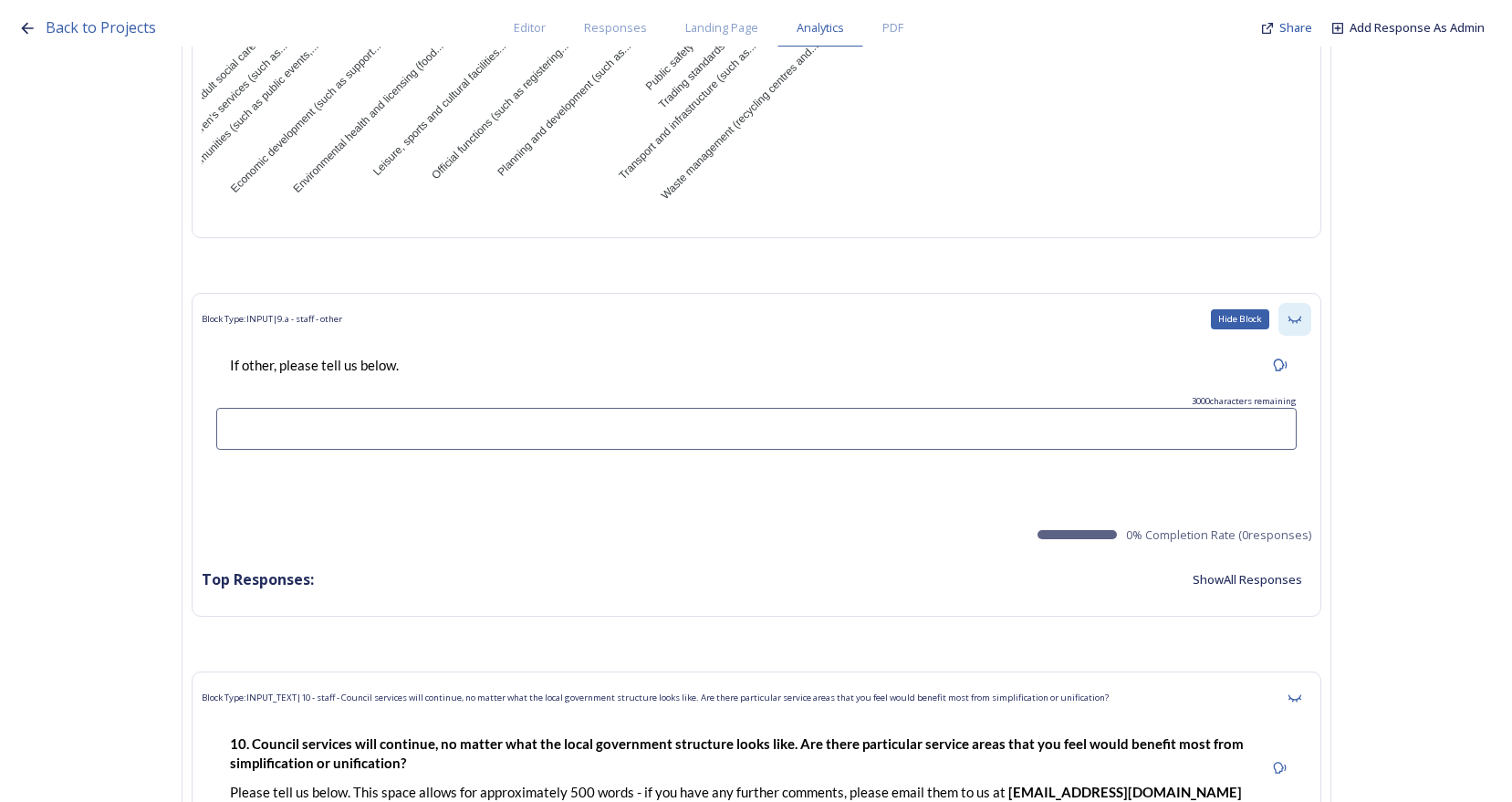
click at [1302, 313] on icon at bounding box center [1294, 319] width 15 height 15
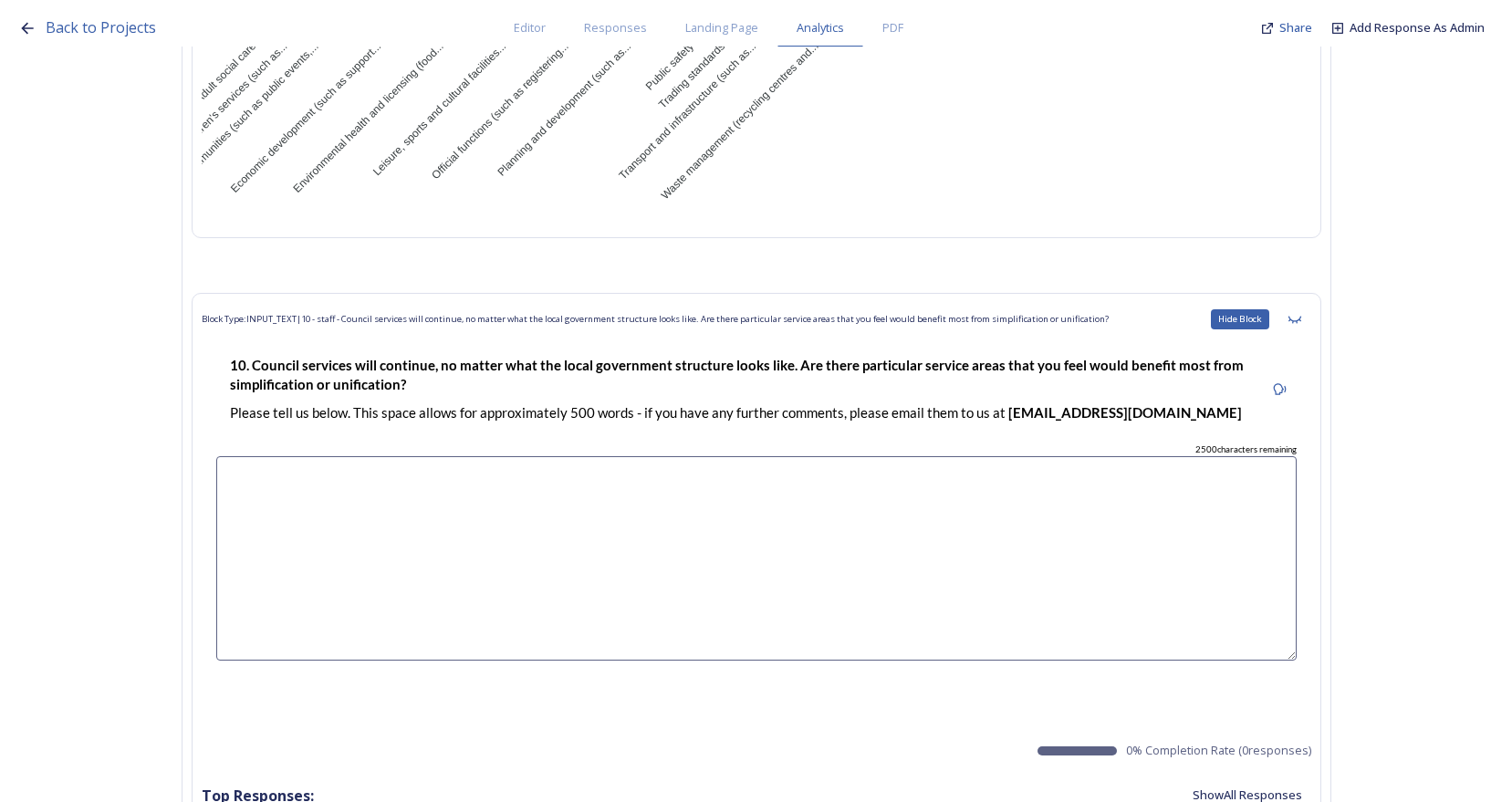
click at [1302, 313] on icon at bounding box center [1294, 319] width 15 height 15
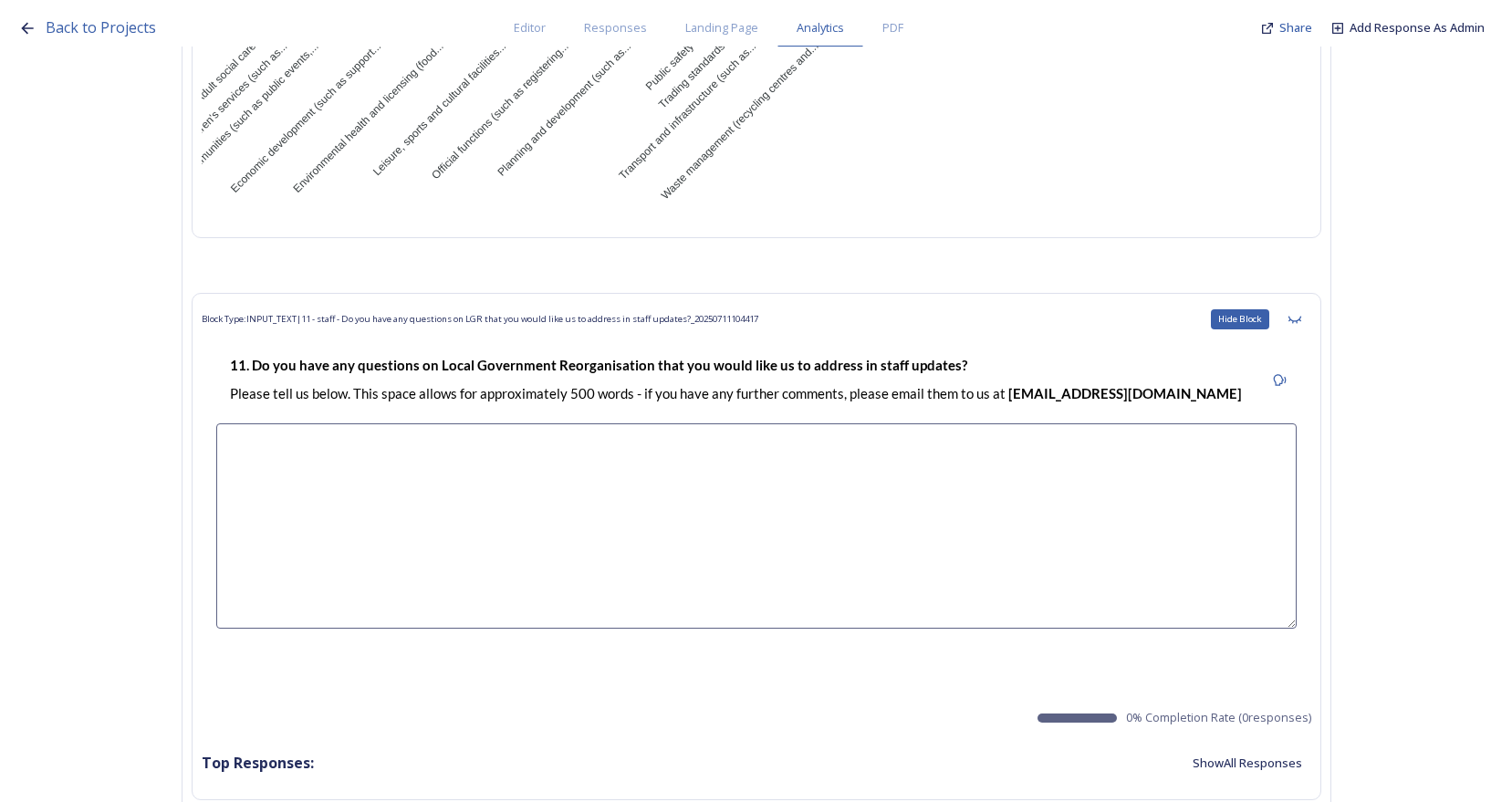
click at [1302, 313] on icon at bounding box center [1294, 319] width 15 height 15
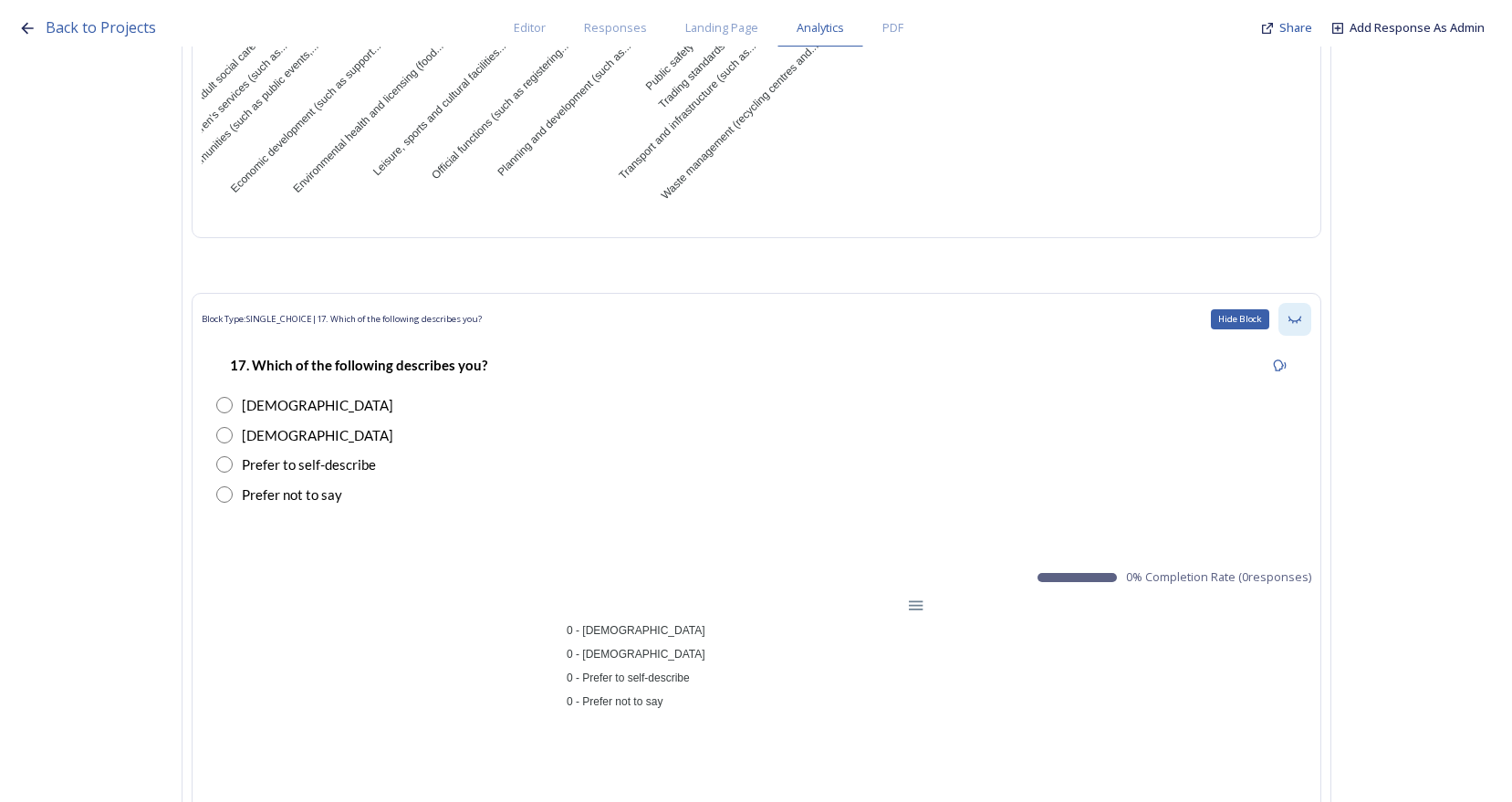
click at [1301, 313] on icon at bounding box center [1294, 319] width 15 height 15
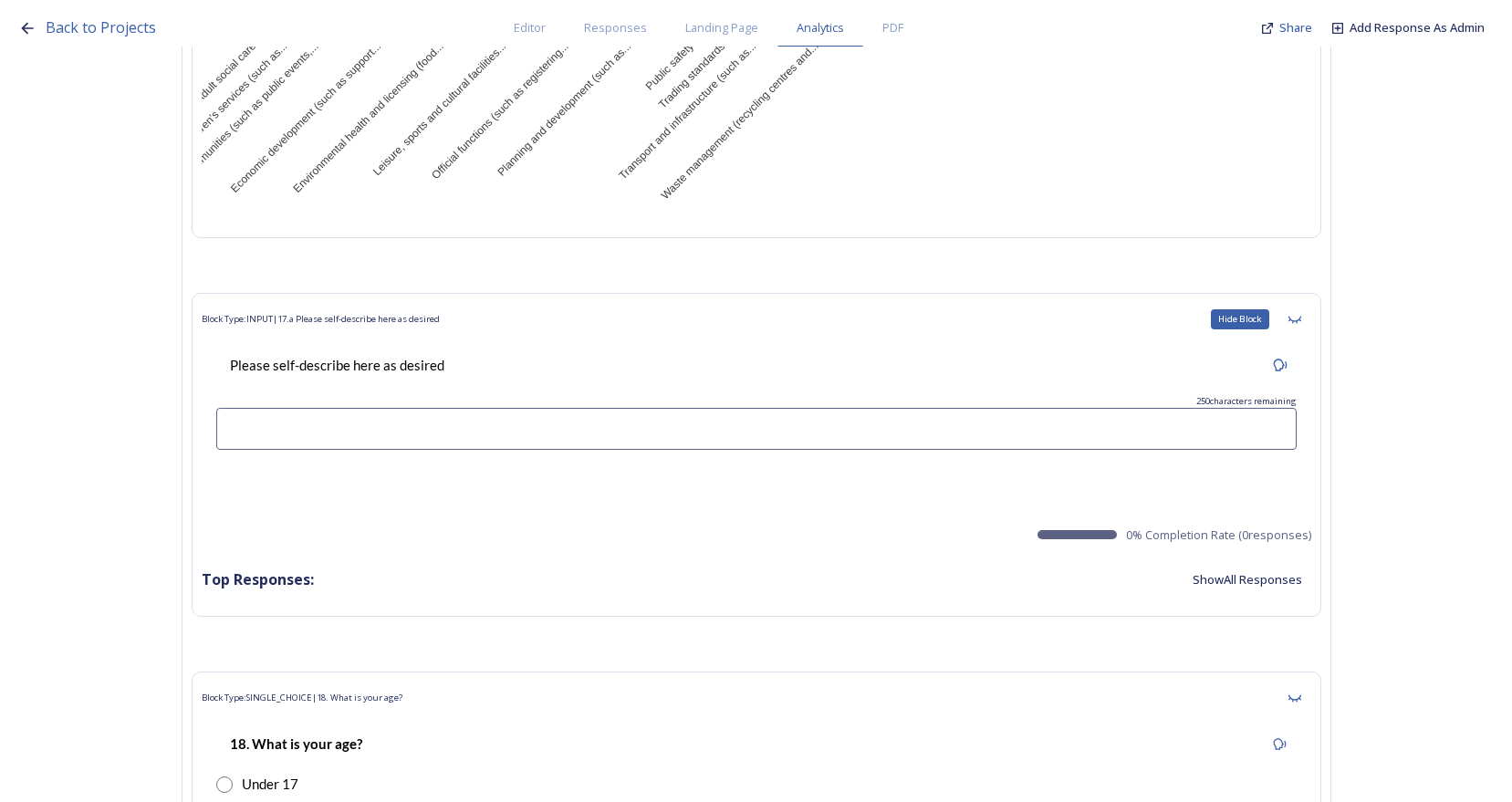
click at [1301, 313] on icon at bounding box center [1294, 319] width 15 height 15
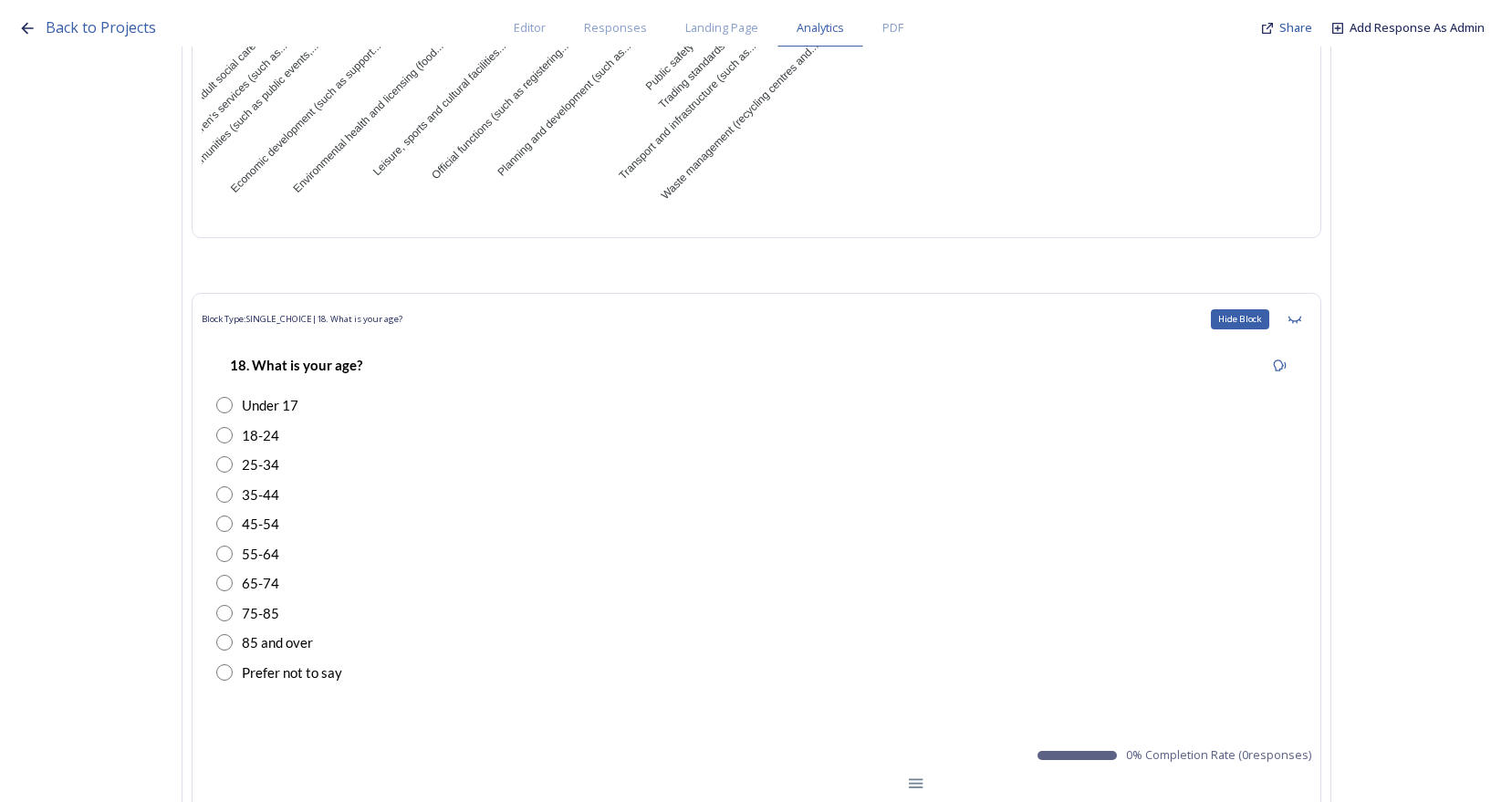
click at [1301, 313] on icon at bounding box center [1294, 319] width 15 height 15
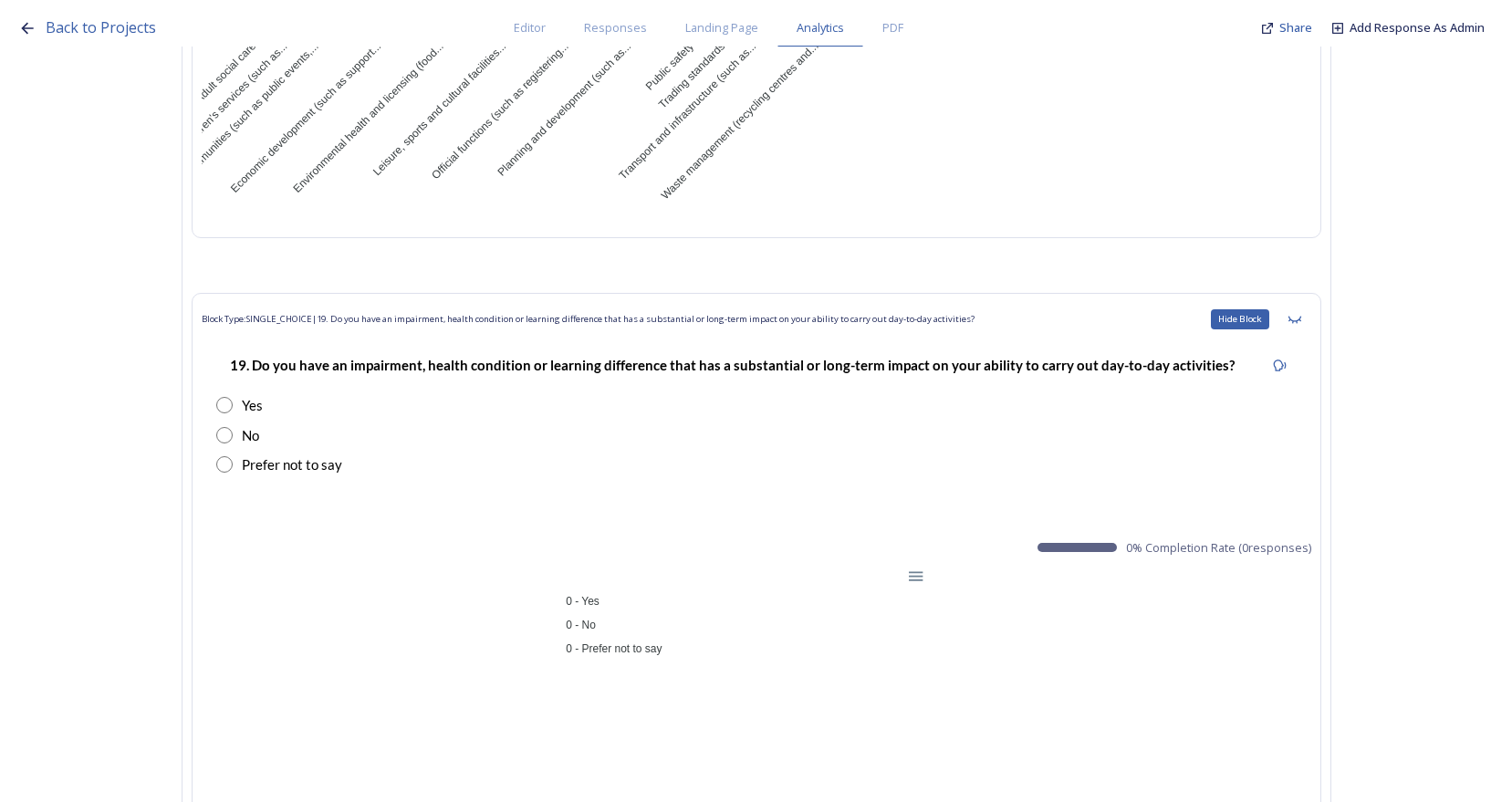
click at [1301, 313] on icon at bounding box center [1294, 319] width 15 height 15
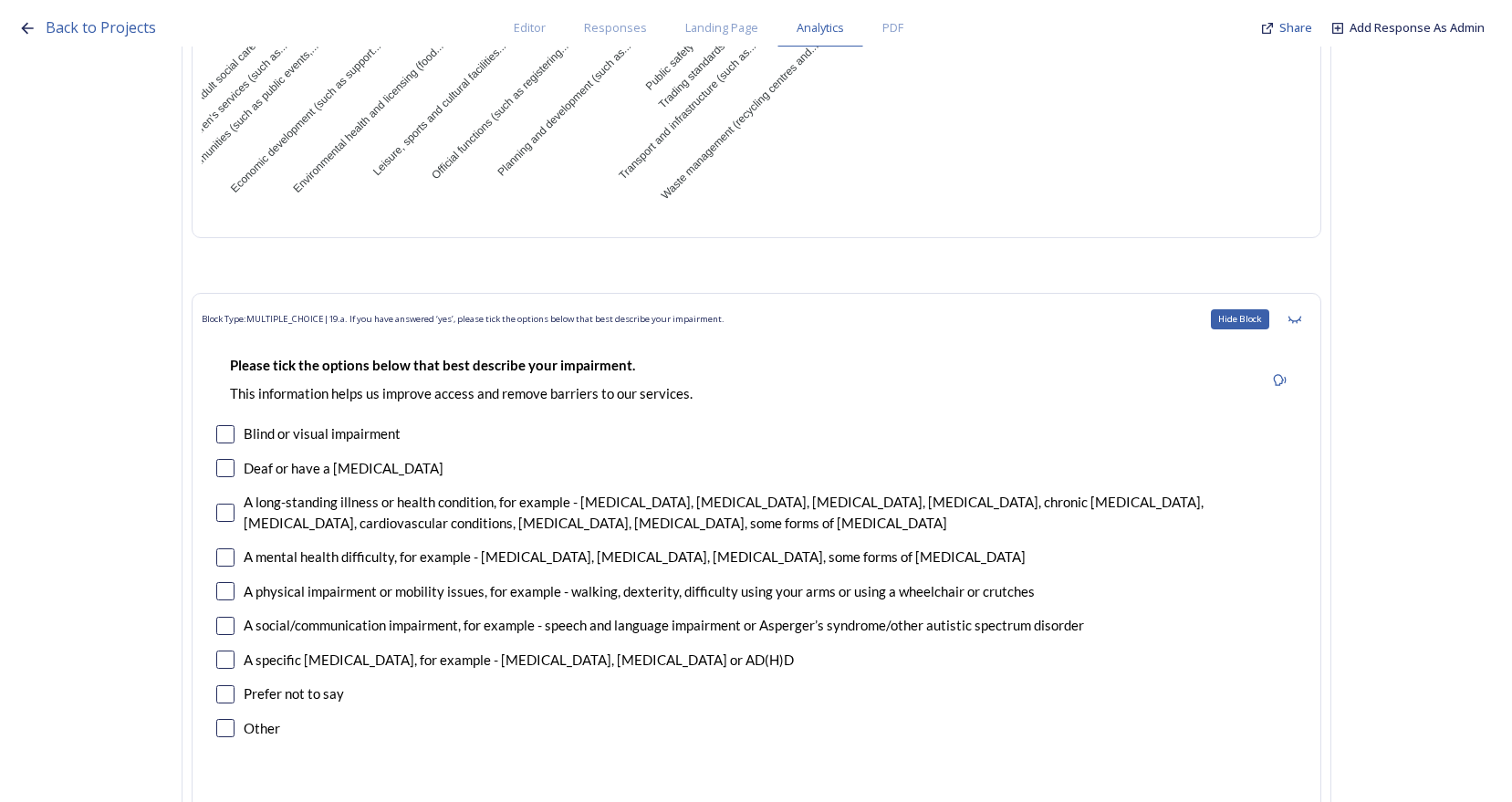
click at [1301, 313] on icon at bounding box center [1294, 319] width 15 height 15
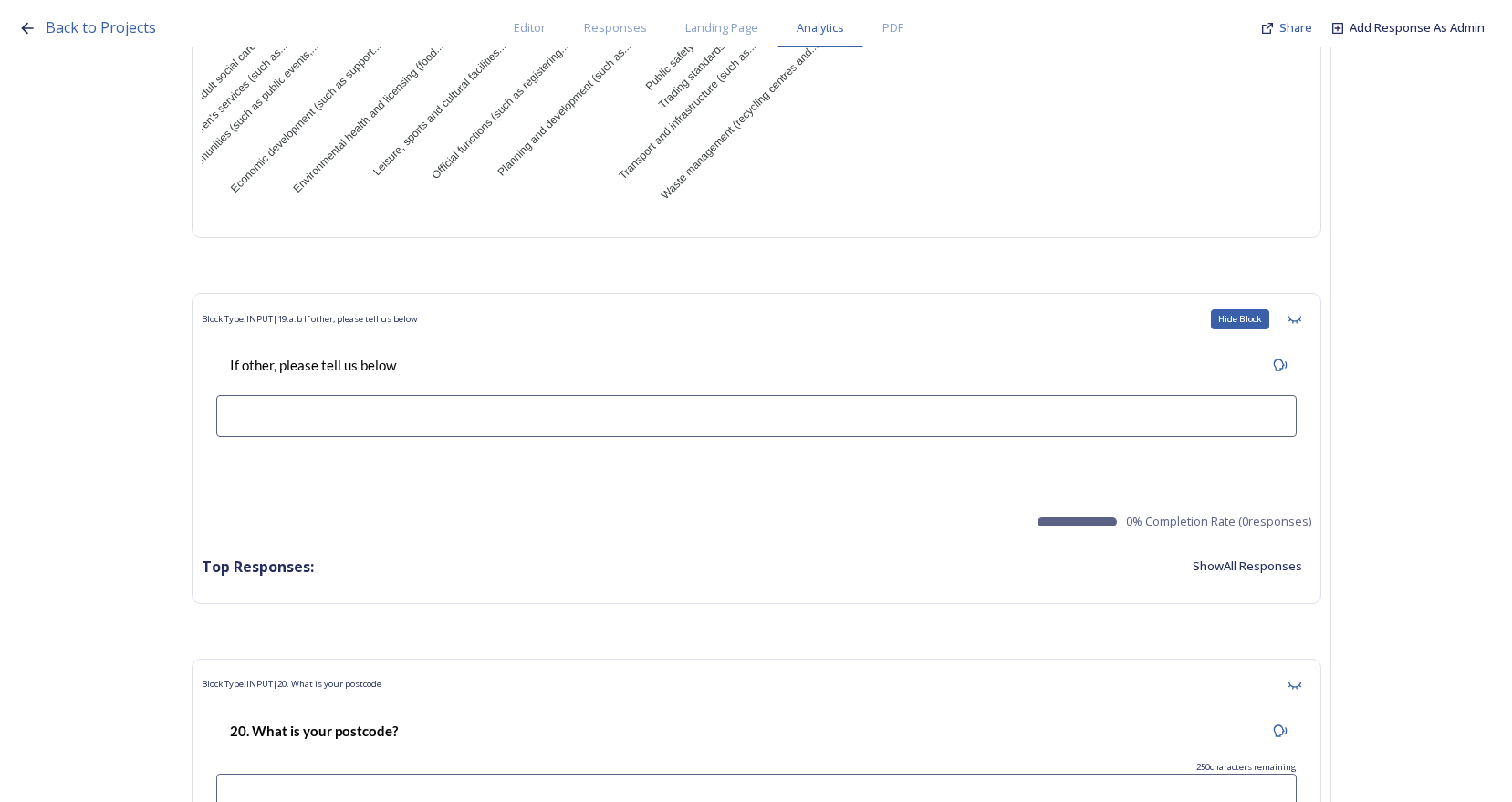
click at [1301, 313] on icon at bounding box center [1294, 319] width 15 height 15
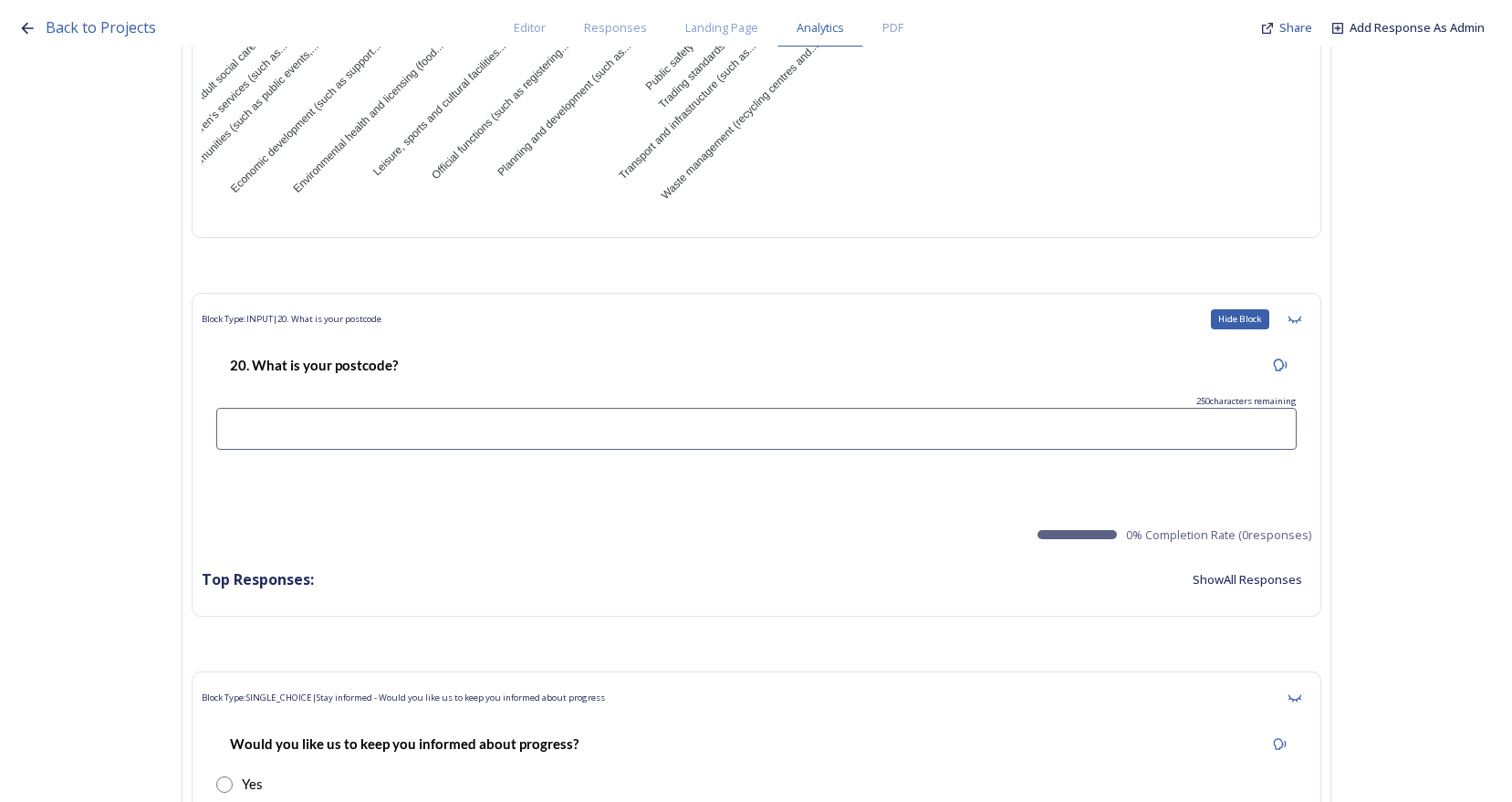
click at [1301, 313] on icon at bounding box center [1294, 319] width 15 height 15
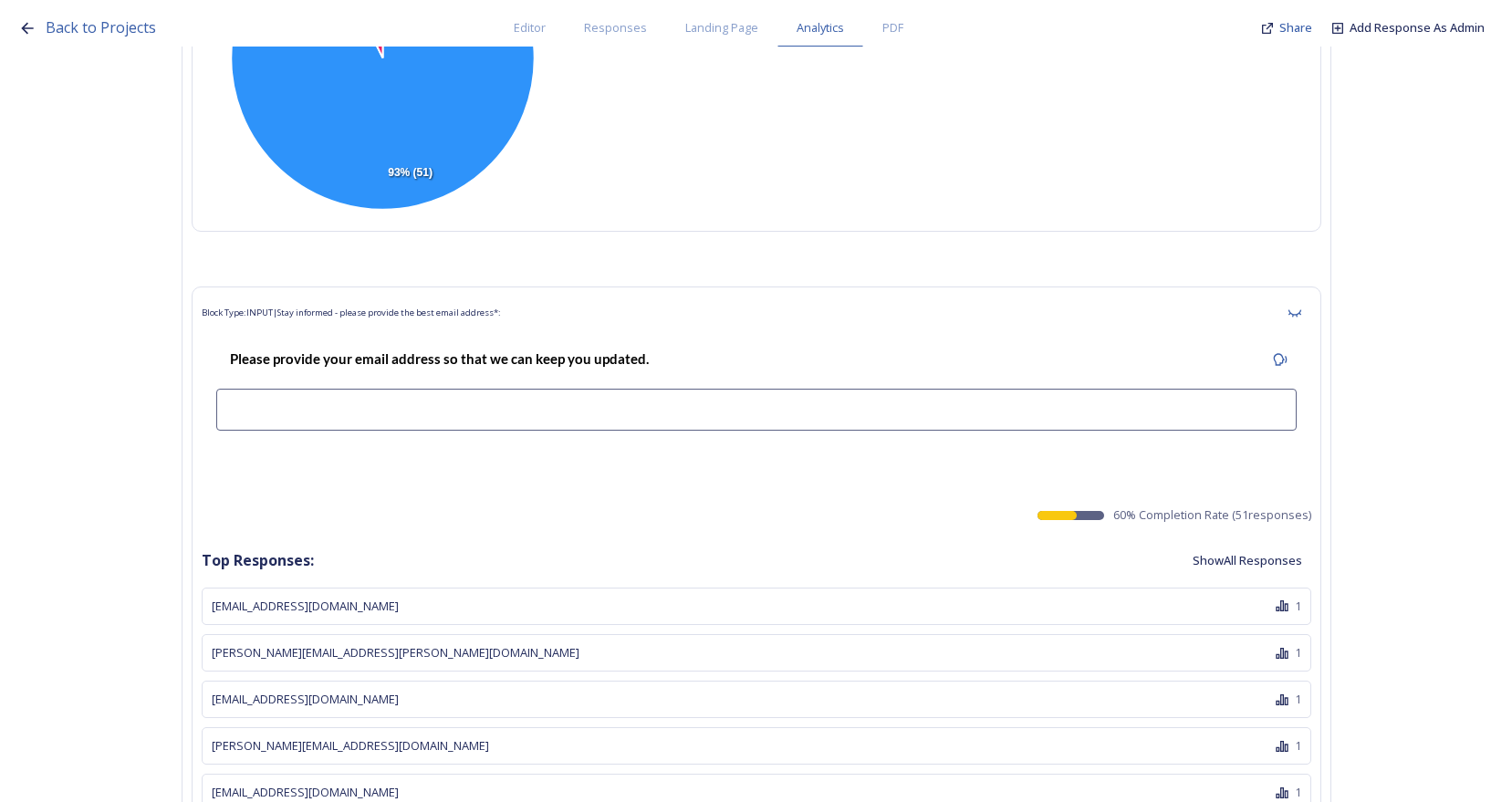
scroll to position [30305, 0]
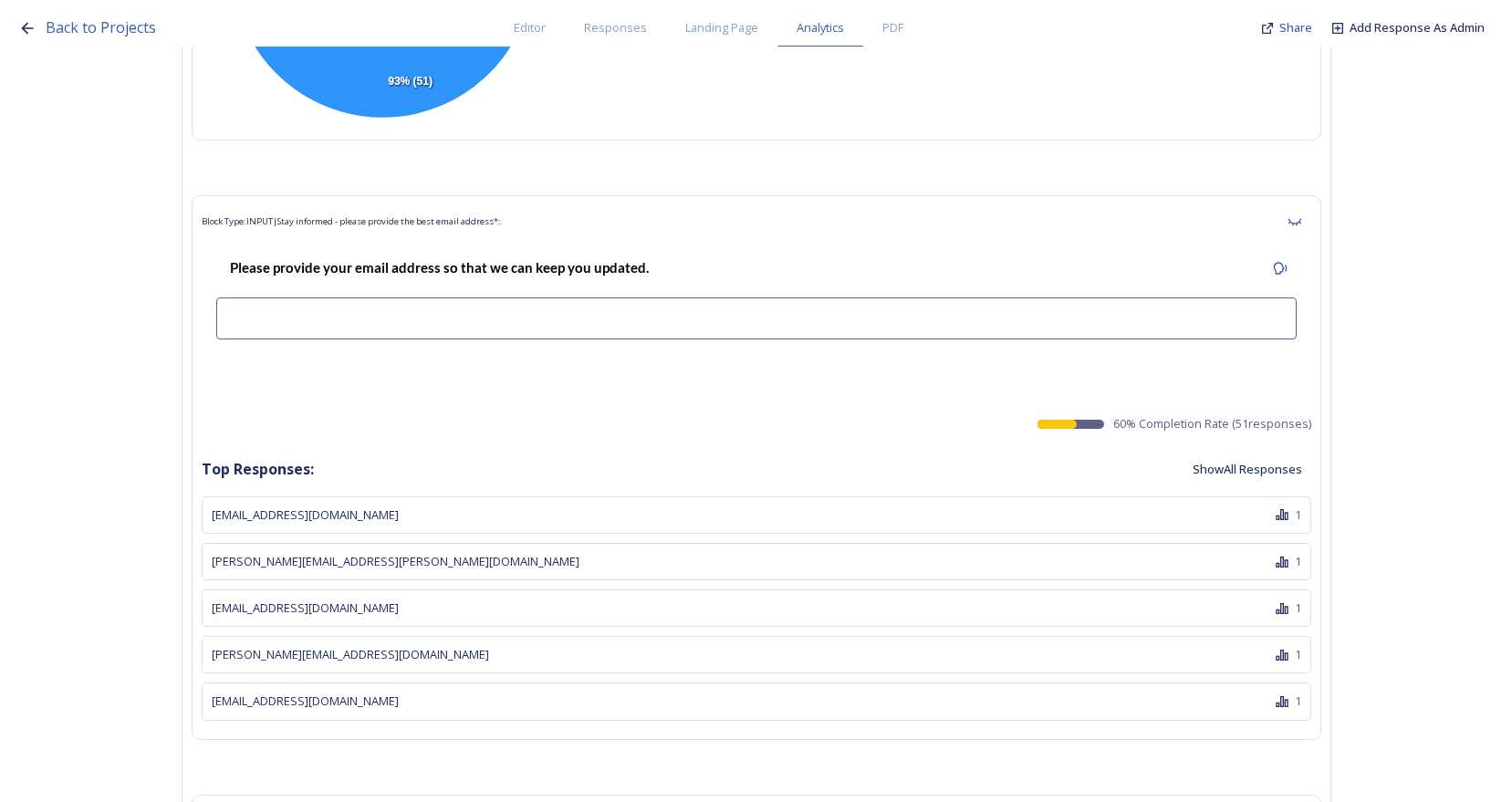
click at [1276, 452] on button "Show All Responses" at bounding box center [1247, 470] width 128 height 35
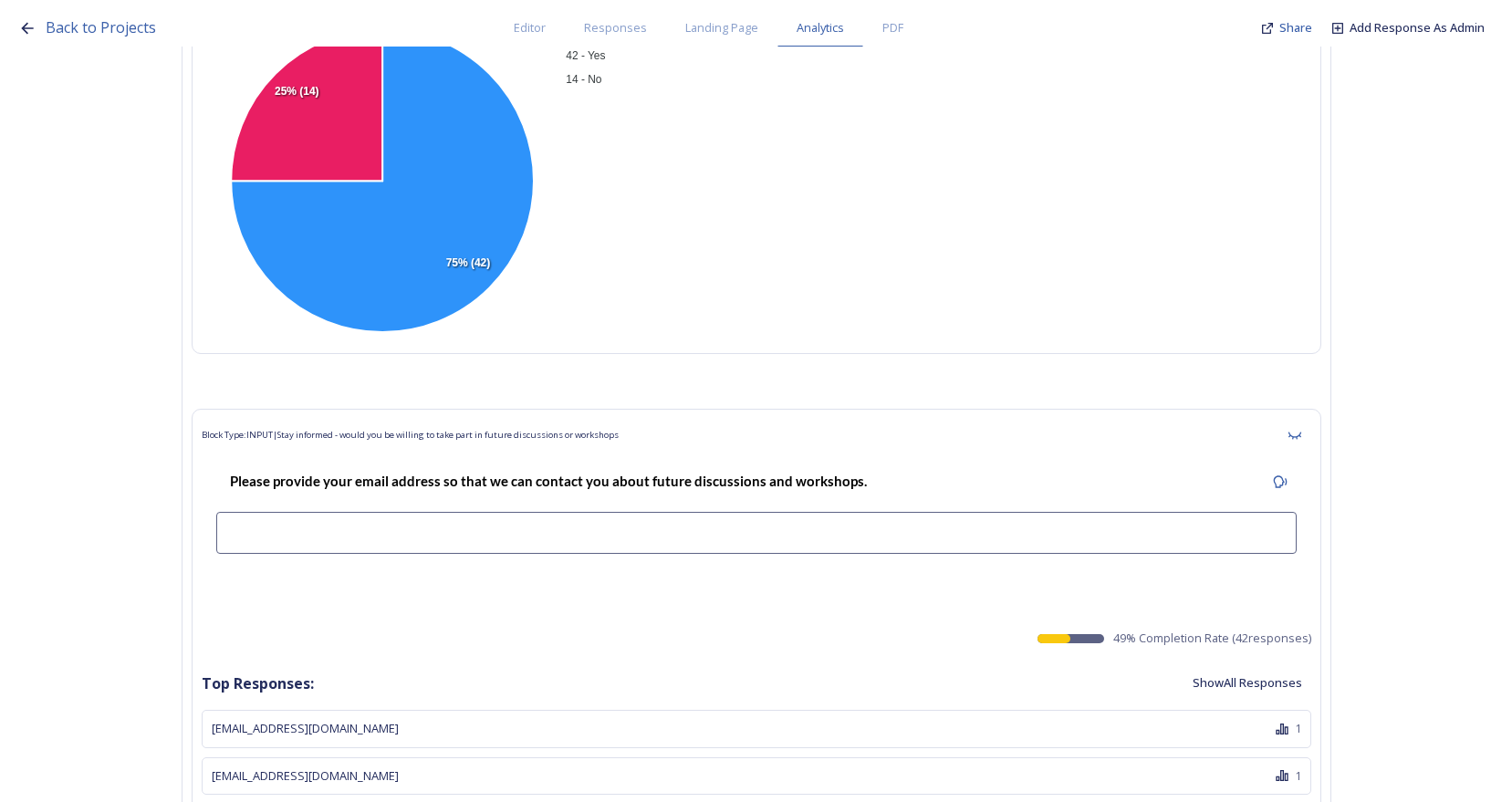
scroll to position [33615, 0]
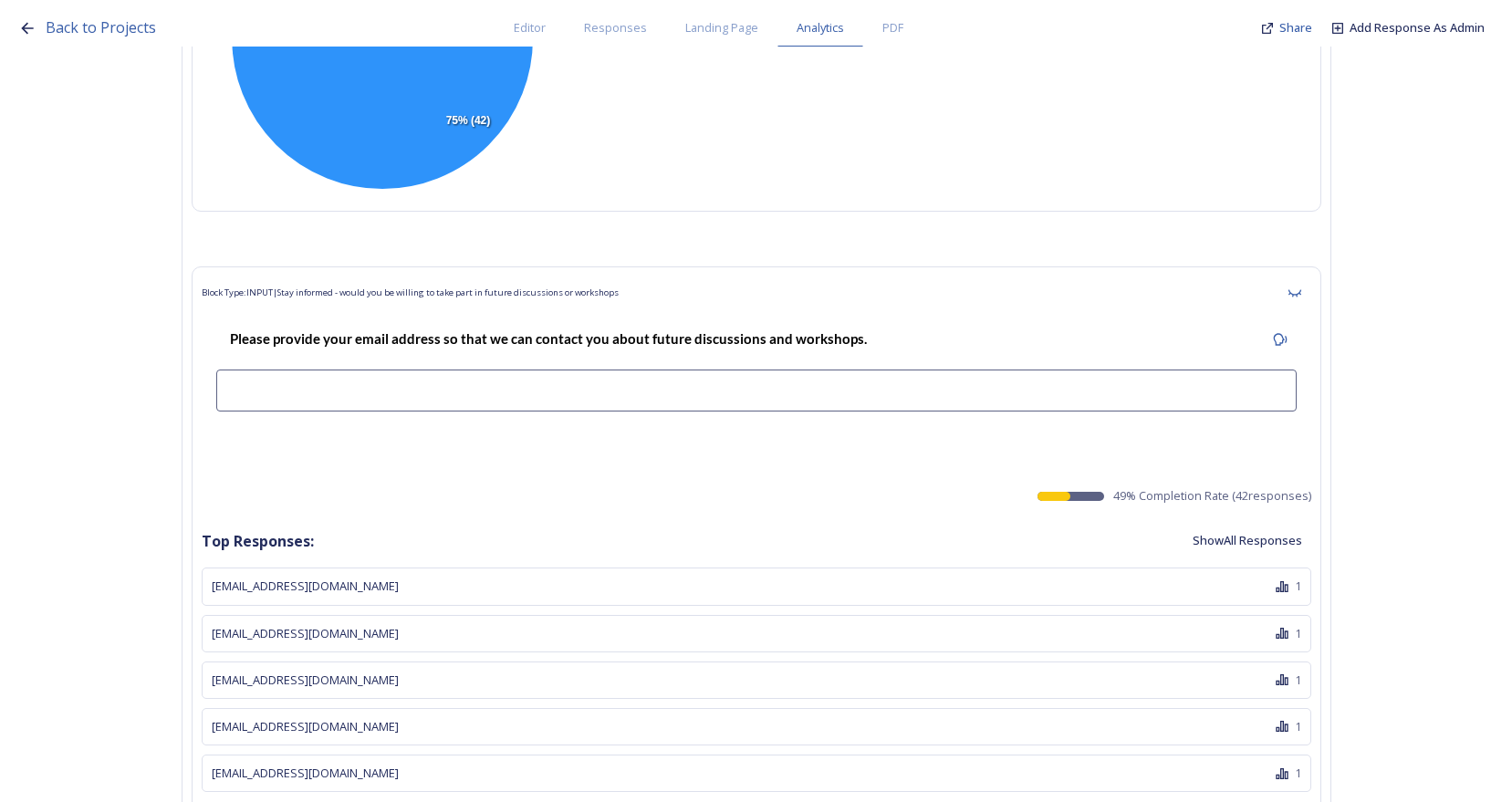
click at [1275, 523] on button "Show All Responses" at bounding box center [1247, 540] width 128 height 35
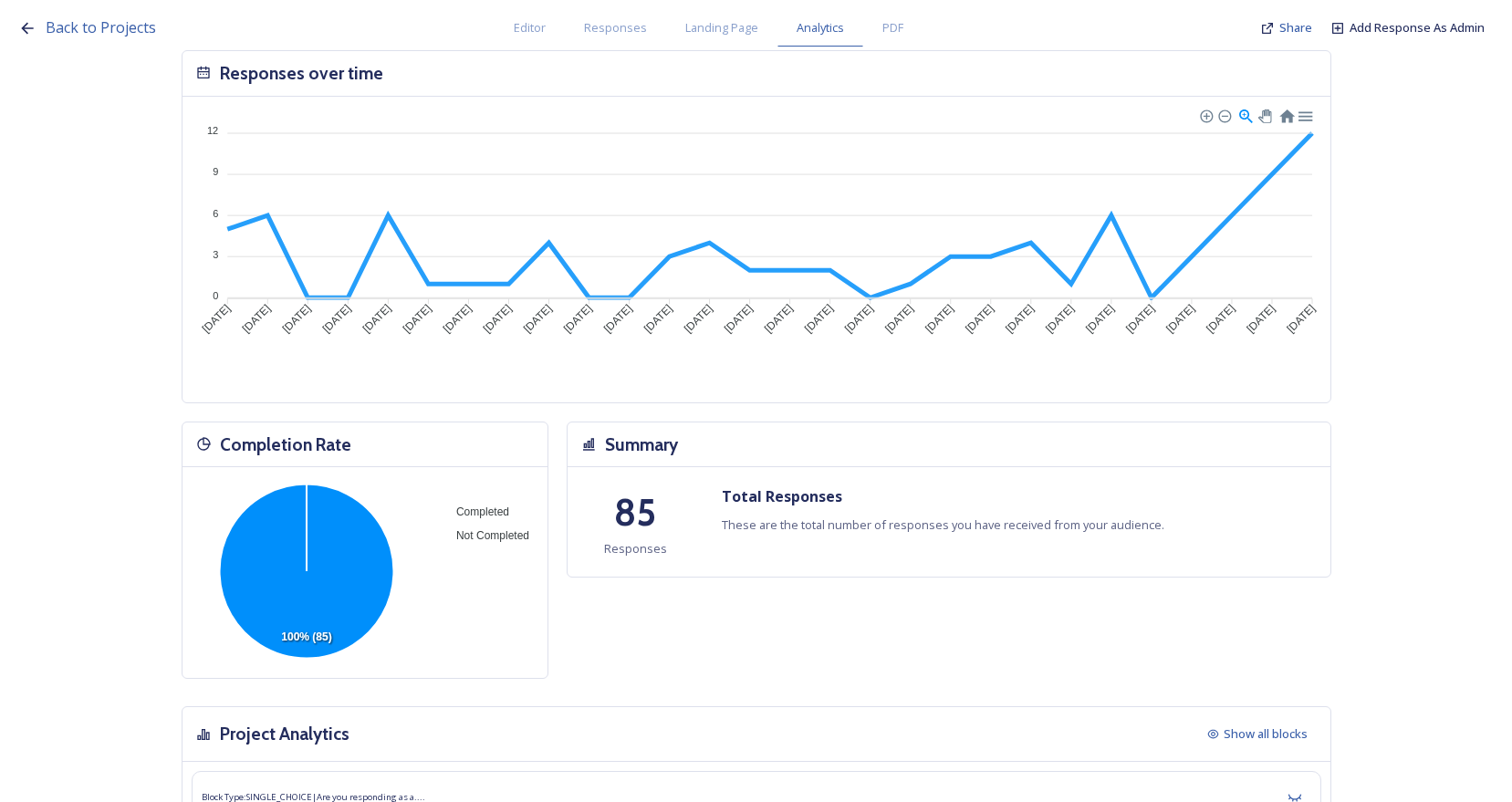
scroll to position [0, 0]
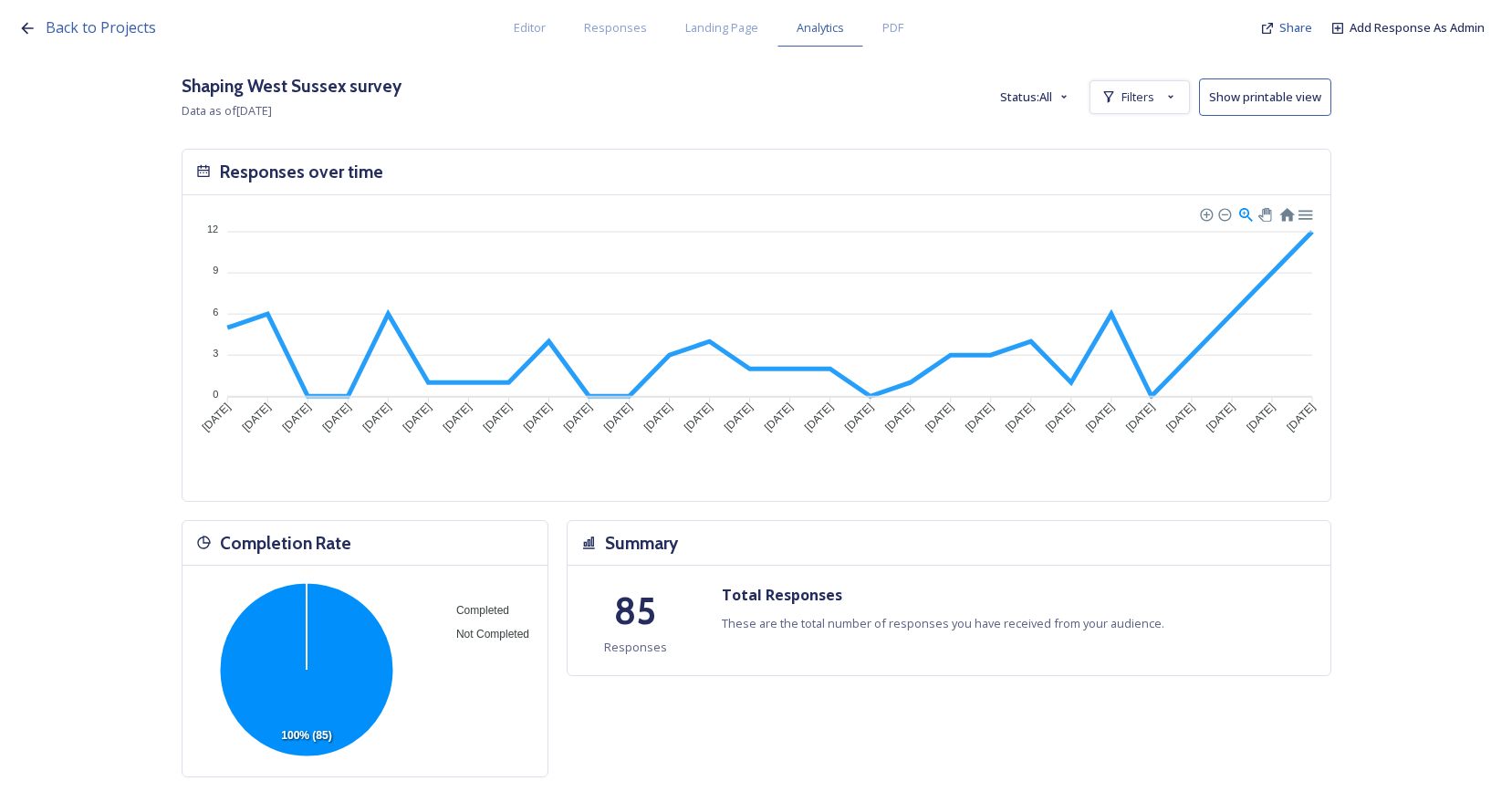
click at [1294, 100] on button "Show printable view" at bounding box center [1265, 97] width 132 height 37
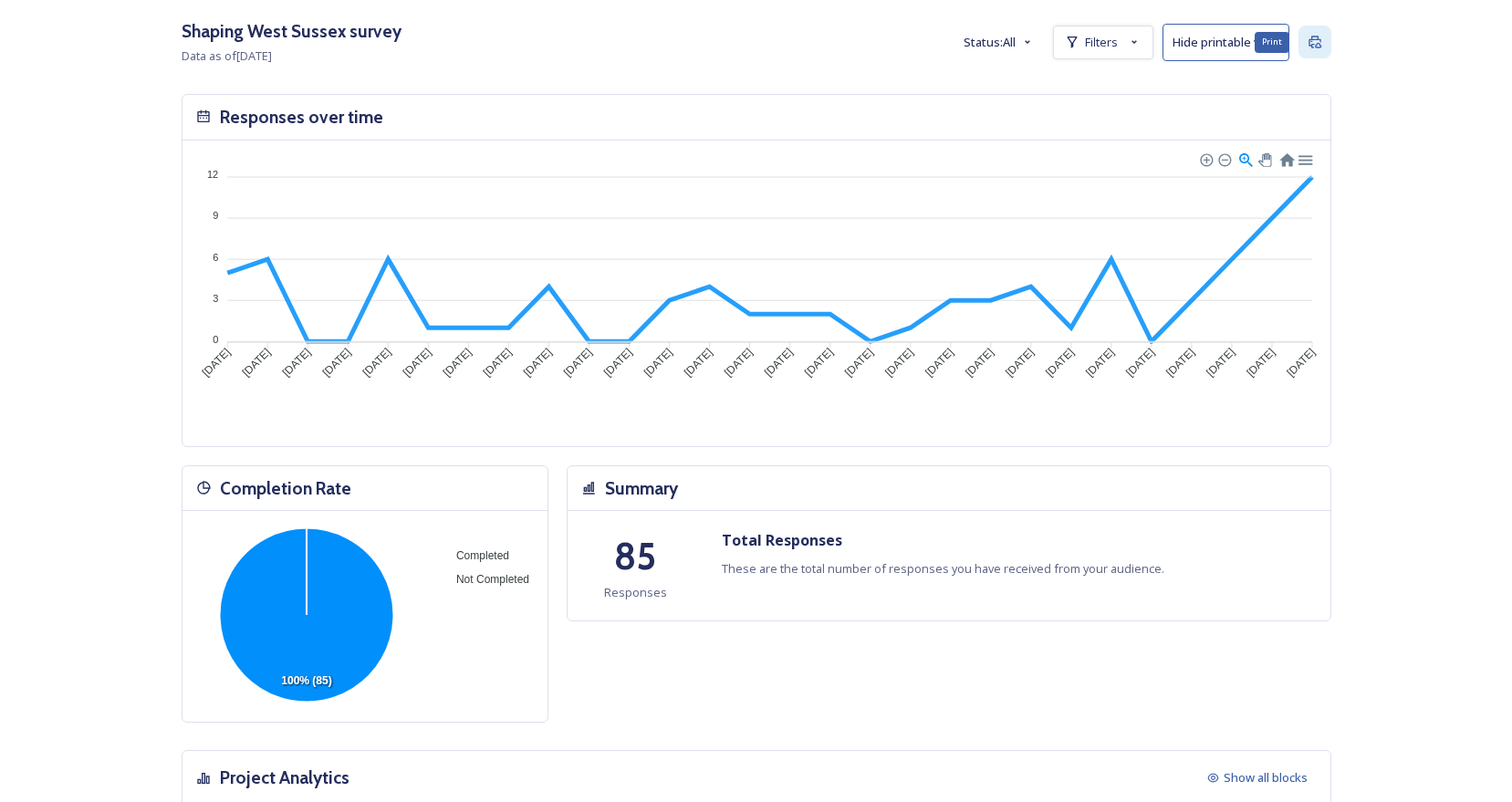
click at [1323, 49] on icon at bounding box center [1315, 42] width 15 height 15
